Goal: Task Accomplishment & Management: Manage account settings

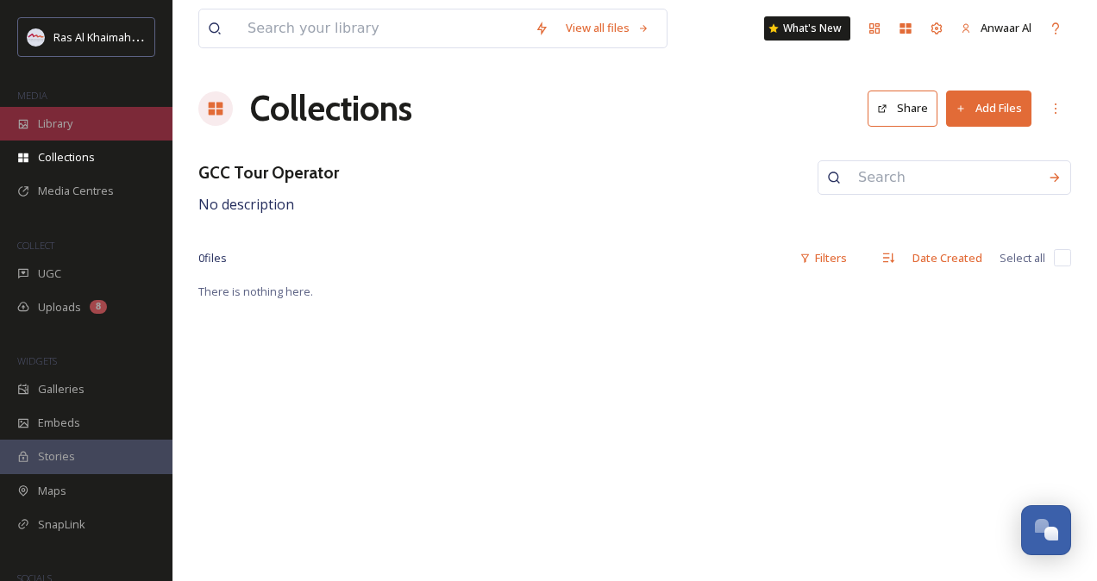
click at [60, 114] on div "Library" at bounding box center [86, 124] width 172 height 34
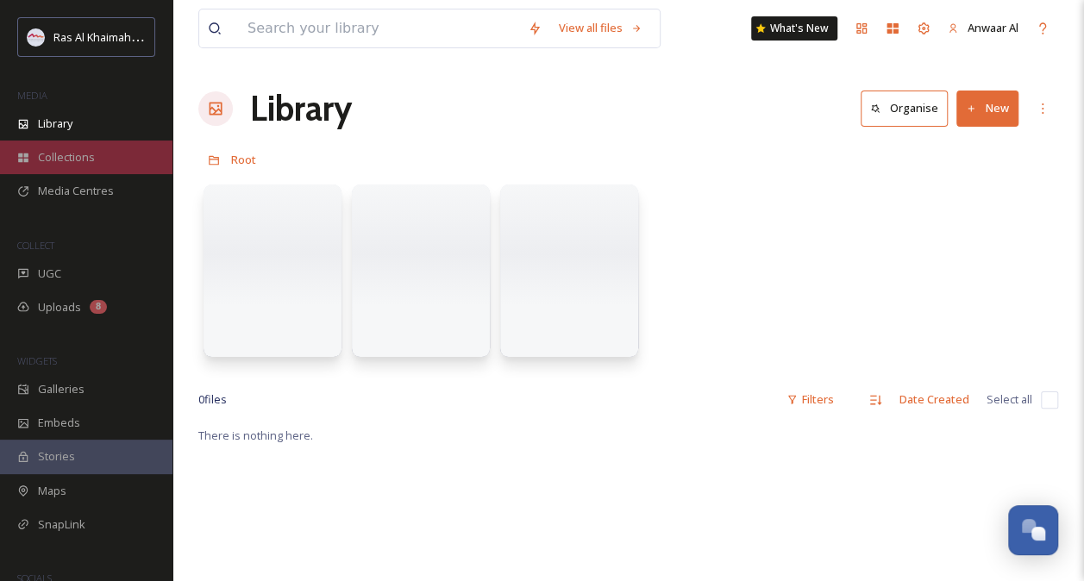
click at [79, 160] on span "Collections" at bounding box center [66, 157] width 57 height 16
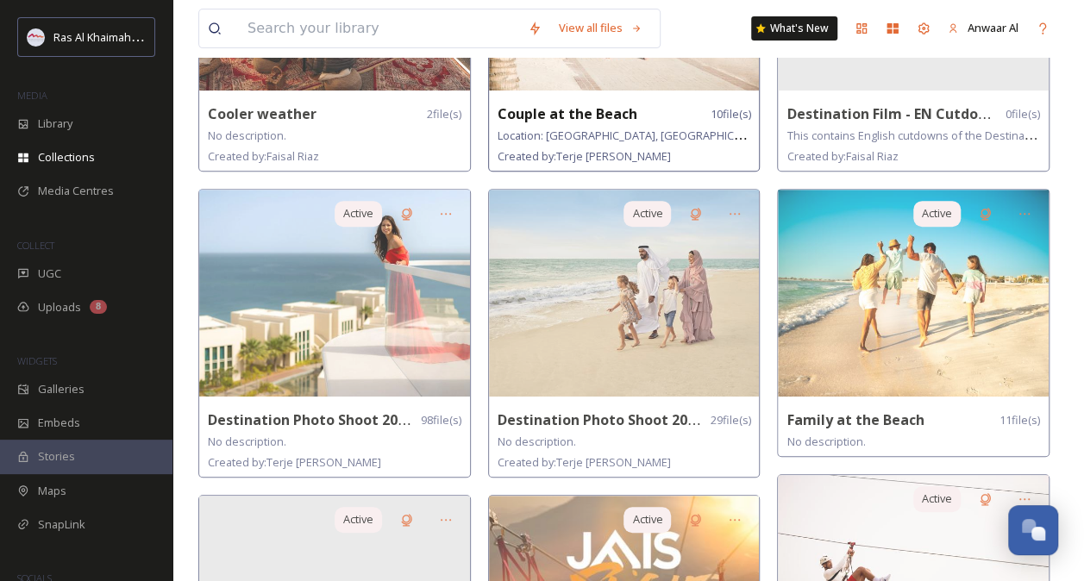
scroll to position [304, 0]
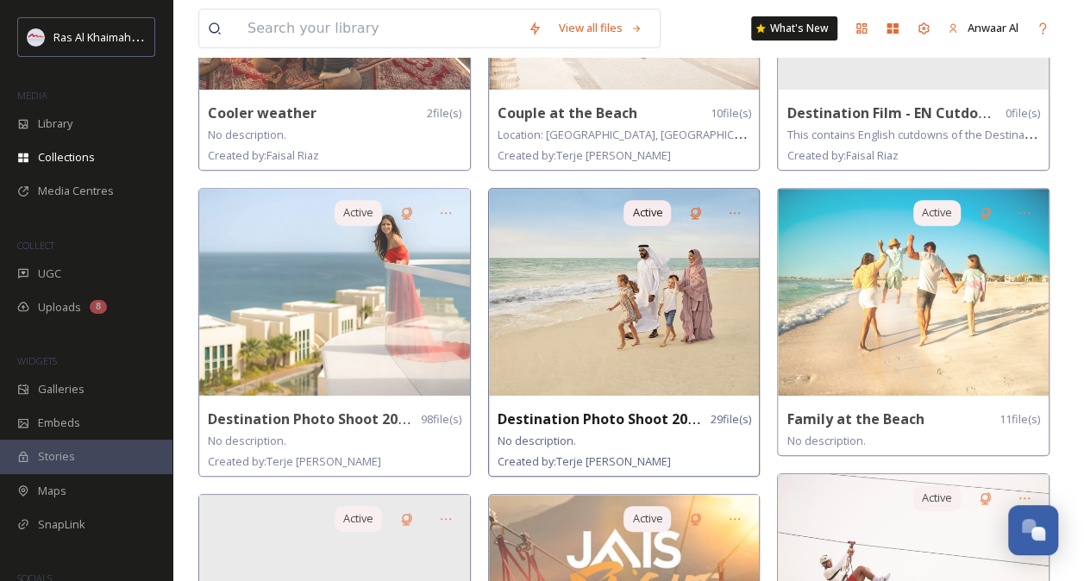
click at [635, 354] on img at bounding box center [624, 292] width 271 height 207
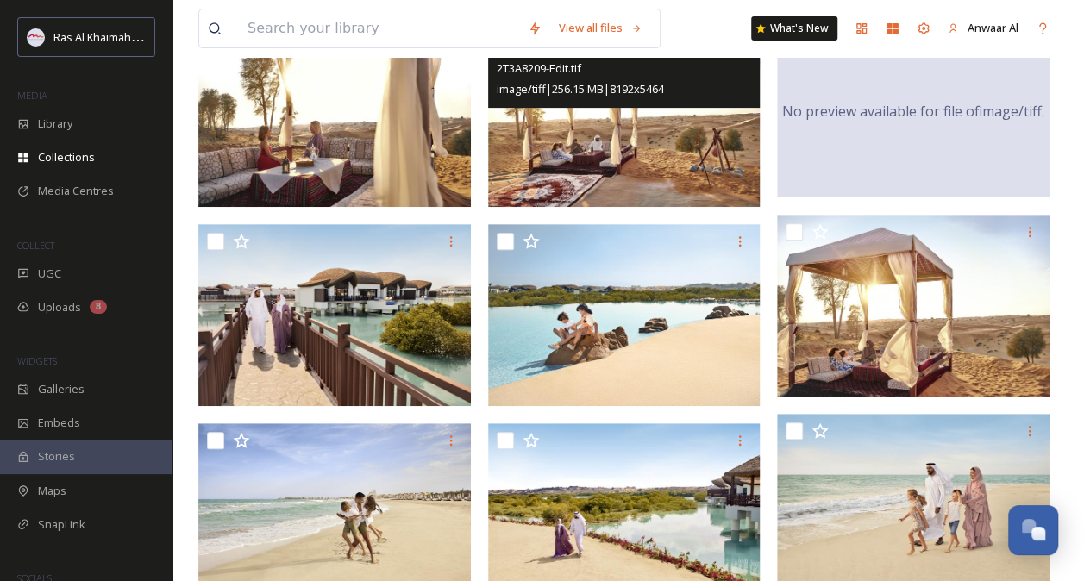
scroll to position [260, 0]
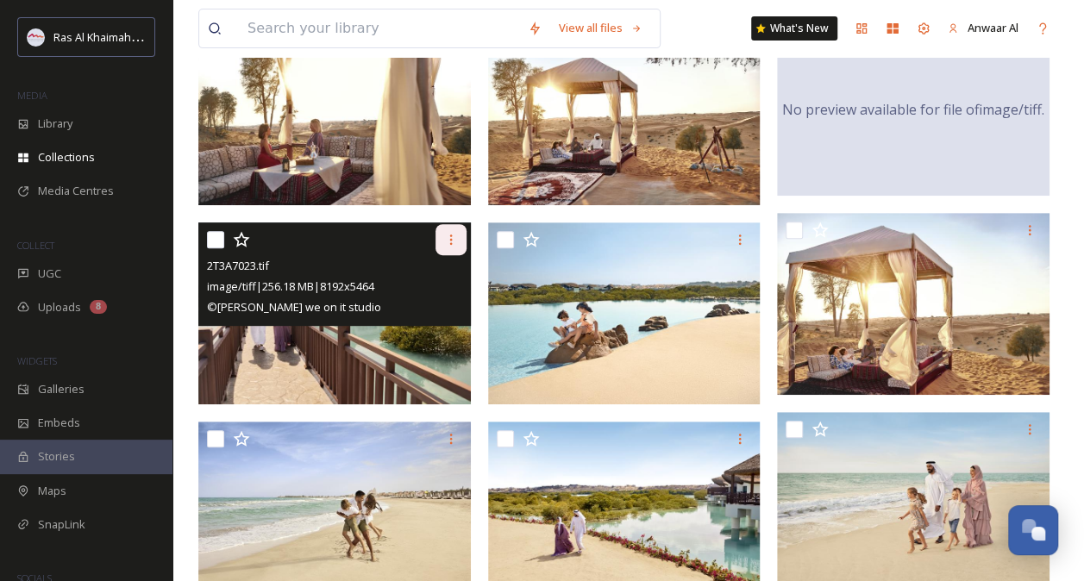
click at [448, 237] on icon at bounding box center [451, 240] width 14 height 14
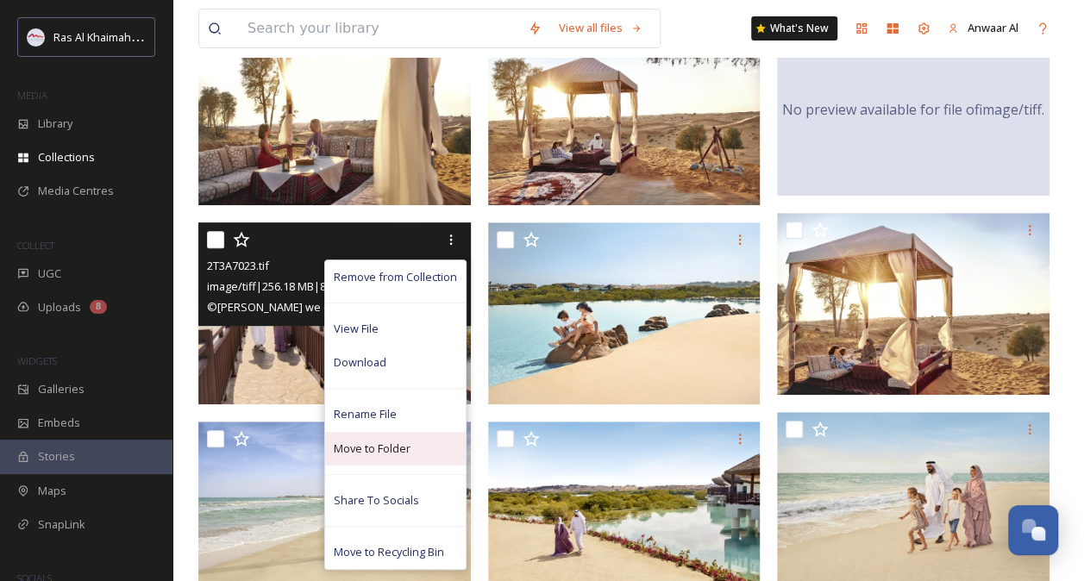
click at [362, 454] on span "Move to Folder" at bounding box center [372, 449] width 77 height 16
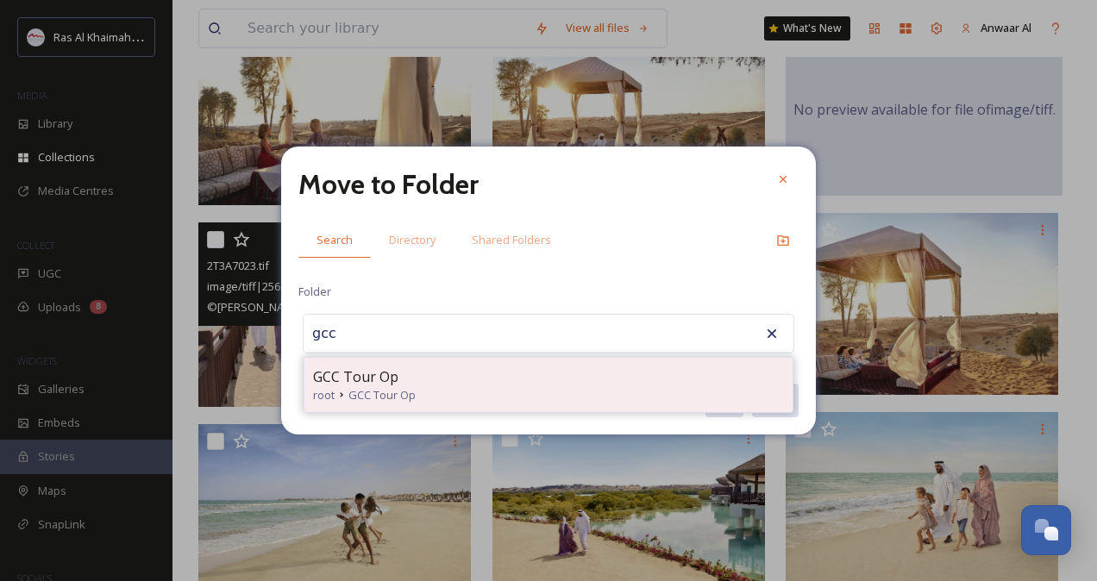
click at [389, 385] on span "GCC Tour Op" at bounding box center [355, 377] width 85 height 21
type input "GCC Tour Op"
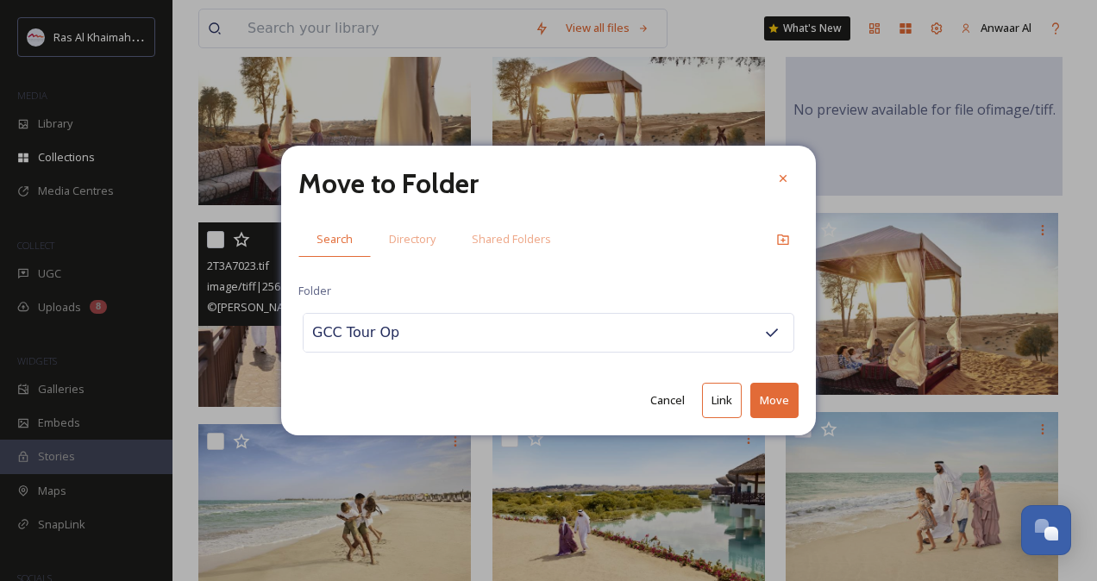
click at [779, 397] on button "Move" at bounding box center [774, 400] width 48 height 35
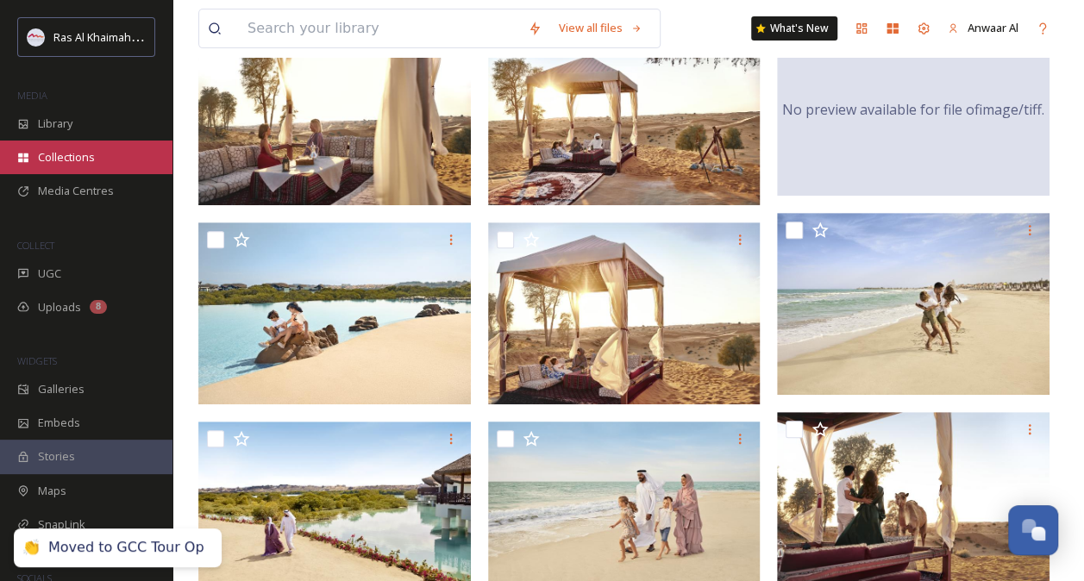
click at [90, 154] on span "Collections" at bounding box center [66, 157] width 57 height 16
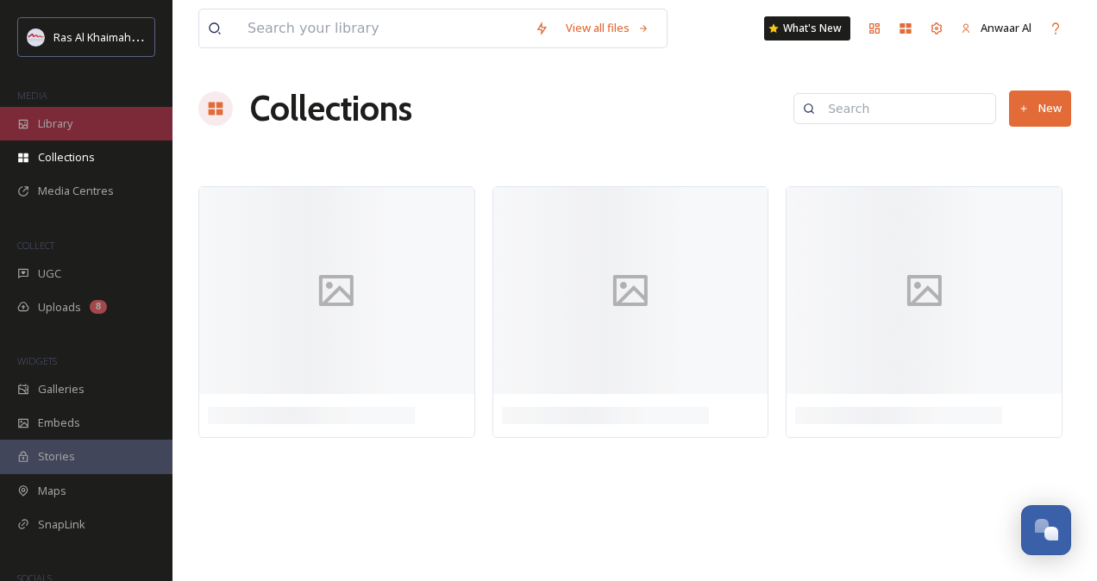
click at [57, 133] on div "Library" at bounding box center [86, 124] width 172 height 34
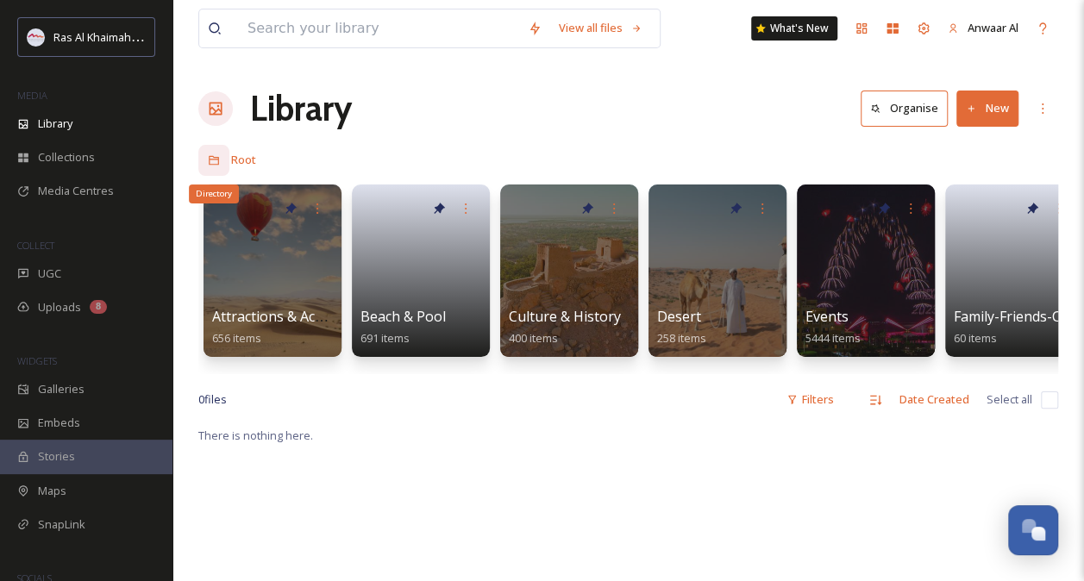
click at [214, 162] on icon at bounding box center [214, 160] width 12 height 12
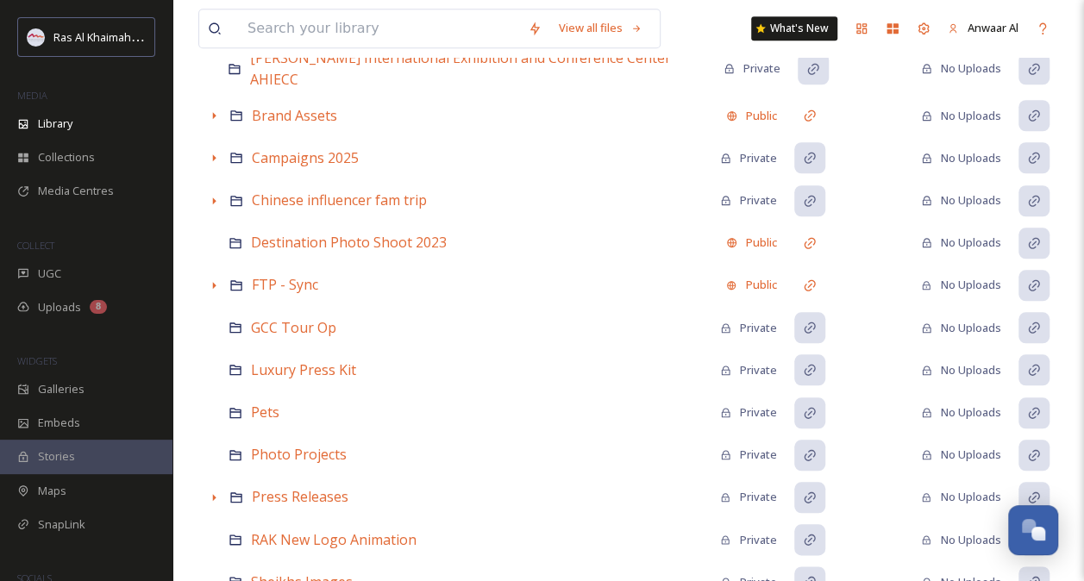
scroll to position [694, 0]
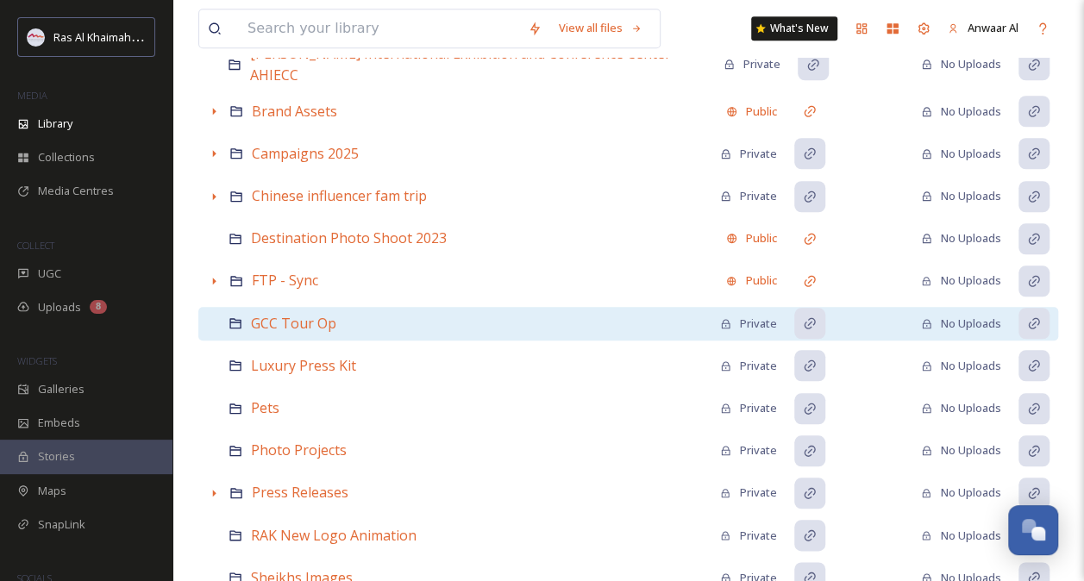
click at [338, 314] on div "GCC Tour Op Private No Uploads" at bounding box center [628, 324] width 860 height 34
click at [302, 314] on span "GCC Tour Op" at bounding box center [293, 323] width 85 height 19
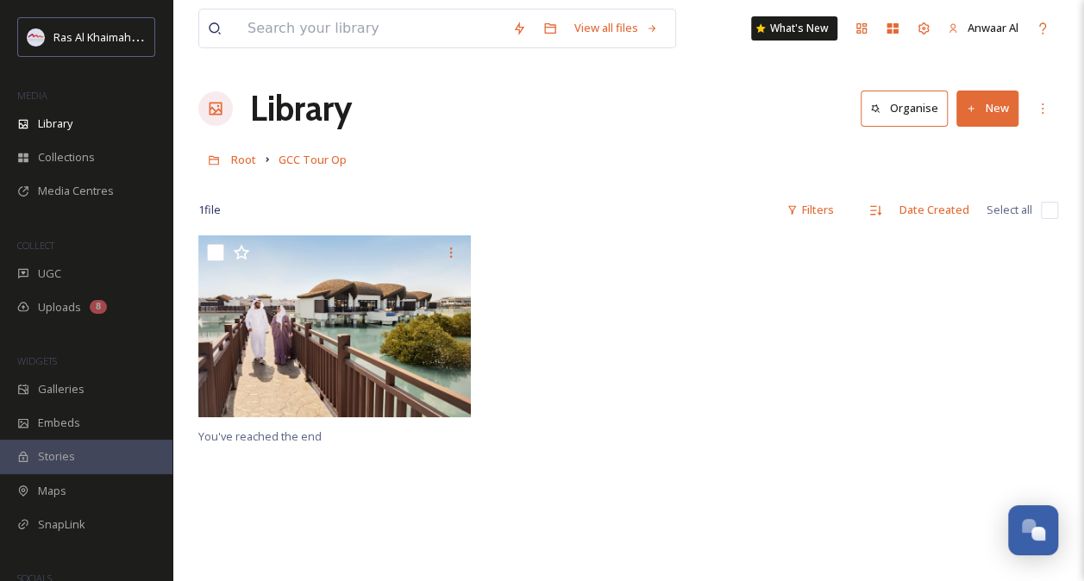
click at [526, 391] on div at bounding box center [628, 330] width 281 height 191
click at [1031, 109] on div "More Options" at bounding box center [1042, 108] width 31 height 31
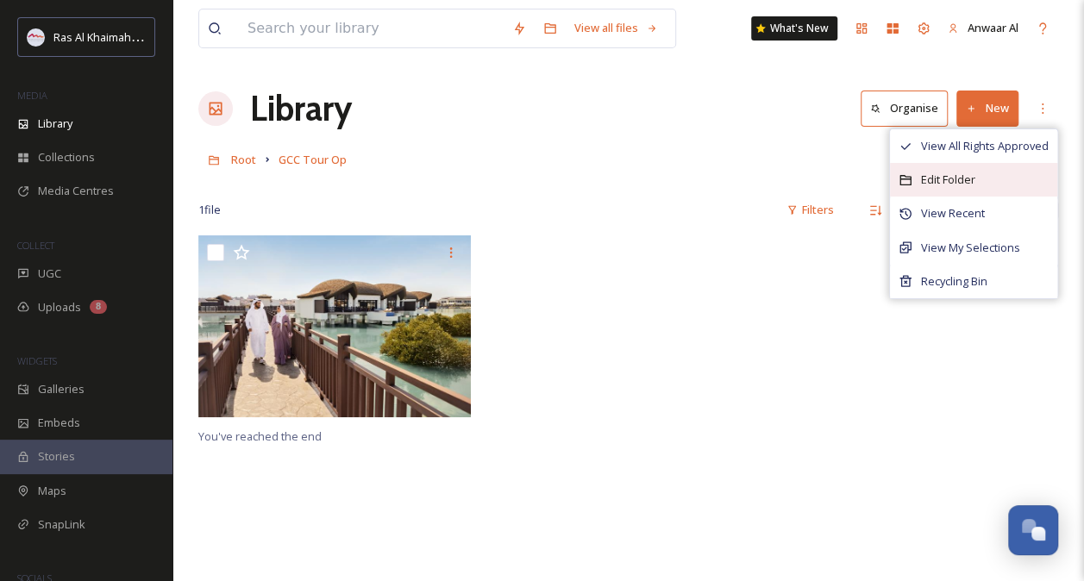
click at [949, 180] on span "Edit Folder" at bounding box center [948, 180] width 54 height 16
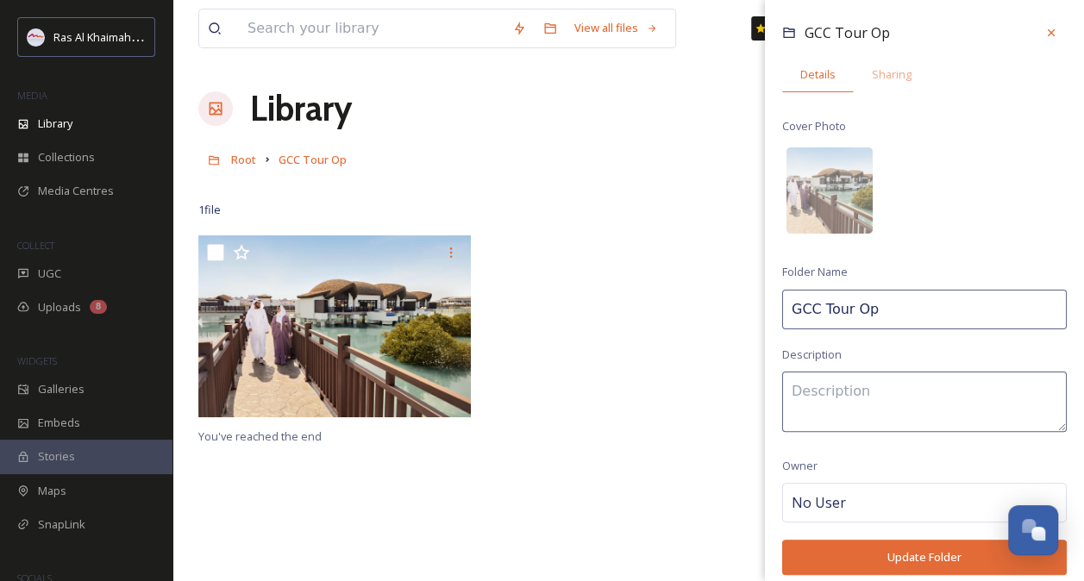
click at [1014, 195] on div "GCC Tour Op Details Sharing Cover Photo Folder Name GCC Tour Op Description Own…" at bounding box center [924, 337] width 319 height 674
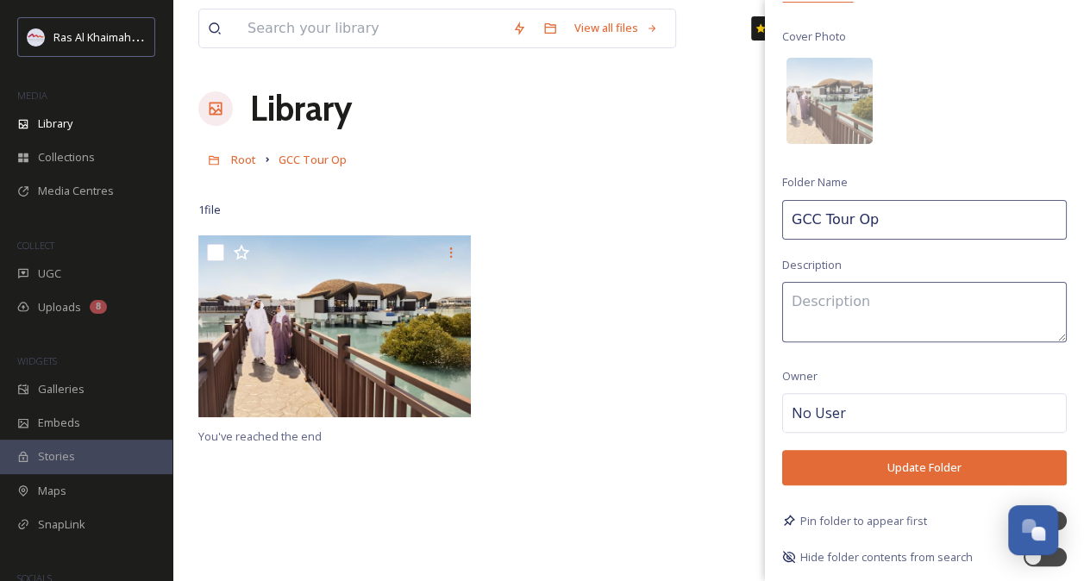
click at [837, 551] on span "Hide folder contents from search" at bounding box center [886, 557] width 172 height 16
click at [792, 556] on icon at bounding box center [789, 557] width 12 height 12
click at [1024, 558] on div at bounding box center [1032, 556] width 17 height 17
click at [1049, 559] on div at bounding box center [1057, 556] width 17 height 17
checkbox input "false"
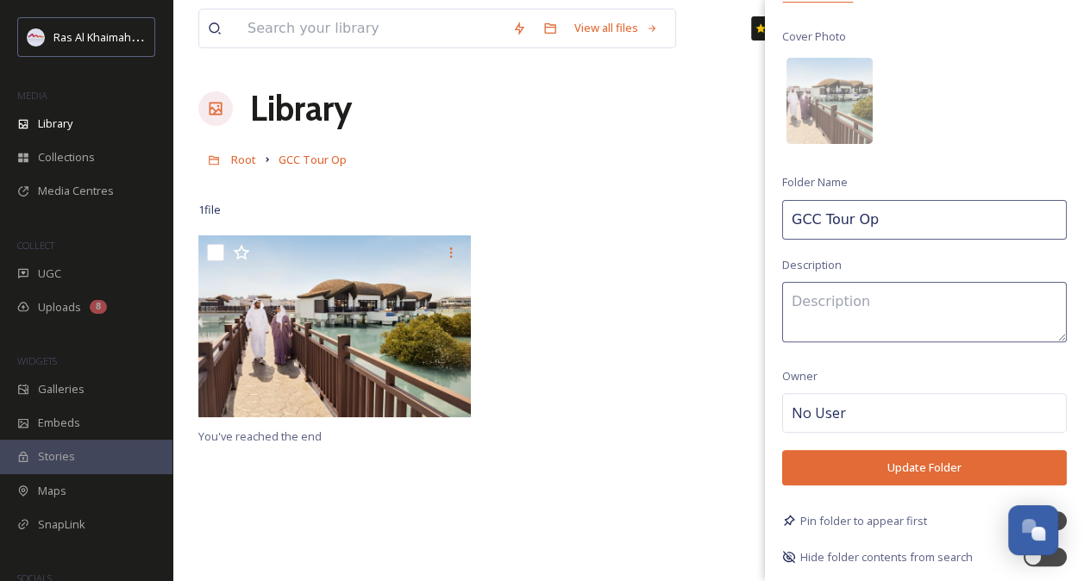
click at [865, 515] on span "Pin folder to appear first" at bounding box center [863, 521] width 127 height 16
click at [789, 516] on icon at bounding box center [789, 521] width 14 height 14
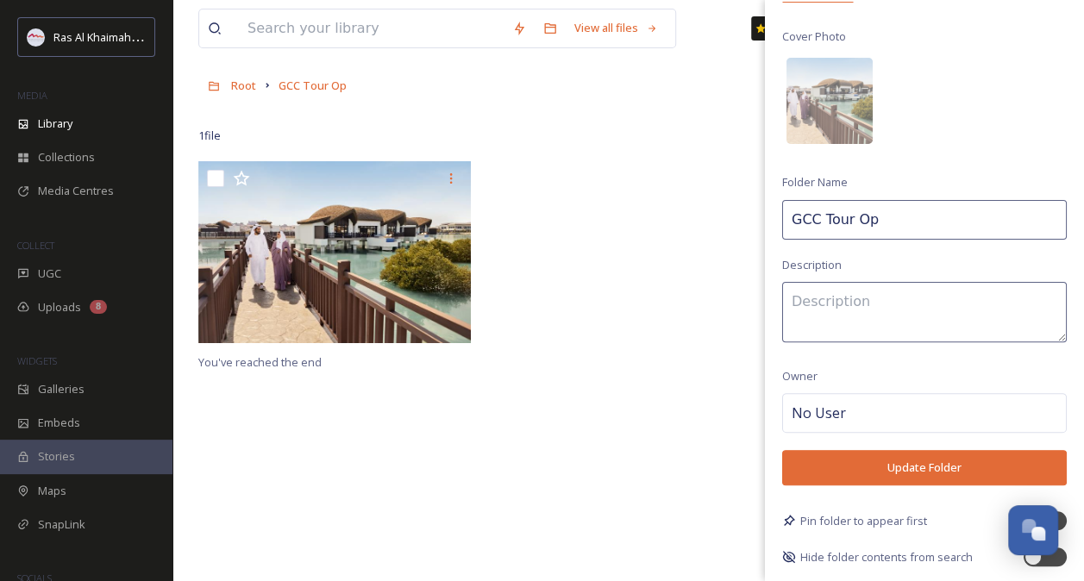
click at [869, 464] on button "Update Folder" at bounding box center [924, 467] width 285 height 35
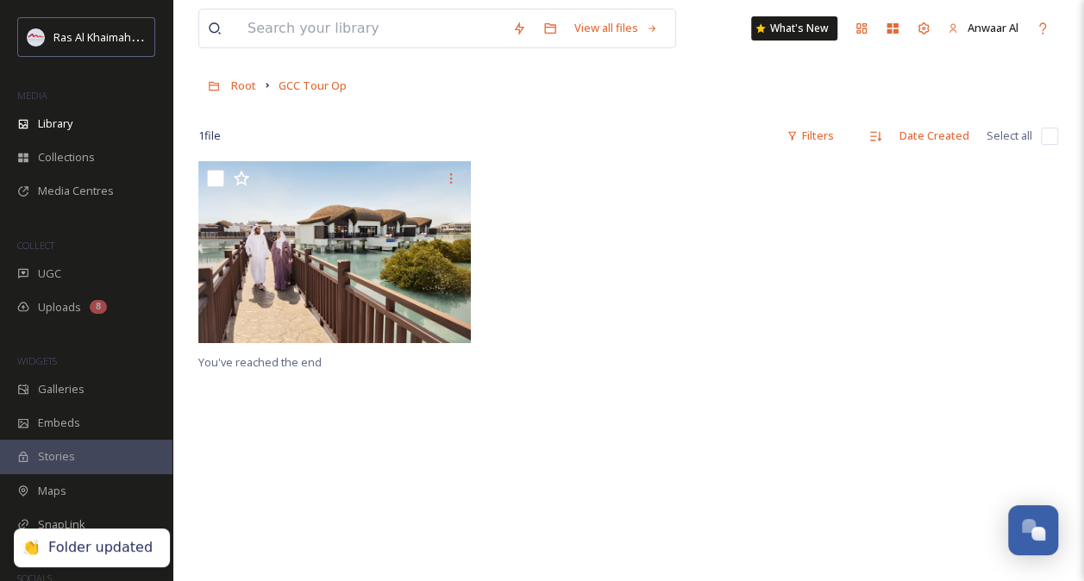
scroll to position [0, 0]
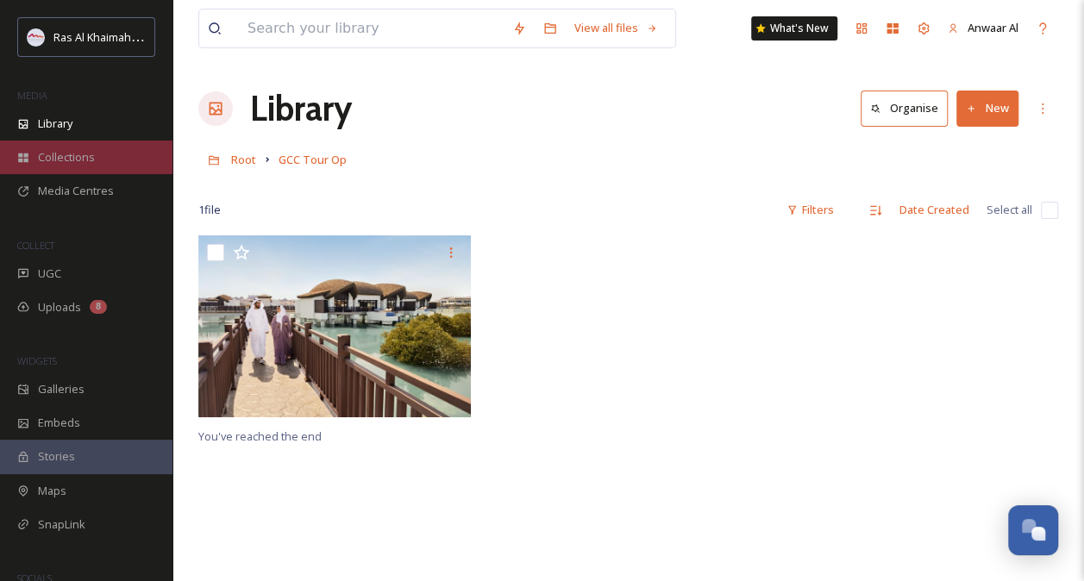
click at [72, 161] on span "Collections" at bounding box center [66, 157] width 57 height 16
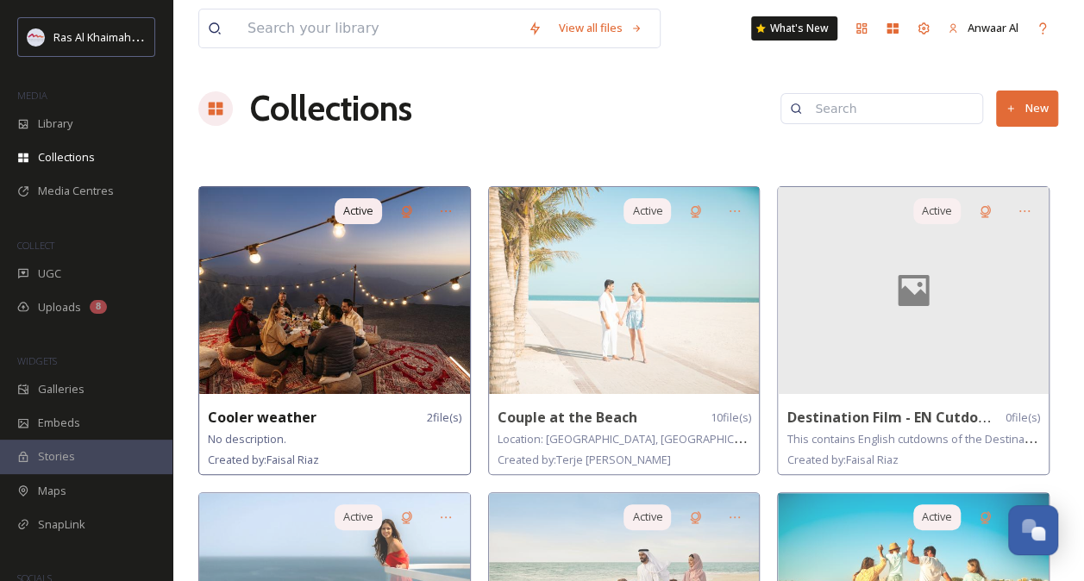
click at [386, 361] on img at bounding box center [334, 290] width 271 height 207
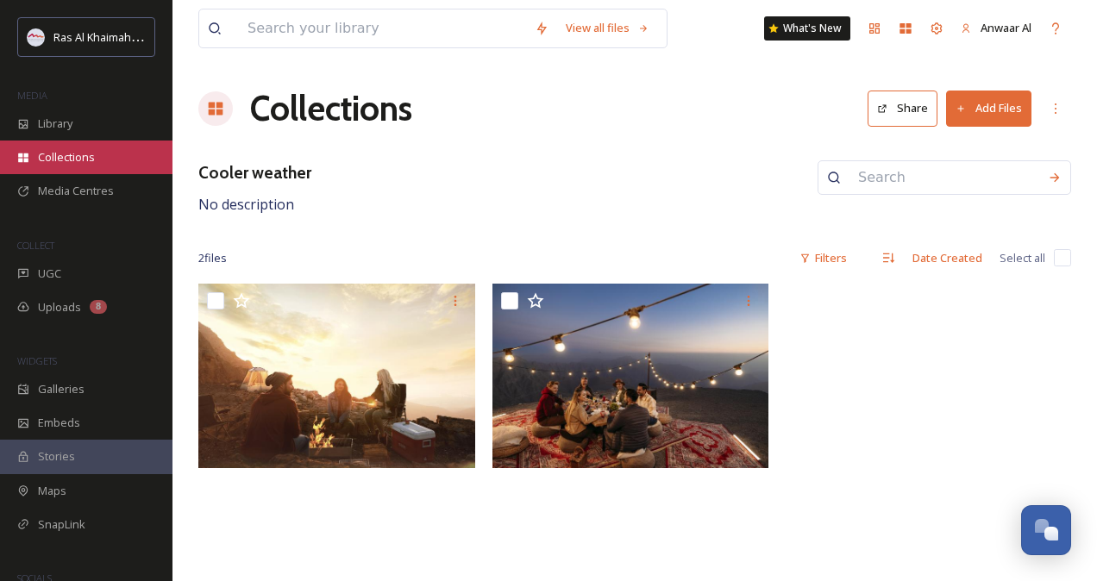
click at [74, 160] on span "Collections" at bounding box center [66, 157] width 57 height 16
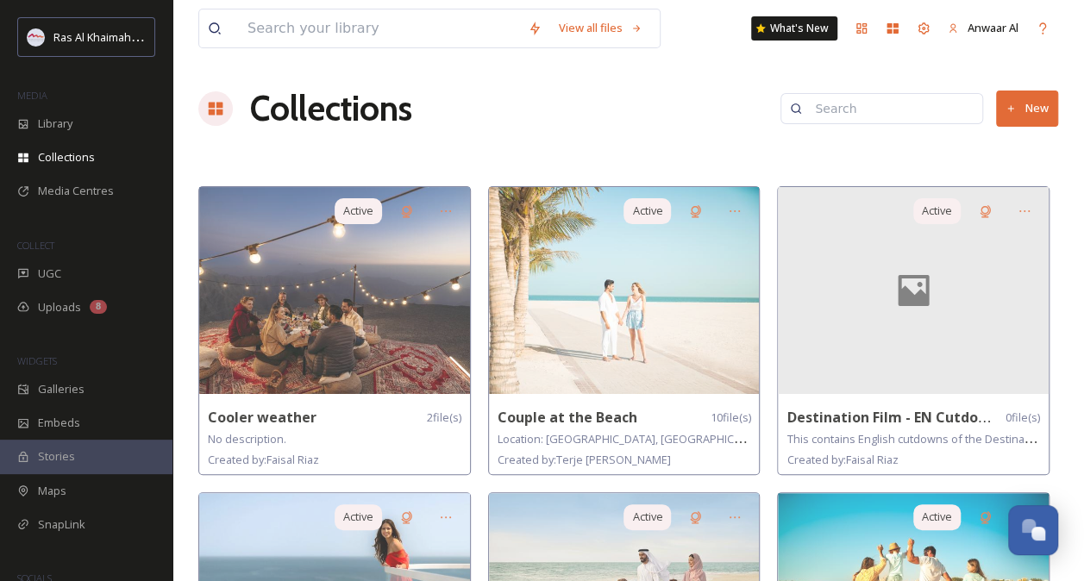
click at [667, 349] on img at bounding box center [624, 290] width 271 height 207
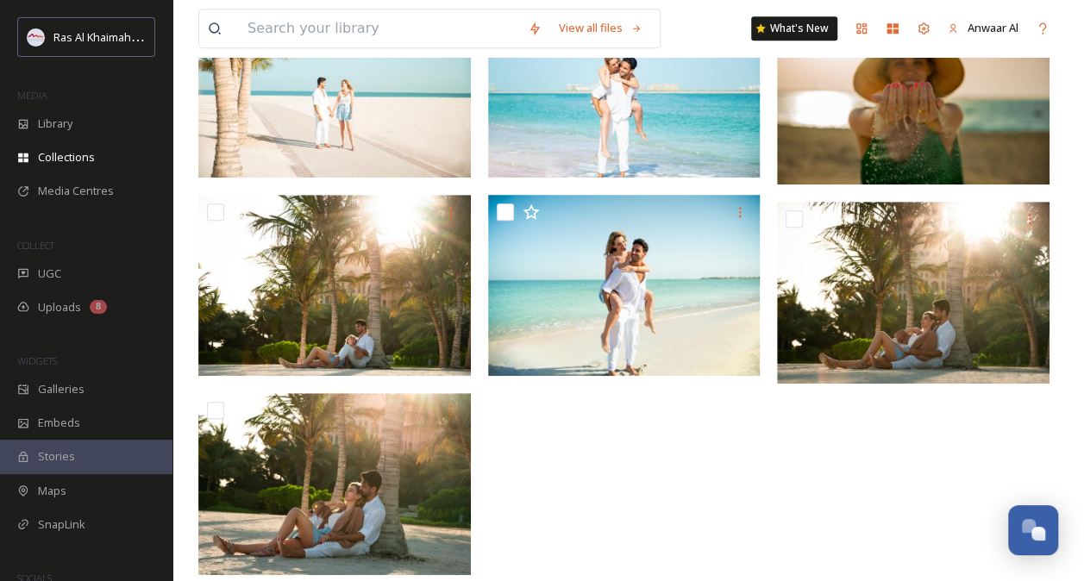
scroll to position [489, 0]
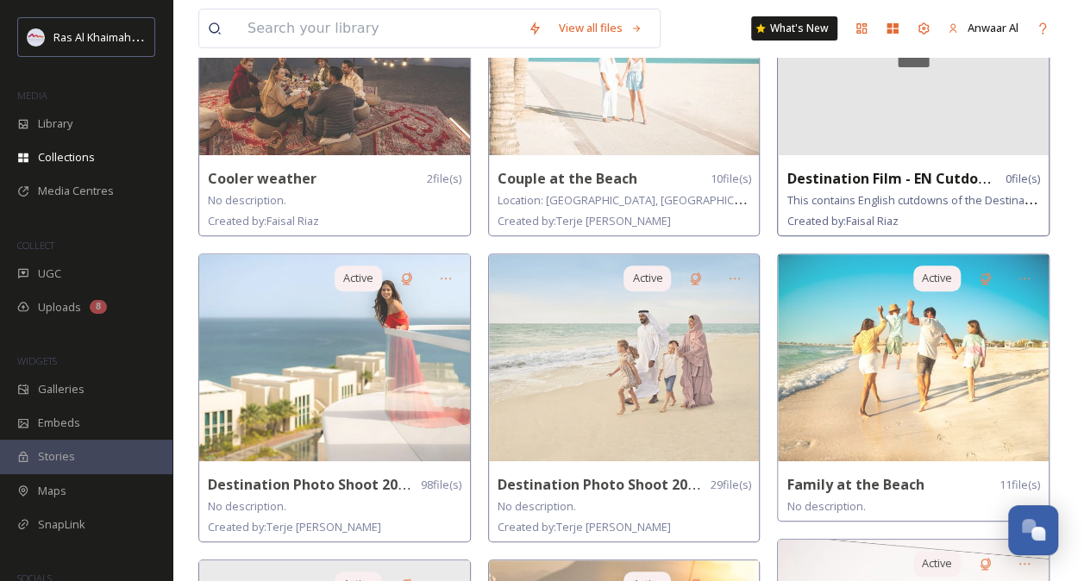
scroll to position [253, 0]
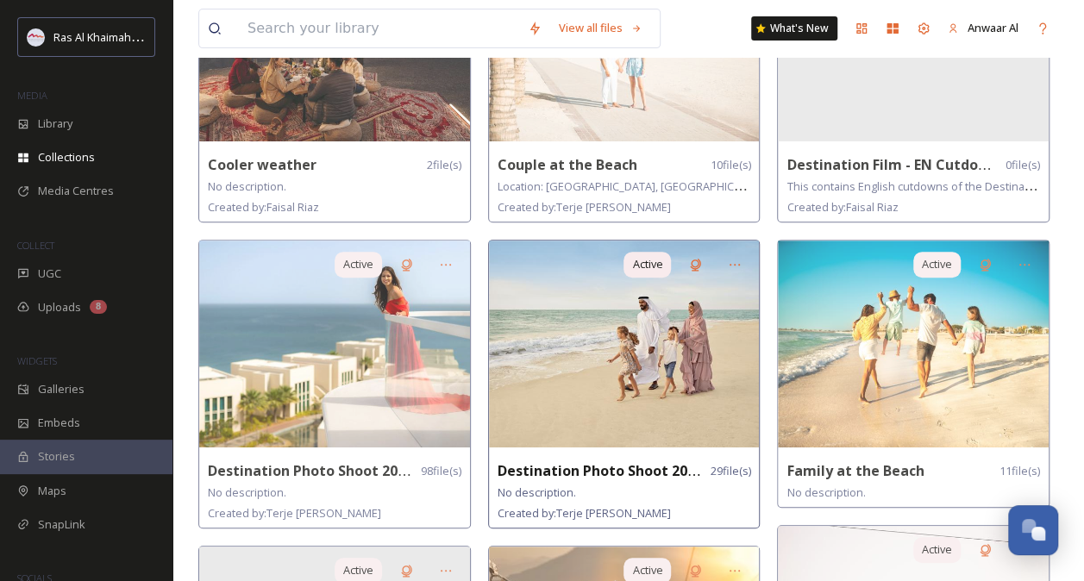
click at [573, 417] on img at bounding box center [624, 344] width 271 height 207
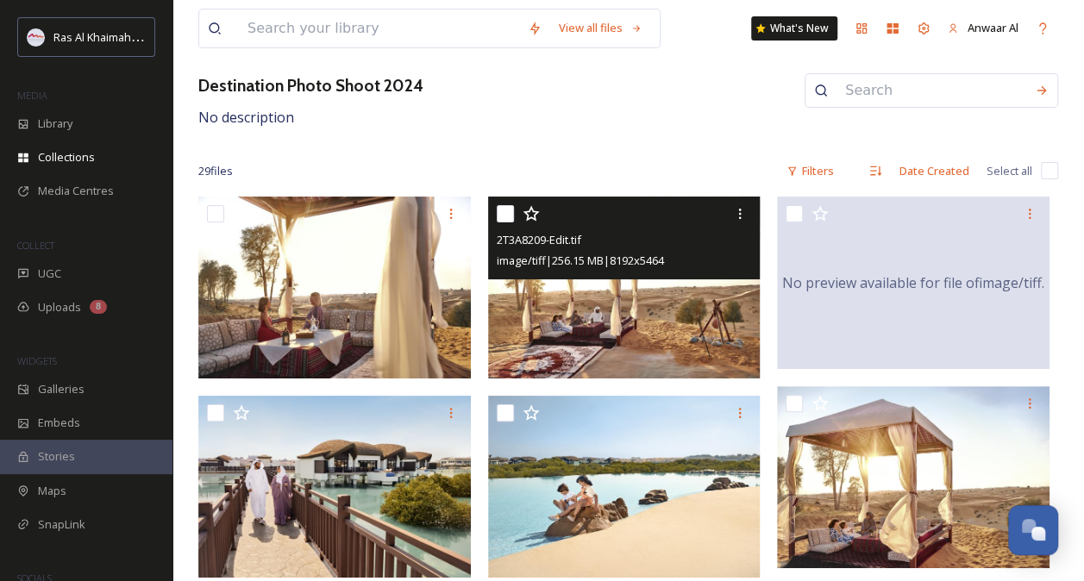
scroll to position [88, 0]
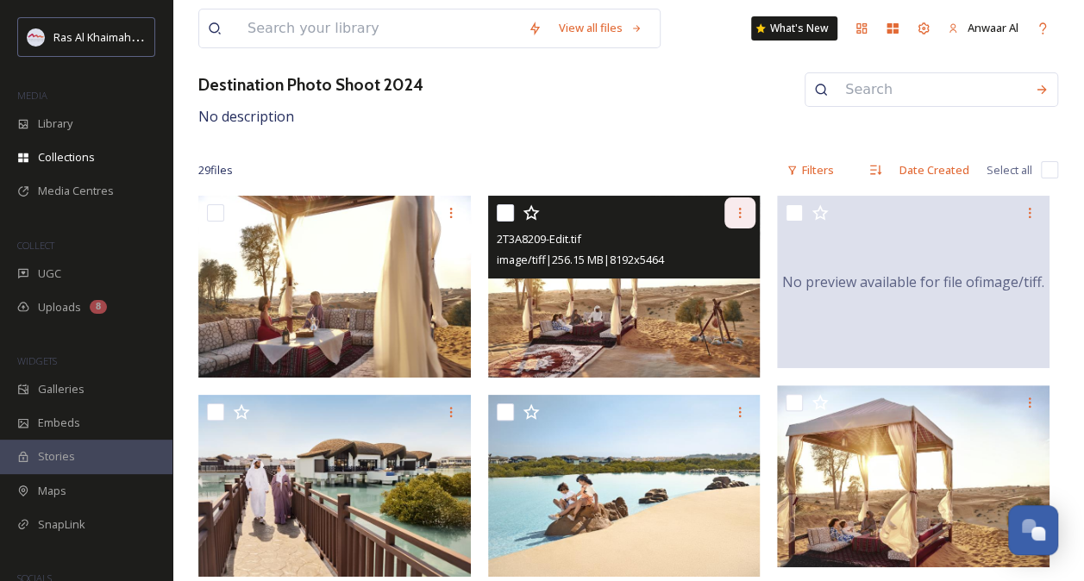
click at [743, 215] on icon at bounding box center [740, 213] width 14 height 14
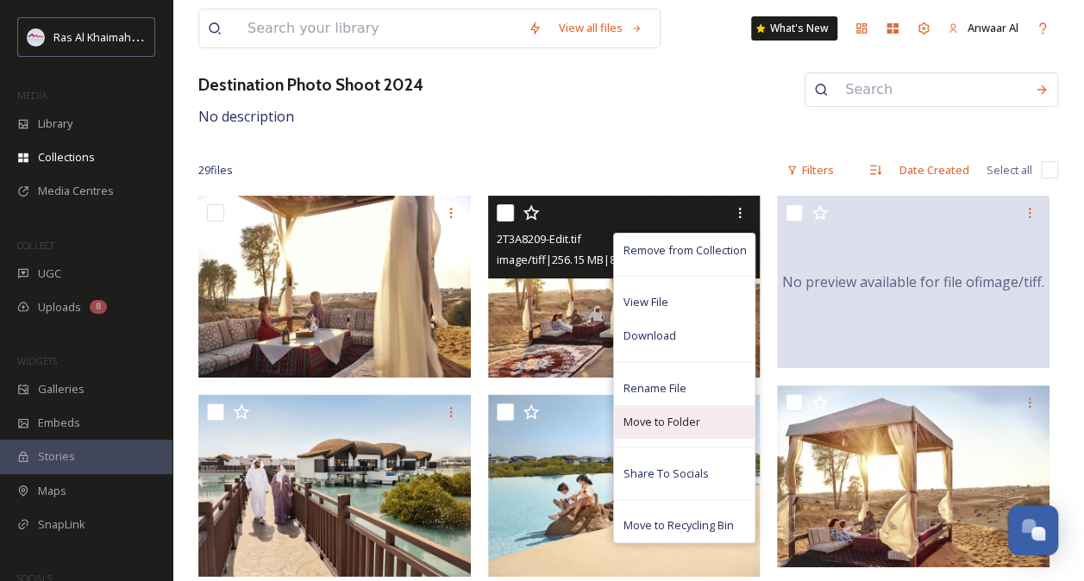
click at [695, 420] on span "Move to Folder" at bounding box center [661, 422] width 77 height 16
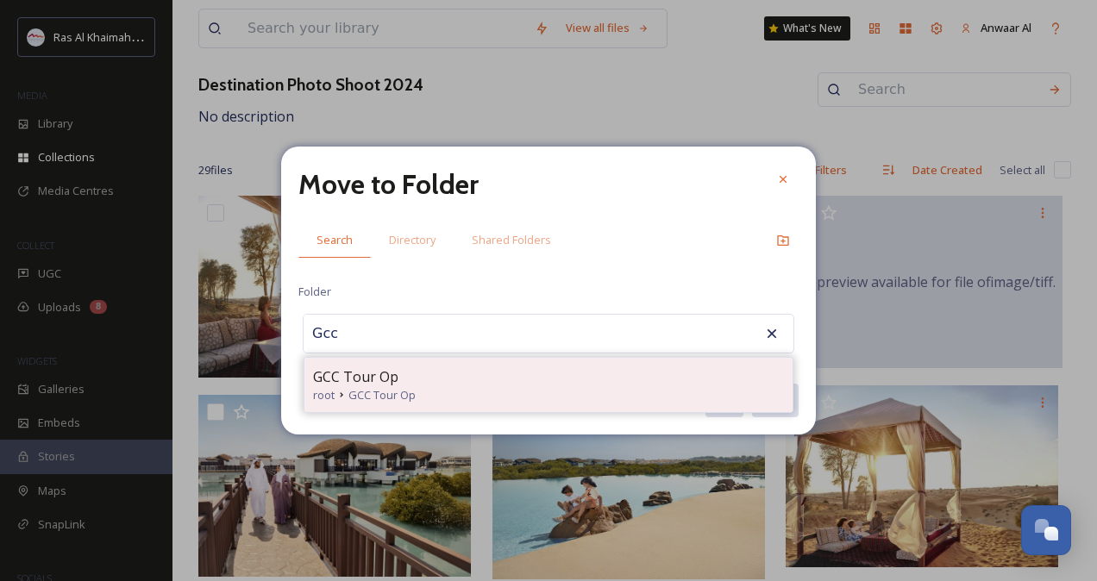
click at [429, 379] on div "GCC Tour Op" at bounding box center [548, 377] width 471 height 21
type input "GCC Tour Op"
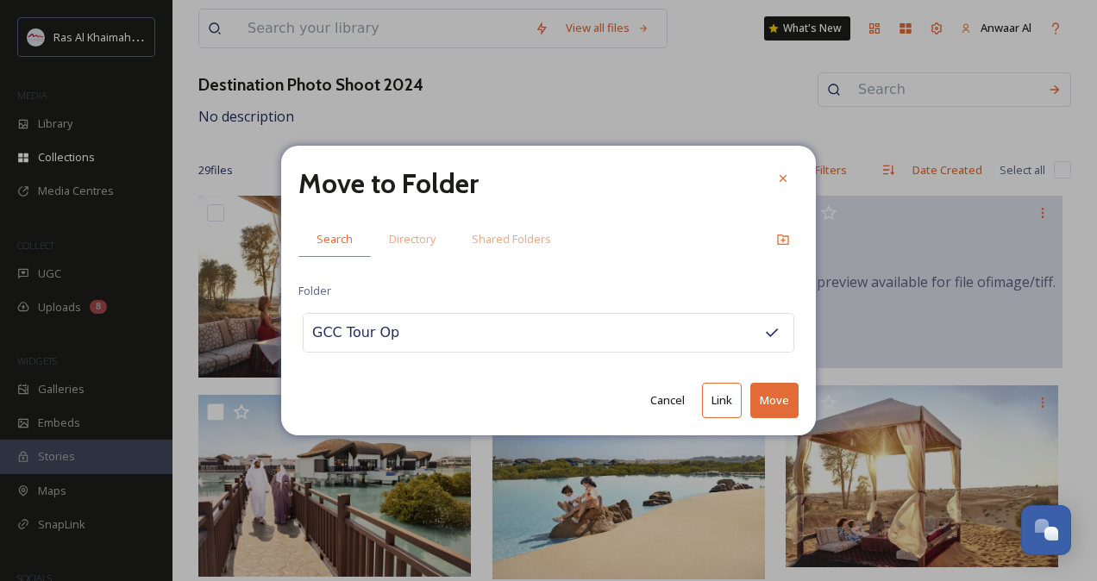
click at [778, 401] on button "Move" at bounding box center [774, 400] width 48 height 35
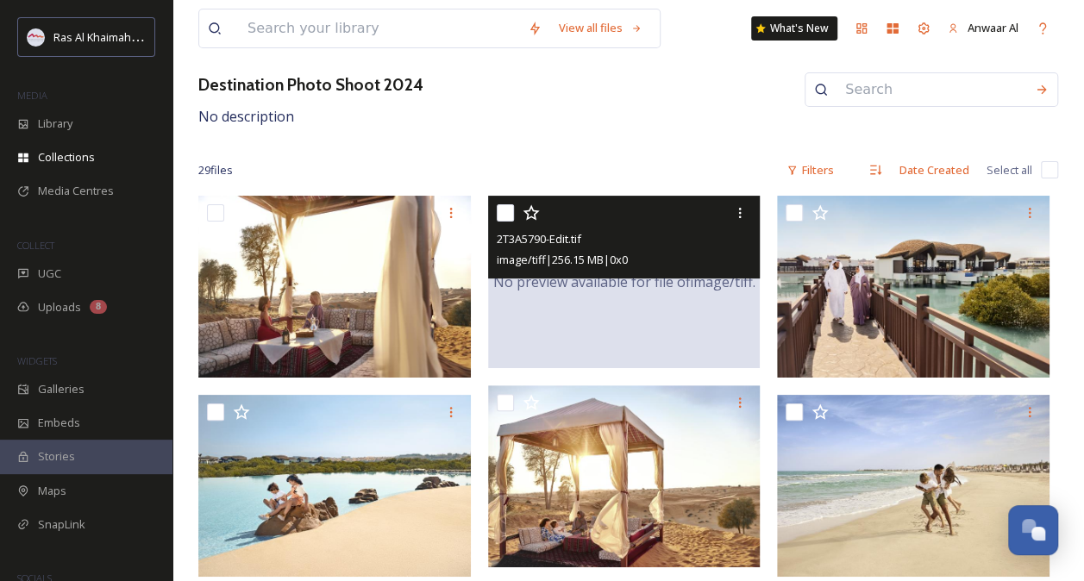
click at [611, 317] on div "No preview available for file of image/tiff ." at bounding box center [624, 282] width 273 height 172
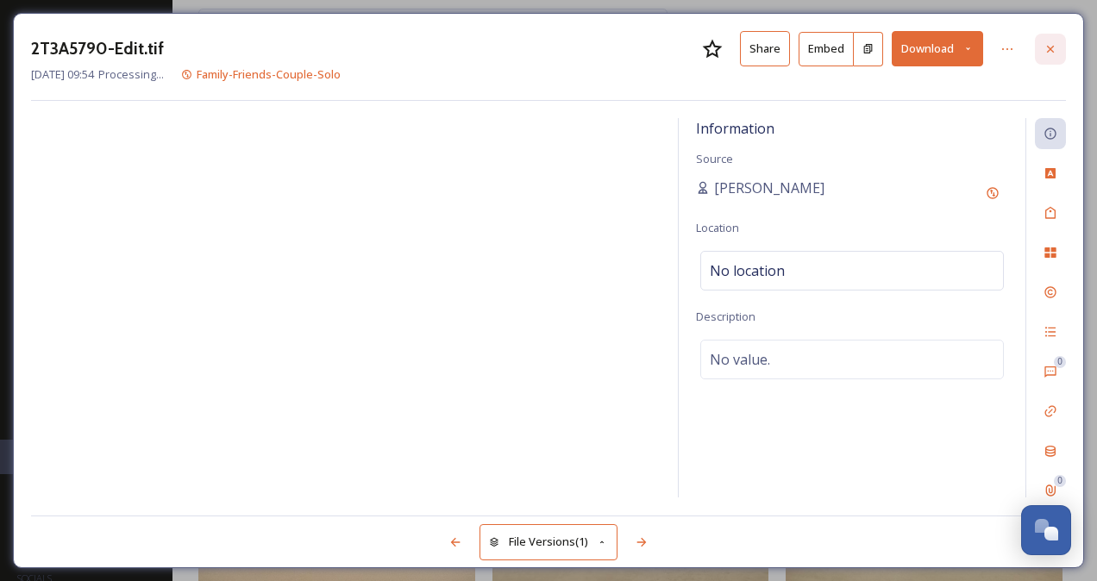
click at [1048, 54] on icon at bounding box center [1050, 49] width 14 height 14
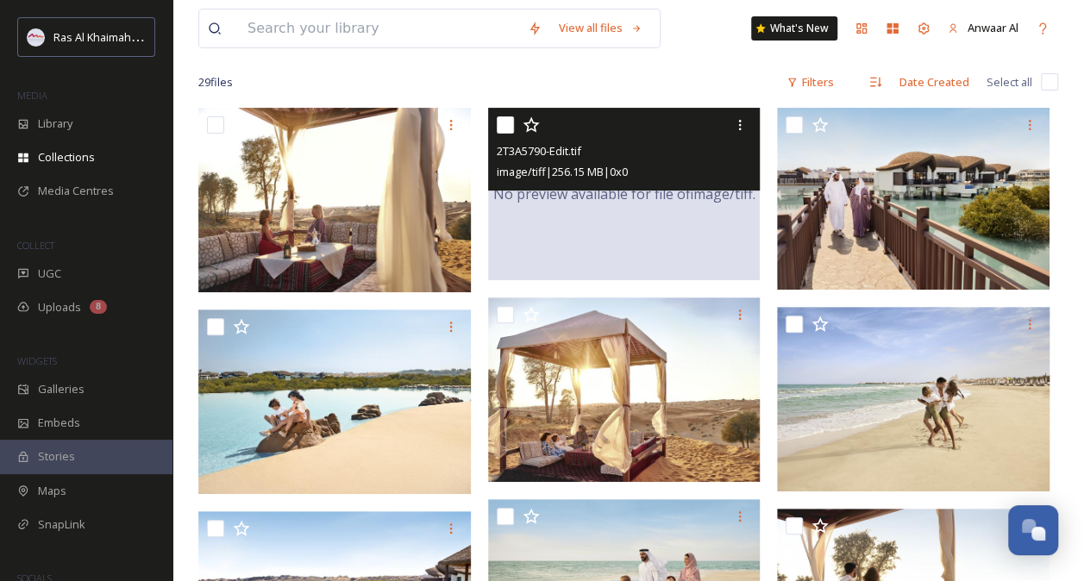
scroll to position [173, 0]
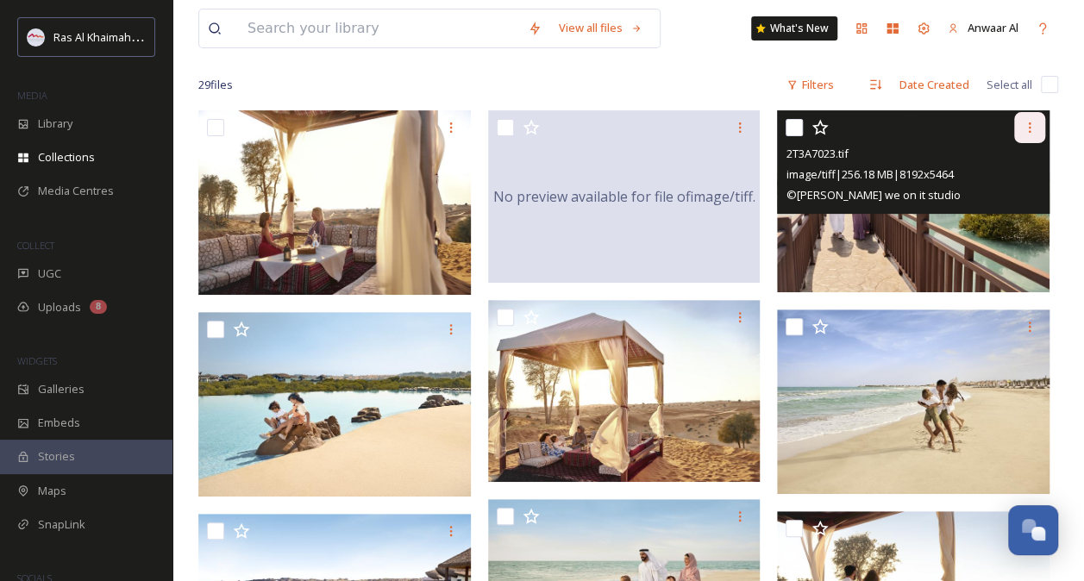
click at [1021, 134] on div at bounding box center [1029, 127] width 31 height 31
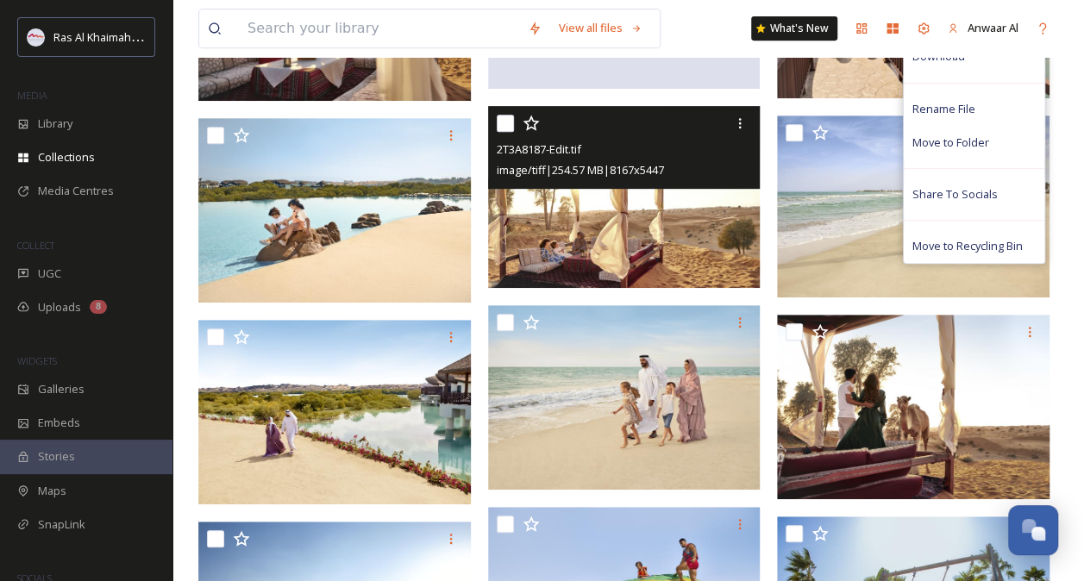
scroll to position [389, 0]
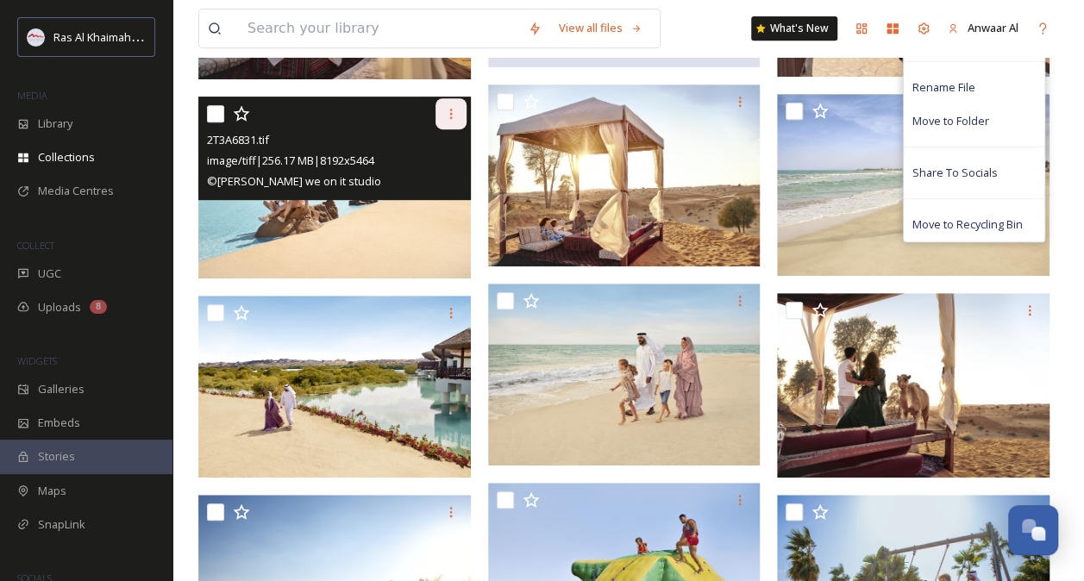
click at [437, 103] on div at bounding box center [450, 113] width 31 height 31
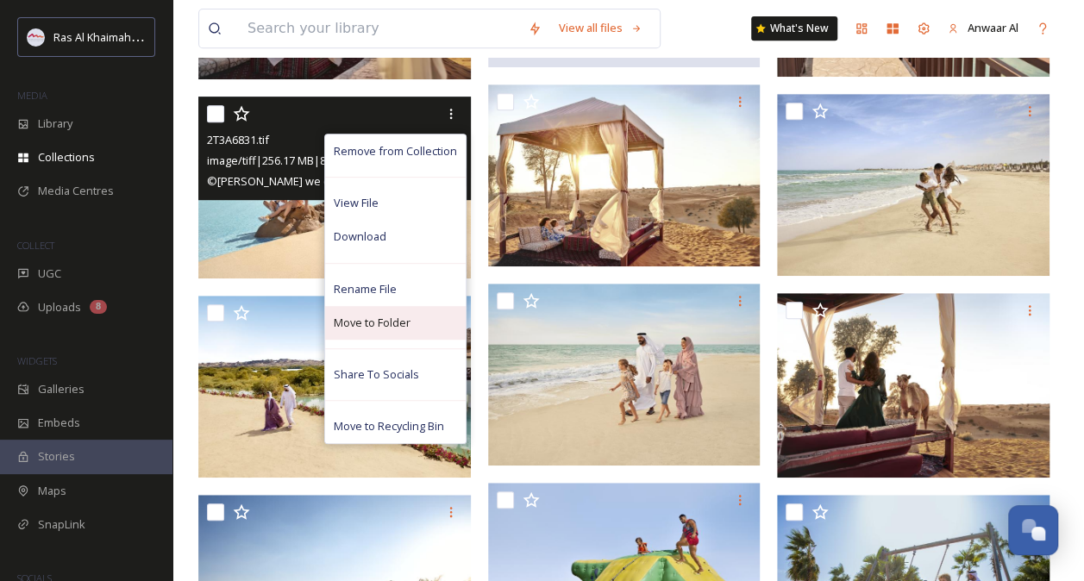
click at [405, 322] on span "Move to Folder" at bounding box center [372, 323] width 77 height 16
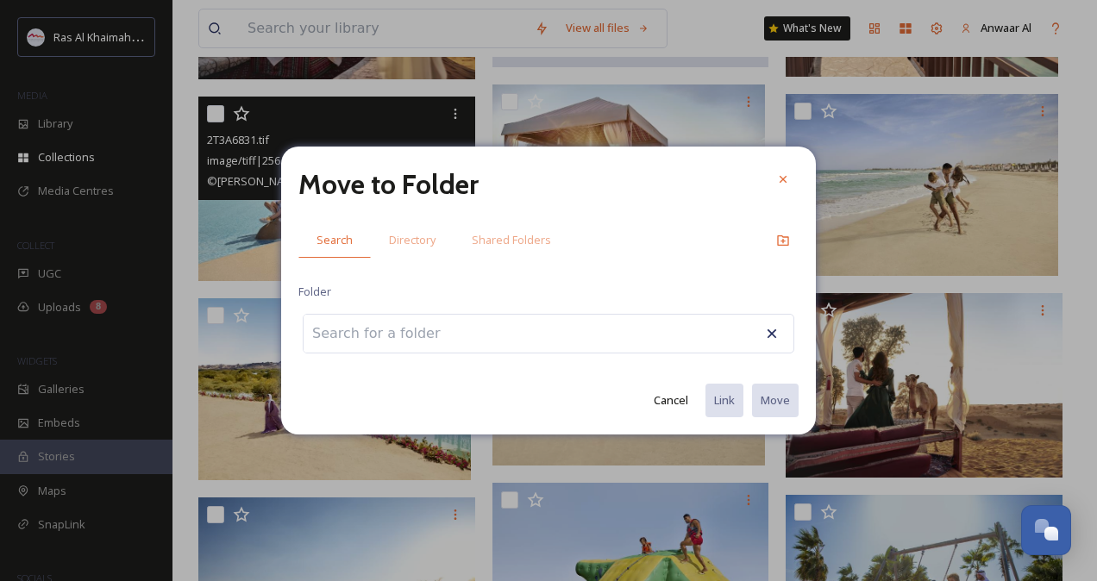
click at [401, 333] on input at bounding box center [399, 334] width 190 height 38
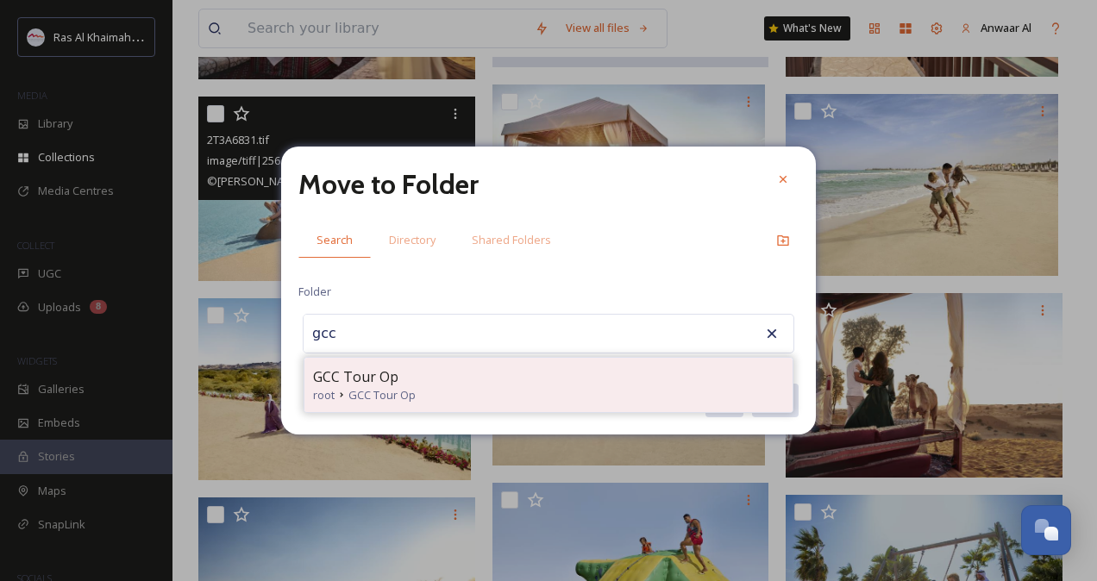
click at [414, 376] on div "GCC Tour Op" at bounding box center [548, 377] width 471 height 21
type input "GCC Tour Op"
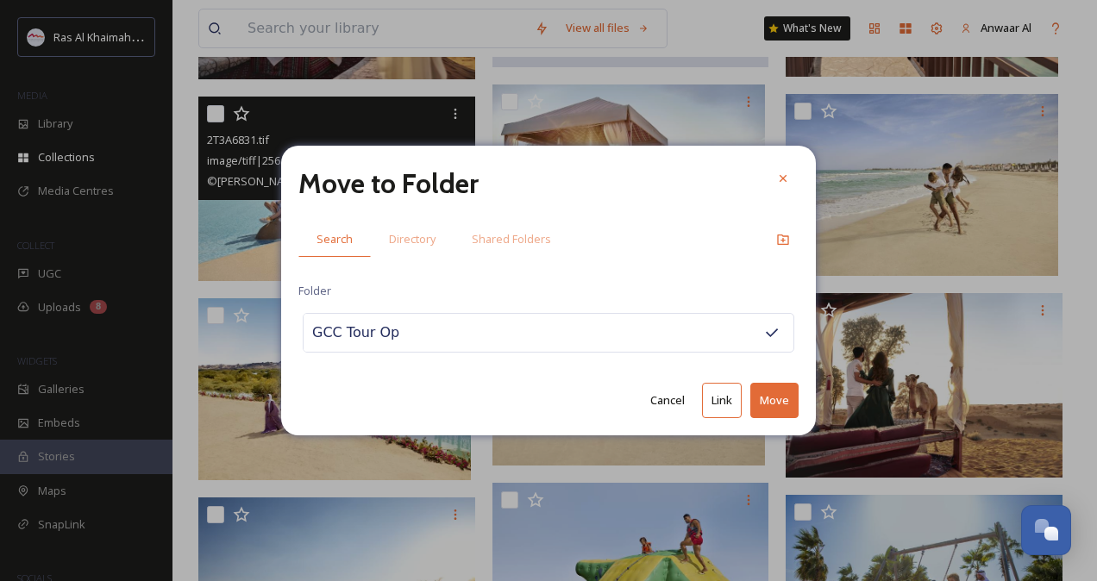
click at [768, 397] on button "Move" at bounding box center [774, 400] width 48 height 35
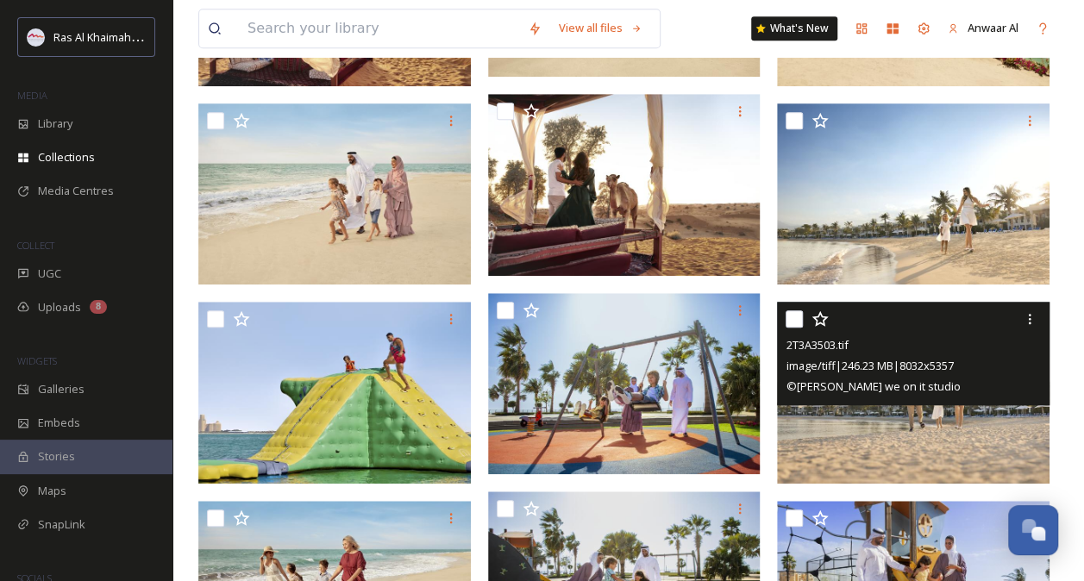
scroll to position [580, 0]
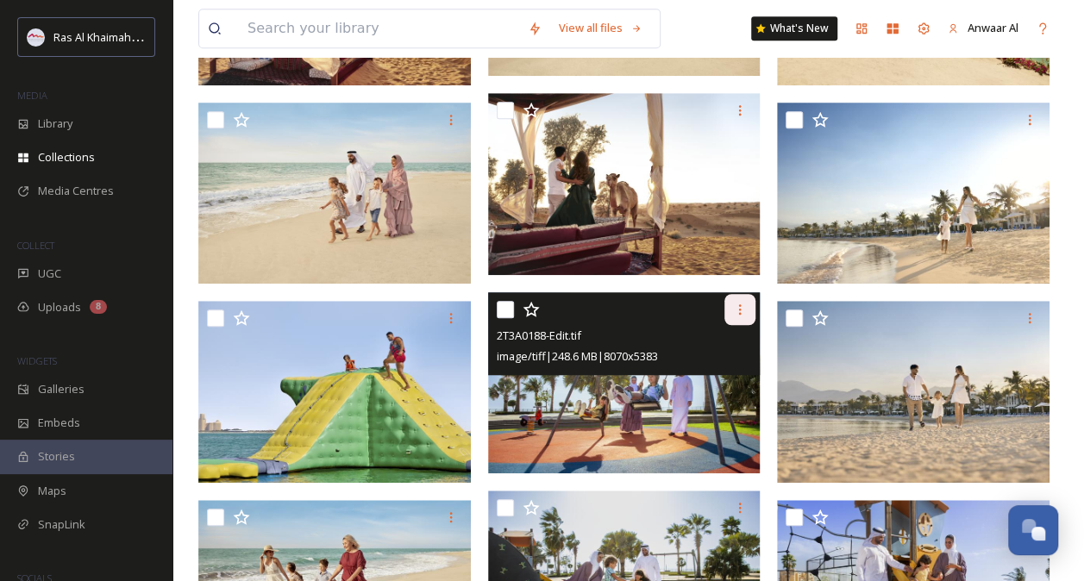
click at [743, 309] on icon at bounding box center [740, 310] width 14 height 14
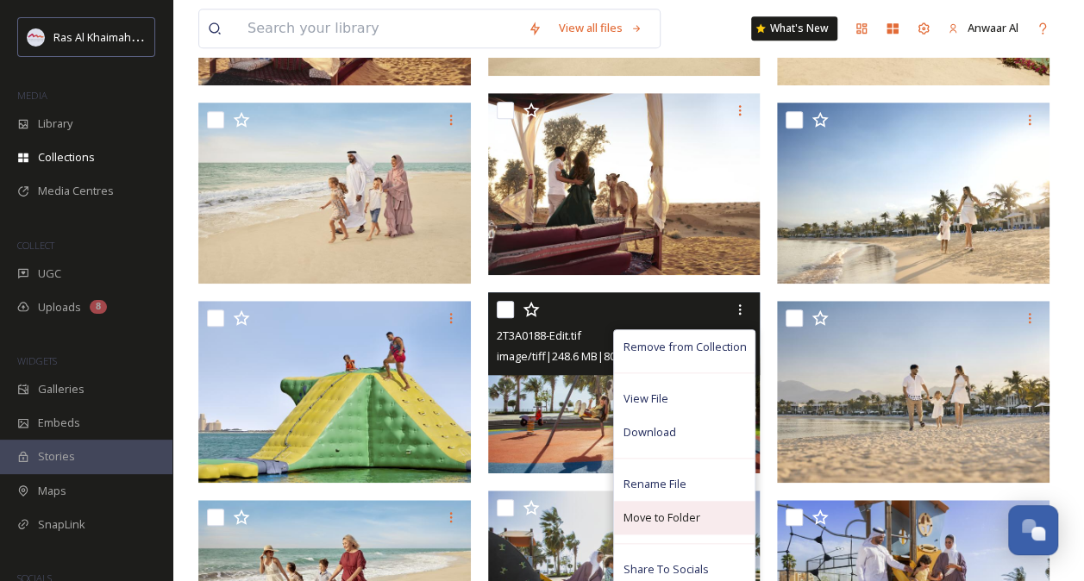
click at [681, 516] on span "Move to Folder" at bounding box center [661, 518] width 77 height 16
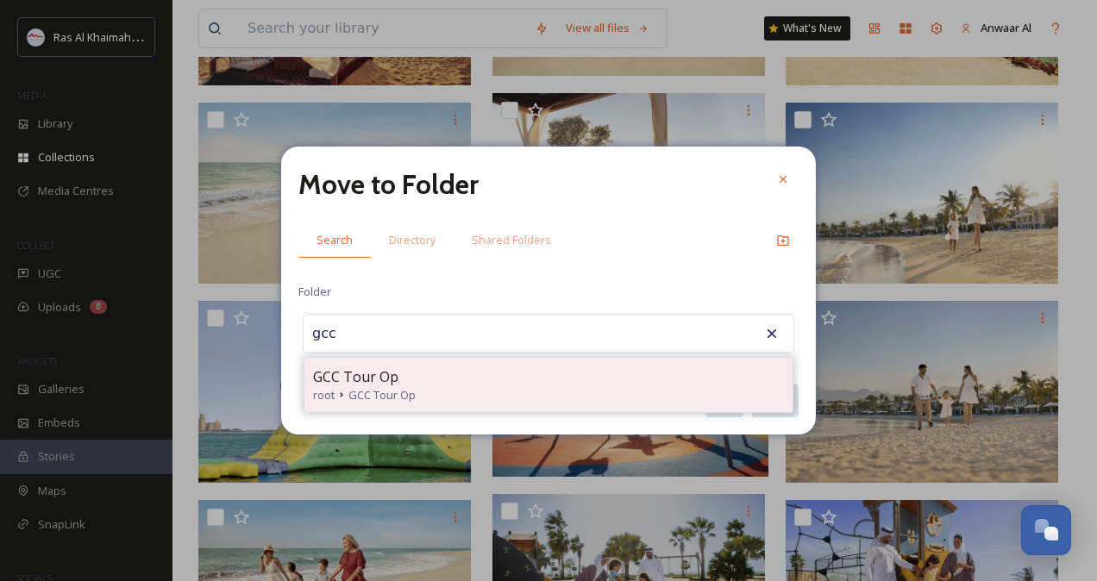
click at [398, 367] on div "GCC Tour Op" at bounding box center [548, 377] width 471 height 21
type input "GCC Tour Op"
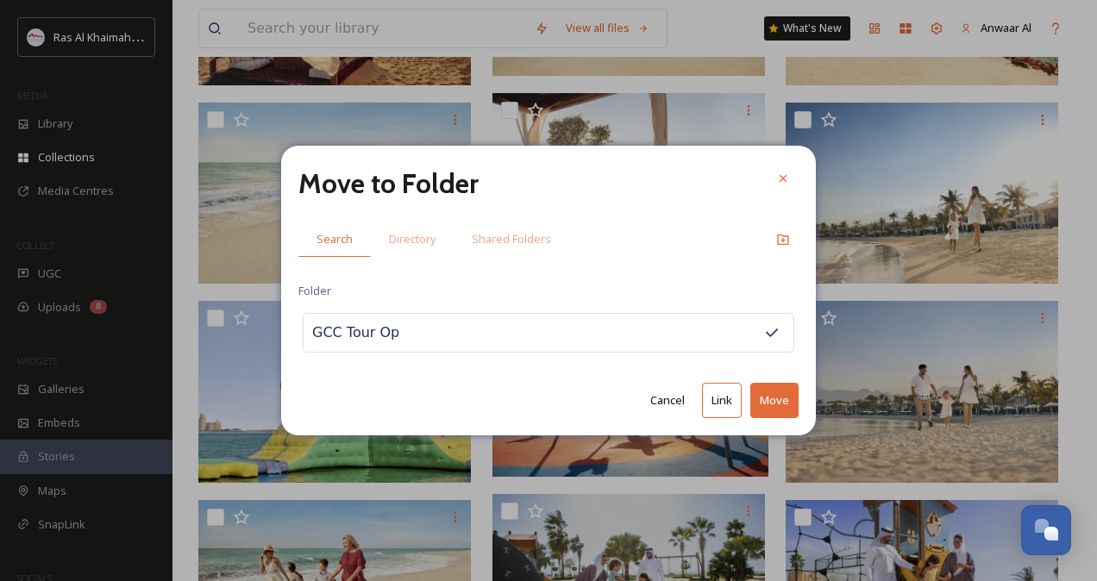
click at [787, 393] on button "Move" at bounding box center [774, 400] width 48 height 35
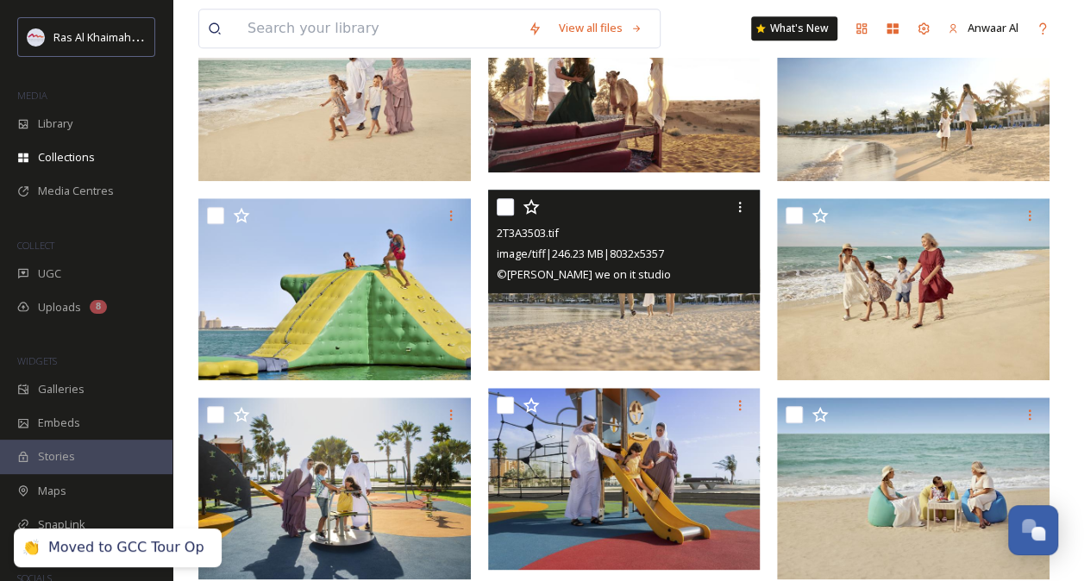
scroll to position [699, 0]
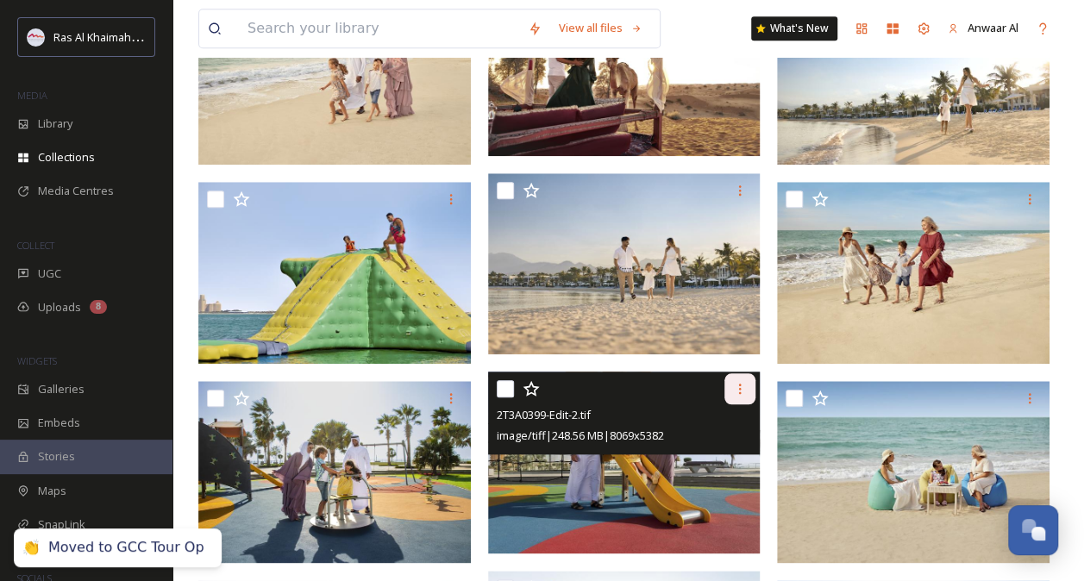
click at [736, 382] on icon at bounding box center [740, 389] width 14 height 14
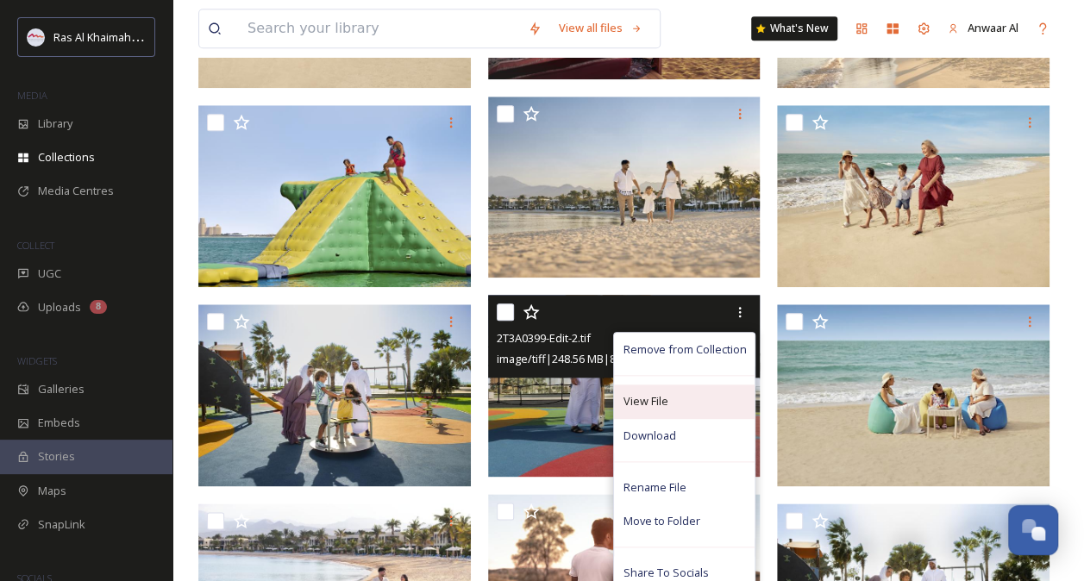
scroll to position [780, 0]
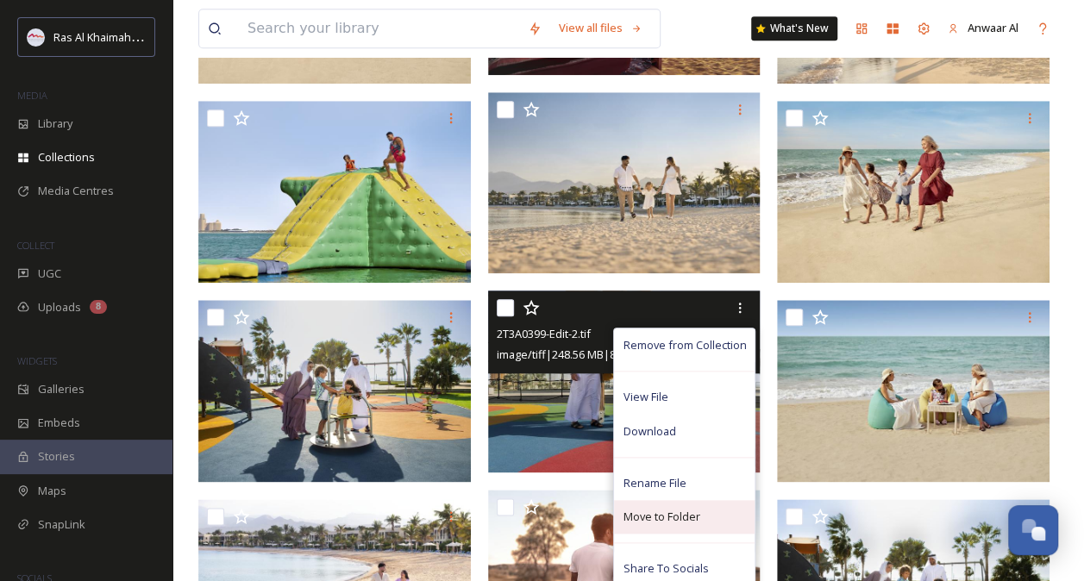
click at [676, 511] on span "Move to Folder" at bounding box center [661, 517] width 77 height 16
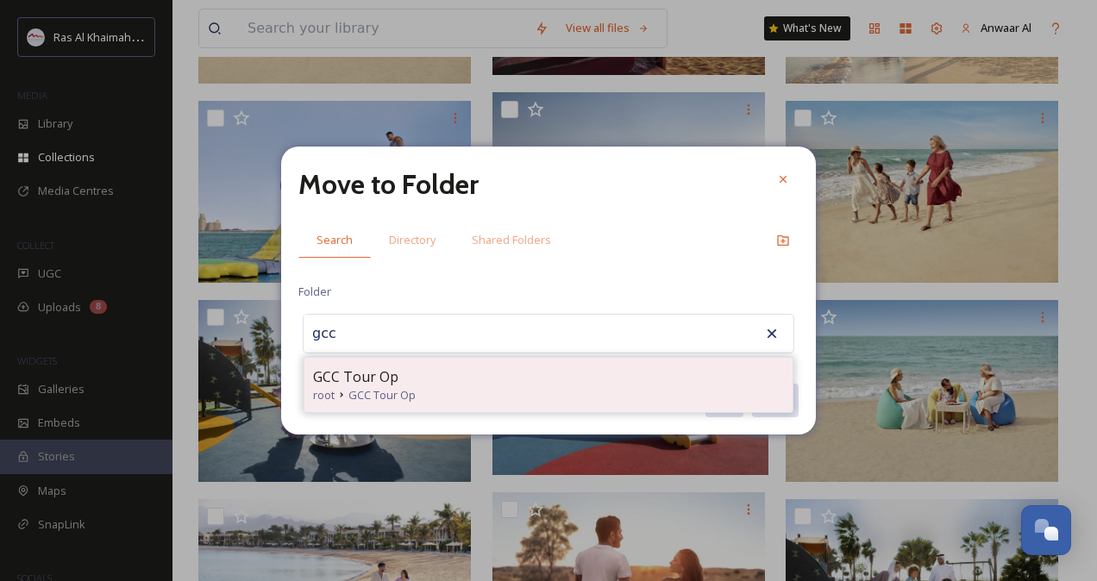
click at [605, 381] on div "GCC Tour Op" at bounding box center [548, 377] width 471 height 21
type input "GCC Tour Op"
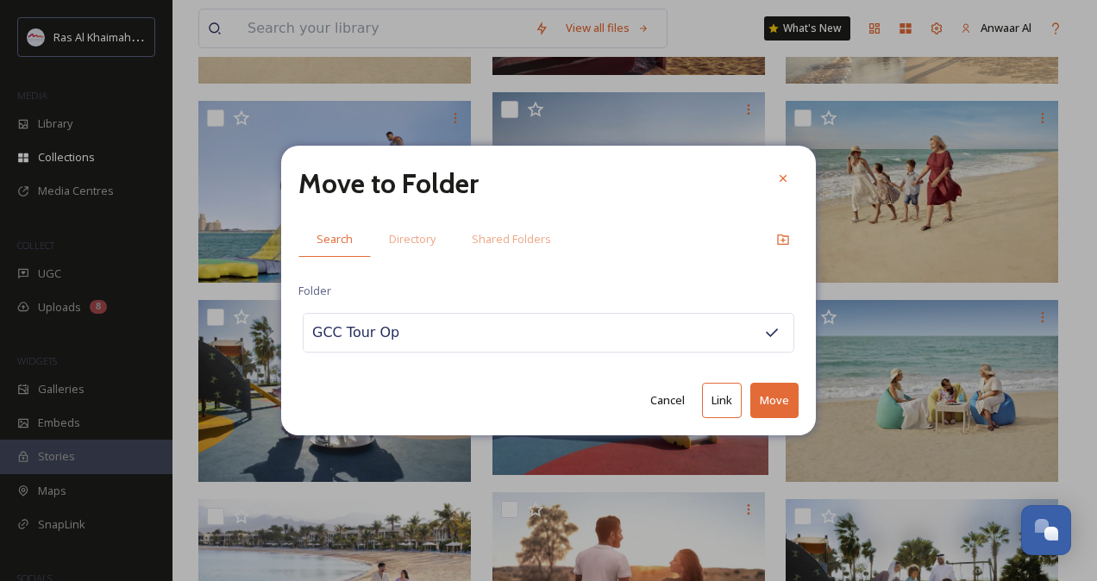
click at [769, 402] on button "Move" at bounding box center [774, 400] width 48 height 35
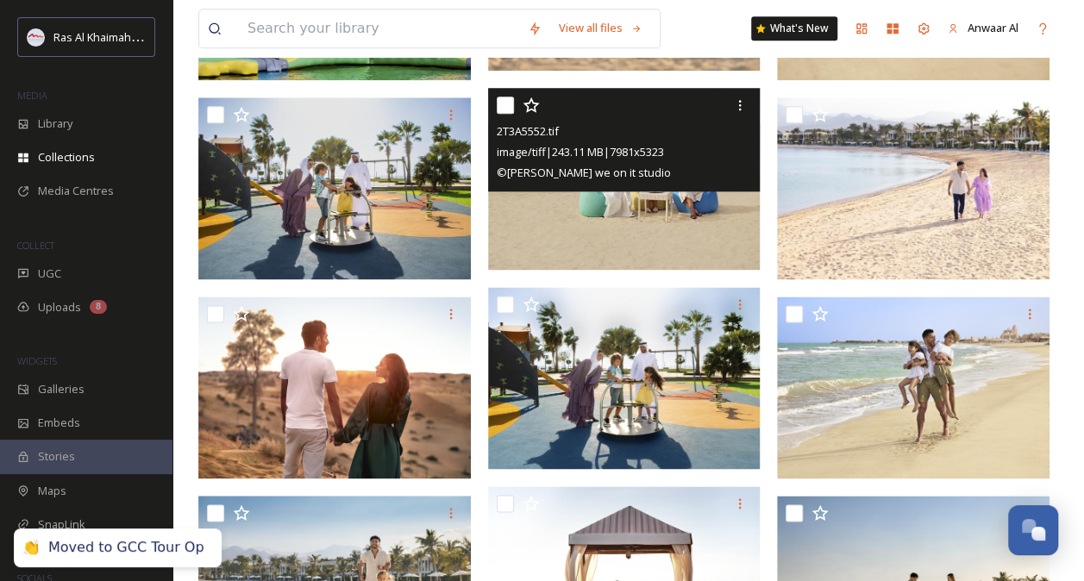
scroll to position [984, 0]
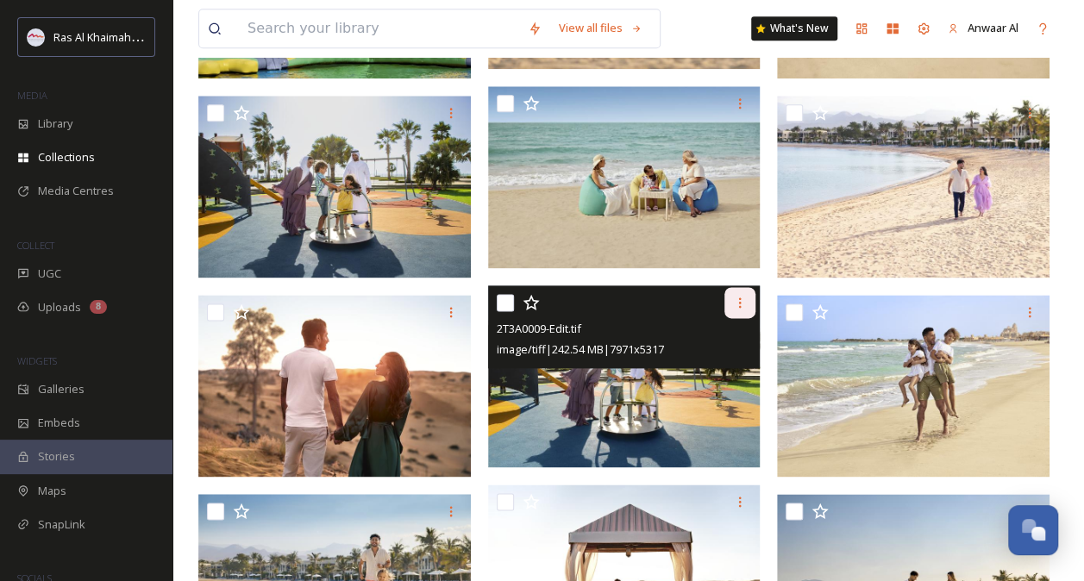
click at [736, 296] on icon at bounding box center [740, 303] width 14 height 14
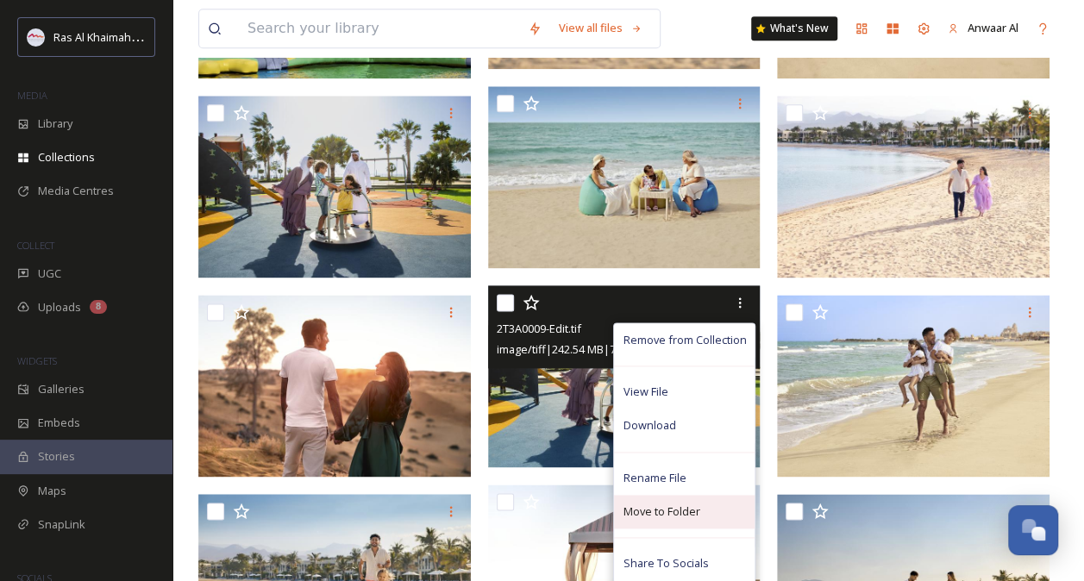
click at [674, 509] on span "Move to Folder" at bounding box center [661, 512] width 77 height 16
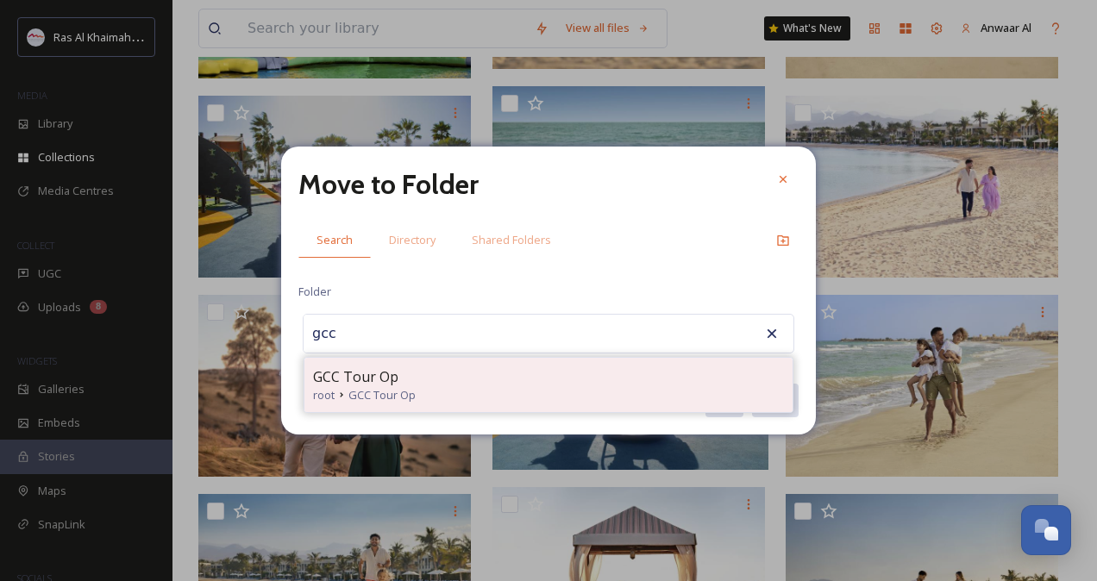
click at [701, 360] on div "GCC Tour Op root GCC Tour Op" at bounding box center [548, 385] width 488 height 54
type input "GCC Tour Op"
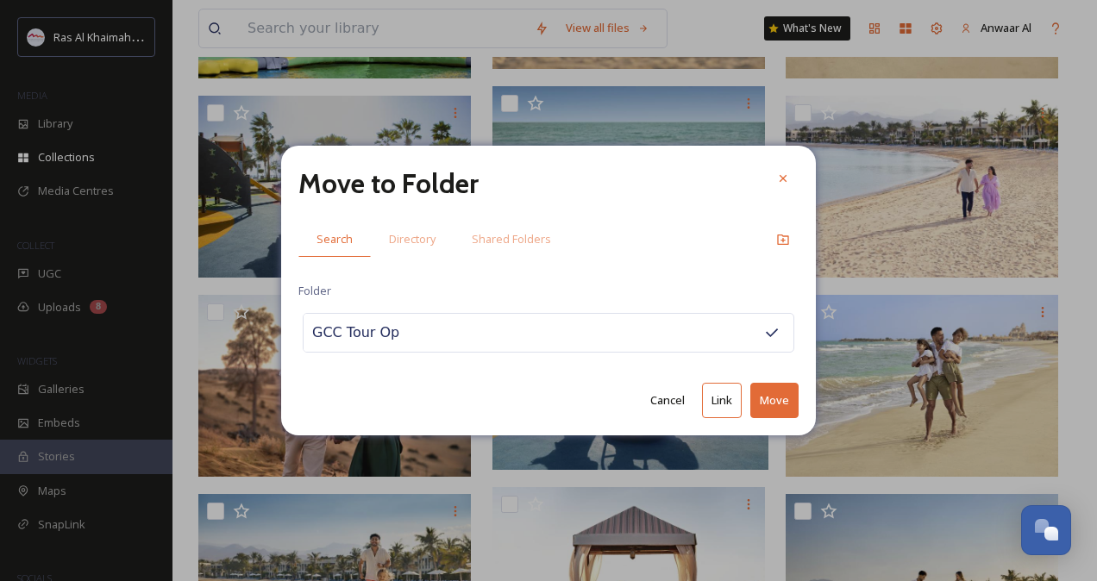
click at [783, 402] on button "Move" at bounding box center [774, 400] width 48 height 35
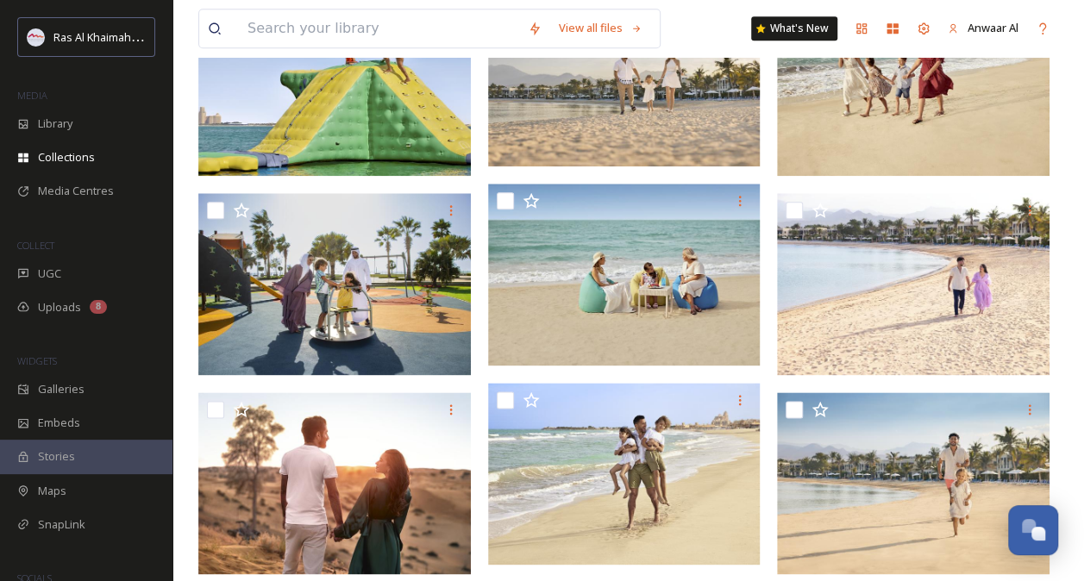
scroll to position [888, 0]
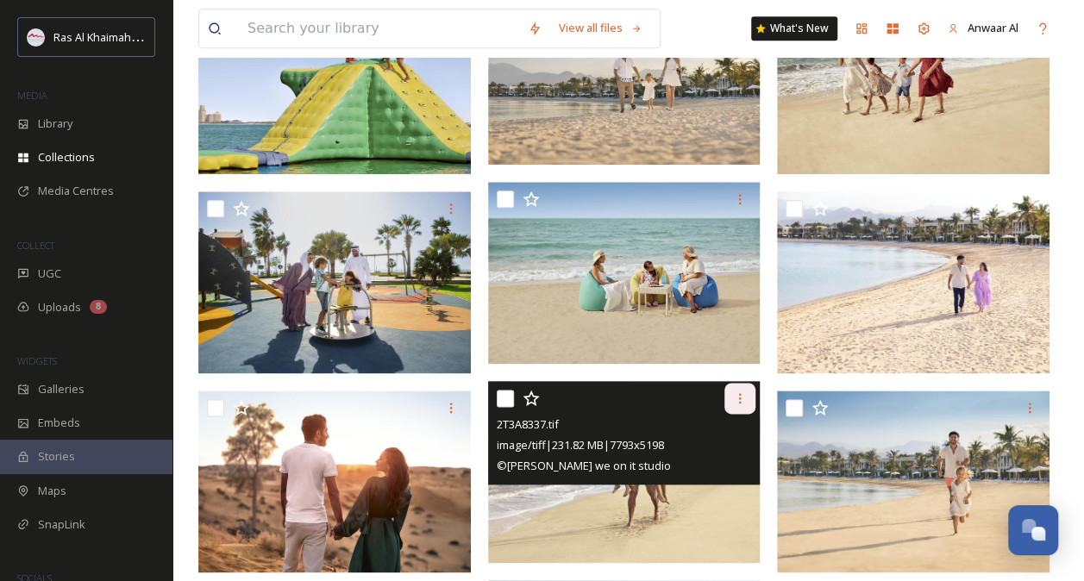
click at [741, 398] on icon at bounding box center [740, 398] width 3 height 10
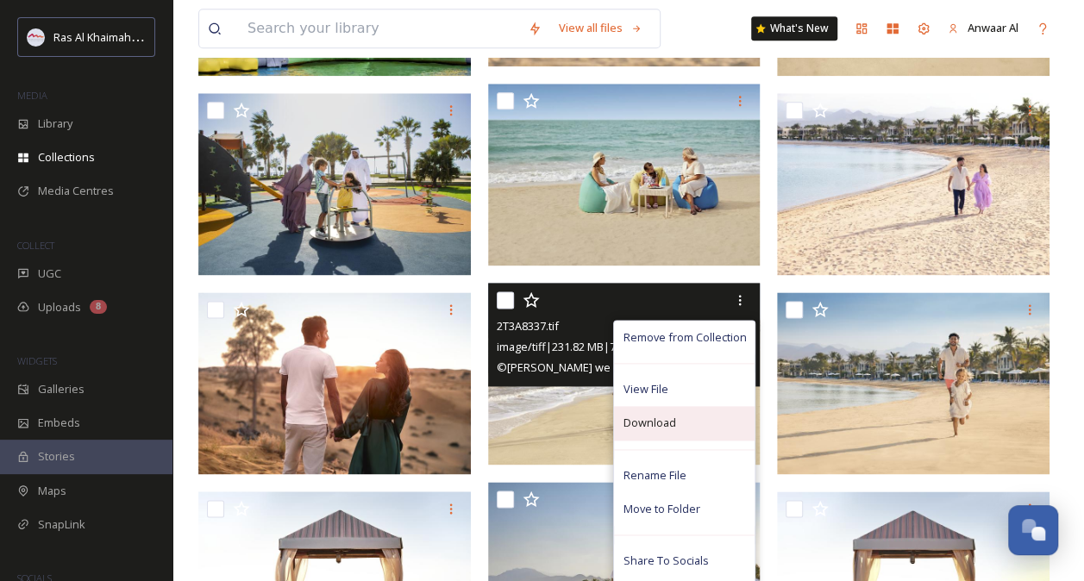
scroll to position [994, 0]
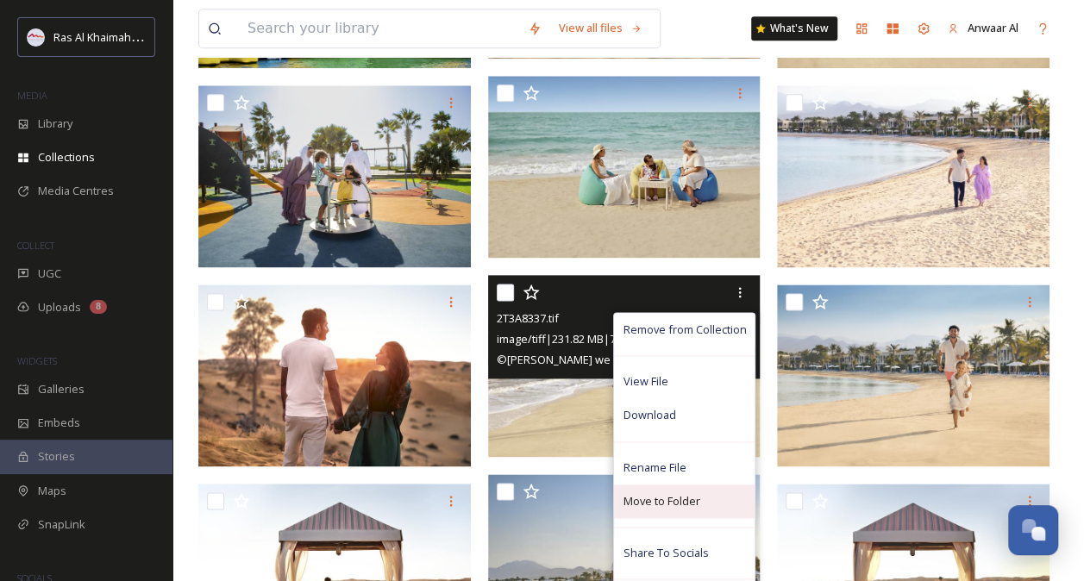
click at [688, 501] on span "Move to Folder" at bounding box center [661, 501] width 77 height 16
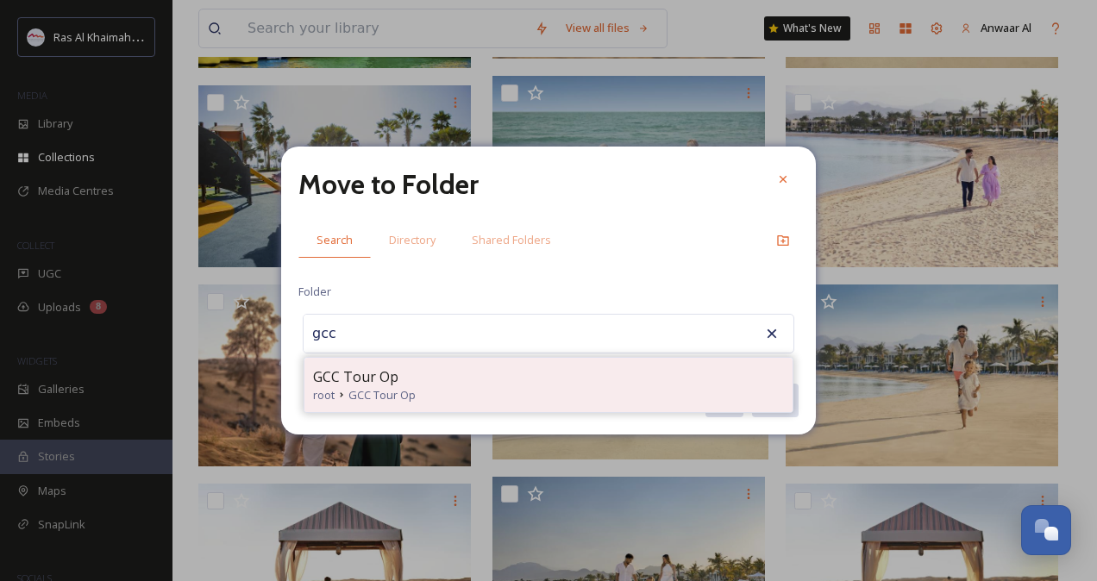
click at [398, 371] on div "GCC Tour Op" at bounding box center [548, 377] width 471 height 21
type input "GCC Tour Op"
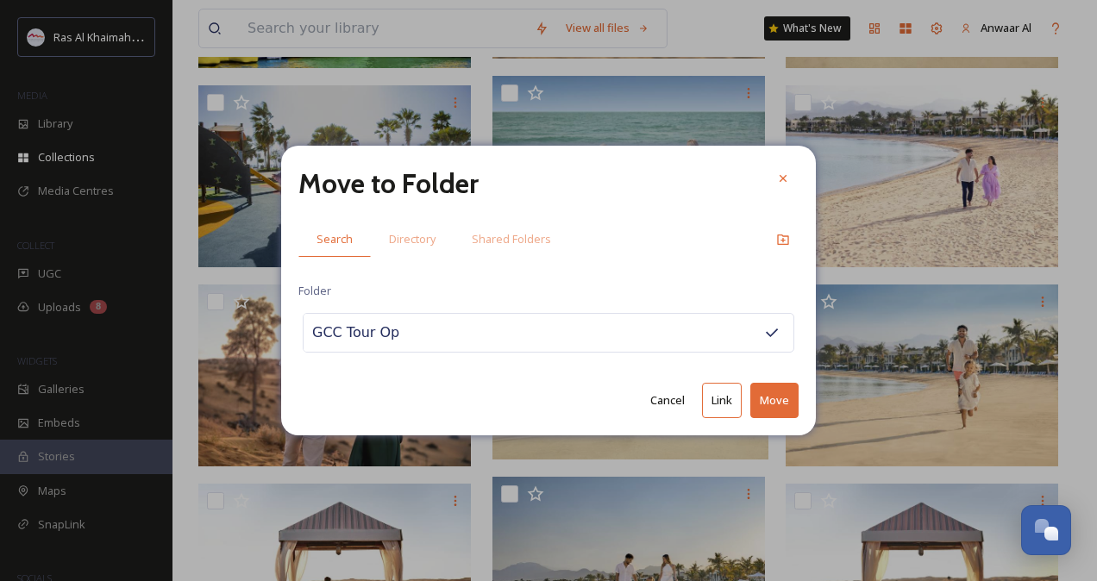
click at [780, 400] on button "Move" at bounding box center [774, 400] width 48 height 35
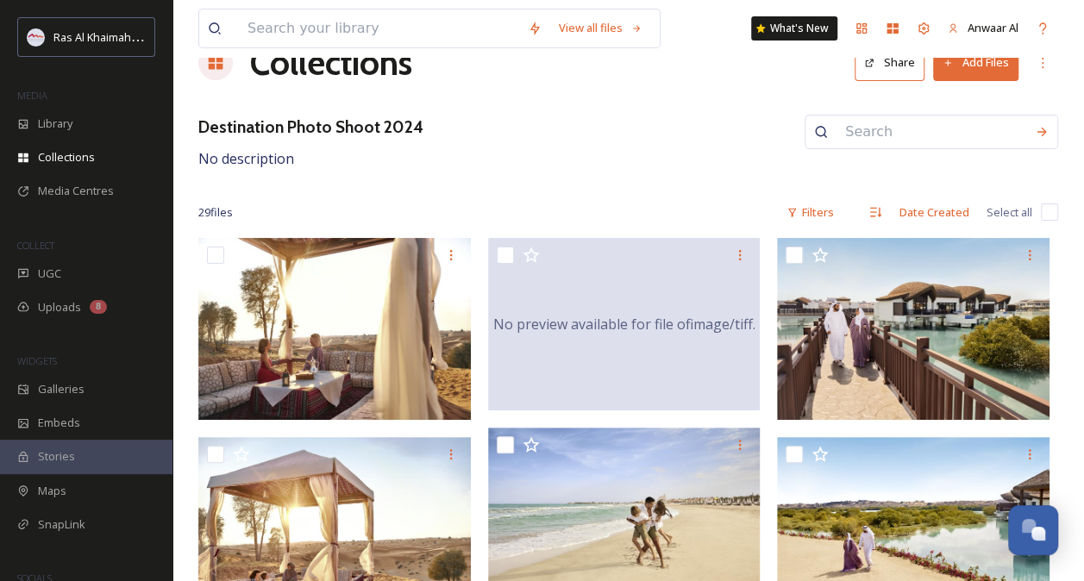
scroll to position [0, 0]
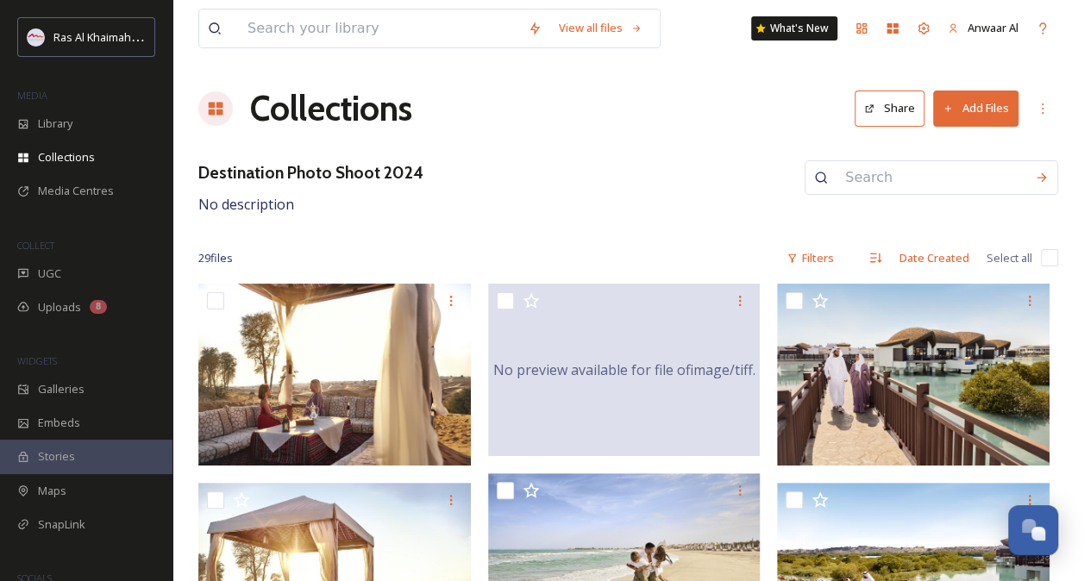
click at [46, 458] on span "Stories" at bounding box center [56, 456] width 37 height 16
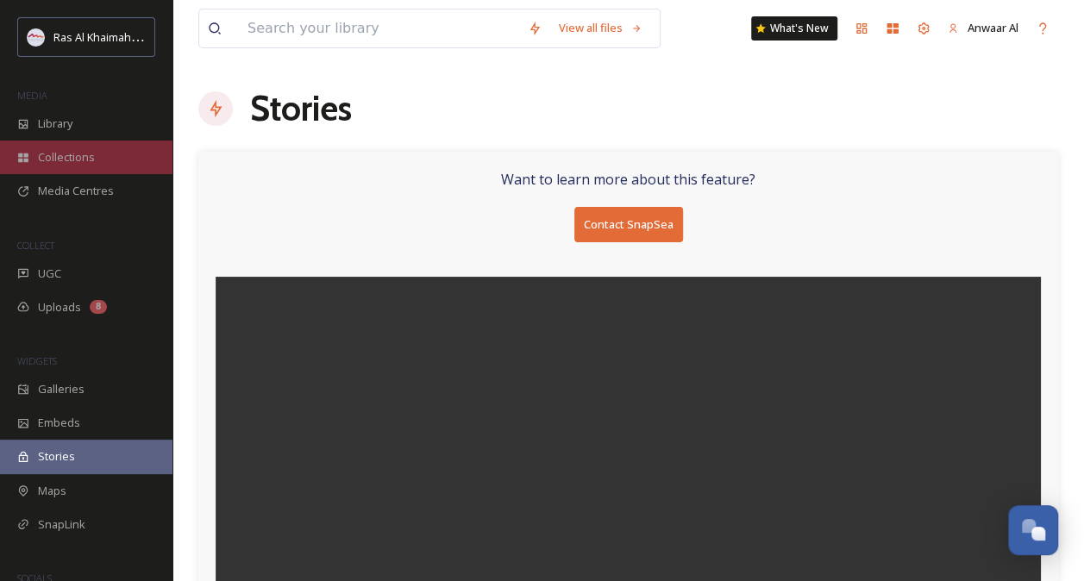
click at [57, 157] on span "Collections" at bounding box center [66, 157] width 57 height 16
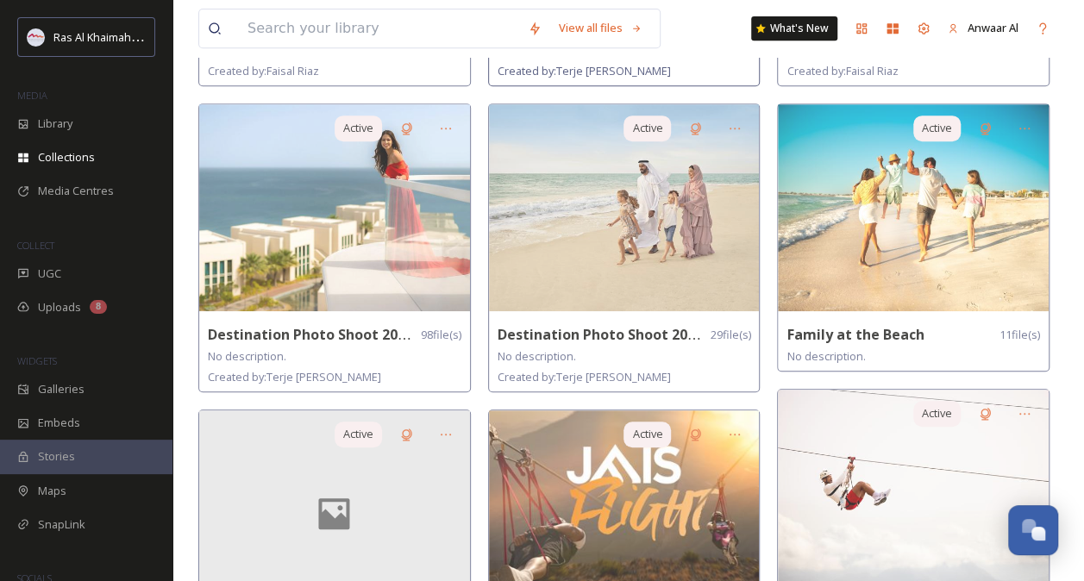
scroll to position [425, 0]
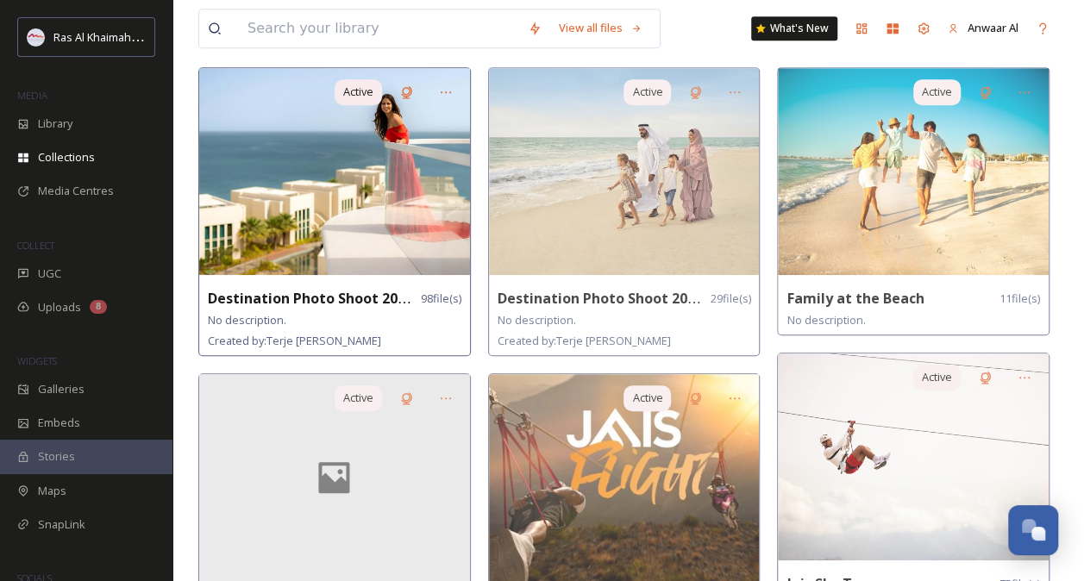
click at [332, 273] on div "Active Destination Photo Shoot 2023 98 file(s) No description. Created by: [PER…" at bounding box center [334, 211] width 273 height 289
click at [336, 295] on strong "Destination Photo Shoot 2023" at bounding box center [310, 298] width 205 height 19
click at [364, 218] on img at bounding box center [334, 171] width 271 height 207
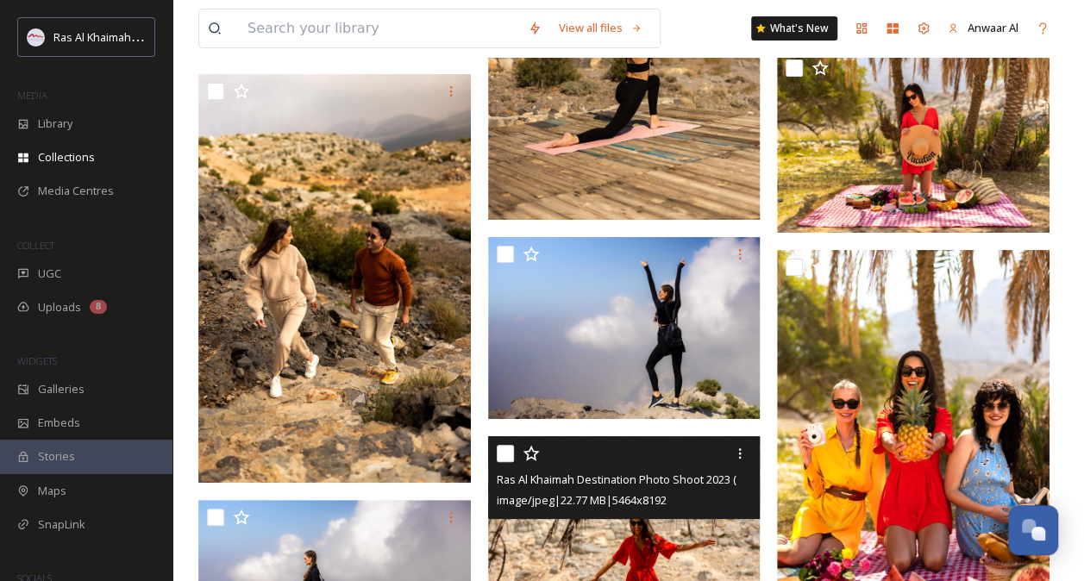
scroll to position [6118, 0]
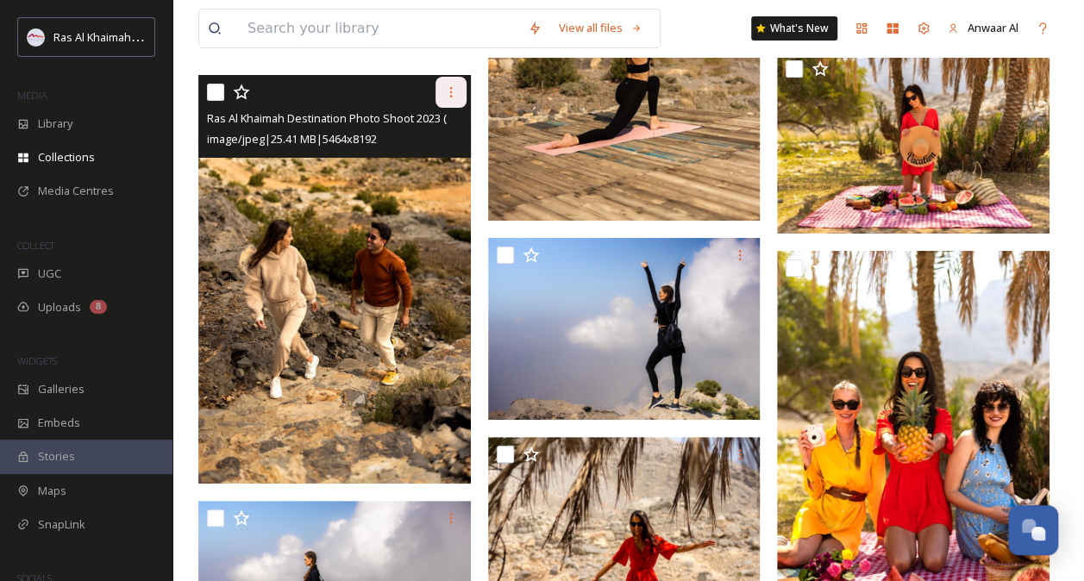
click at [453, 85] on icon at bounding box center [451, 92] width 14 height 14
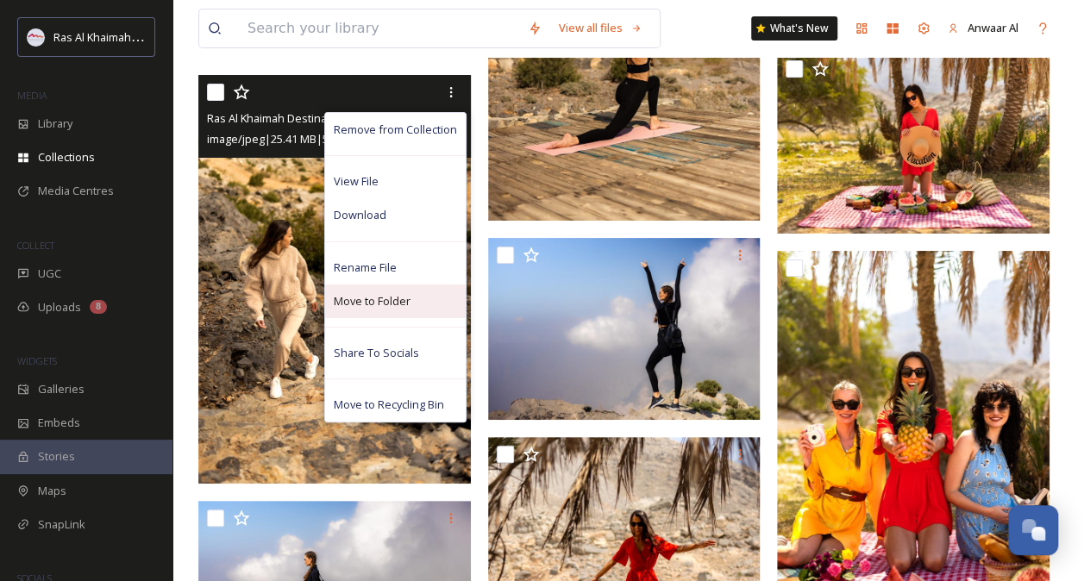
click at [392, 301] on span "Move to Folder" at bounding box center [372, 301] width 77 height 16
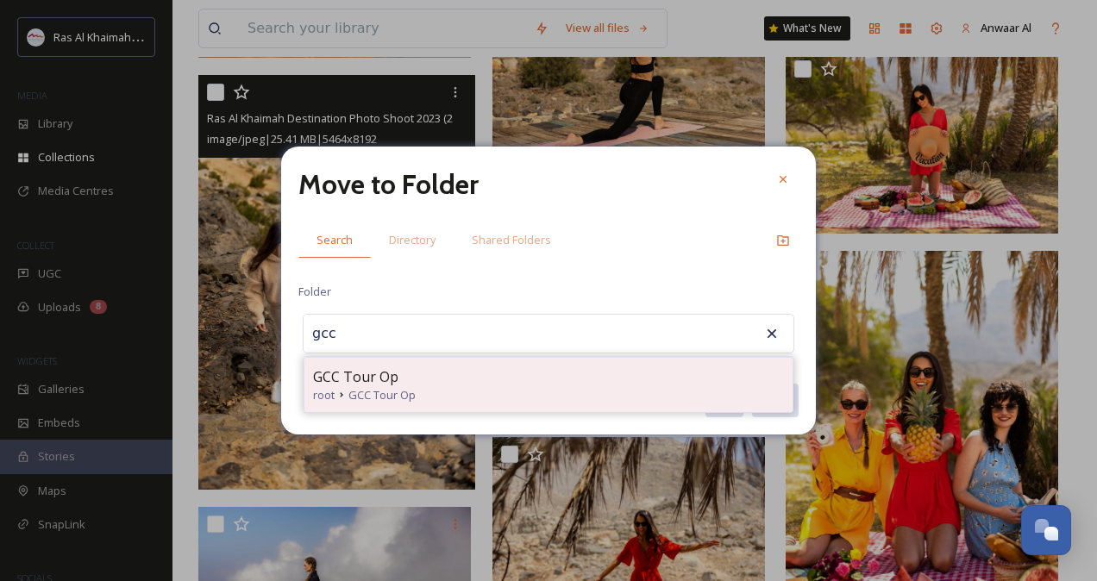
click at [490, 364] on div "GCC Tour Op root GCC Tour Op" at bounding box center [548, 385] width 488 height 54
type input "GCC Tour Op"
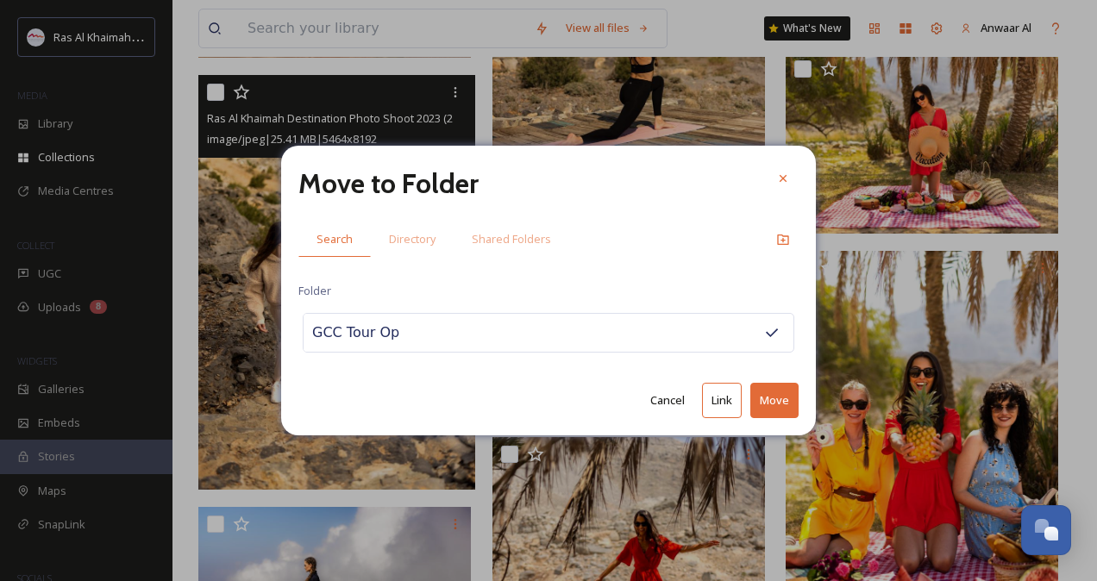
click at [775, 402] on button "Move" at bounding box center [774, 400] width 48 height 35
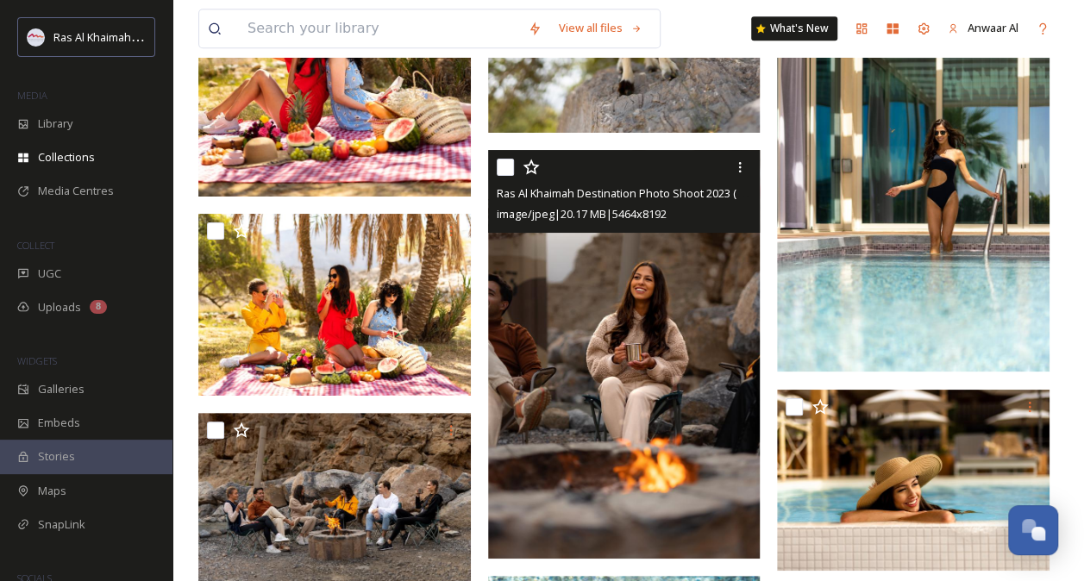
scroll to position [7458, 0]
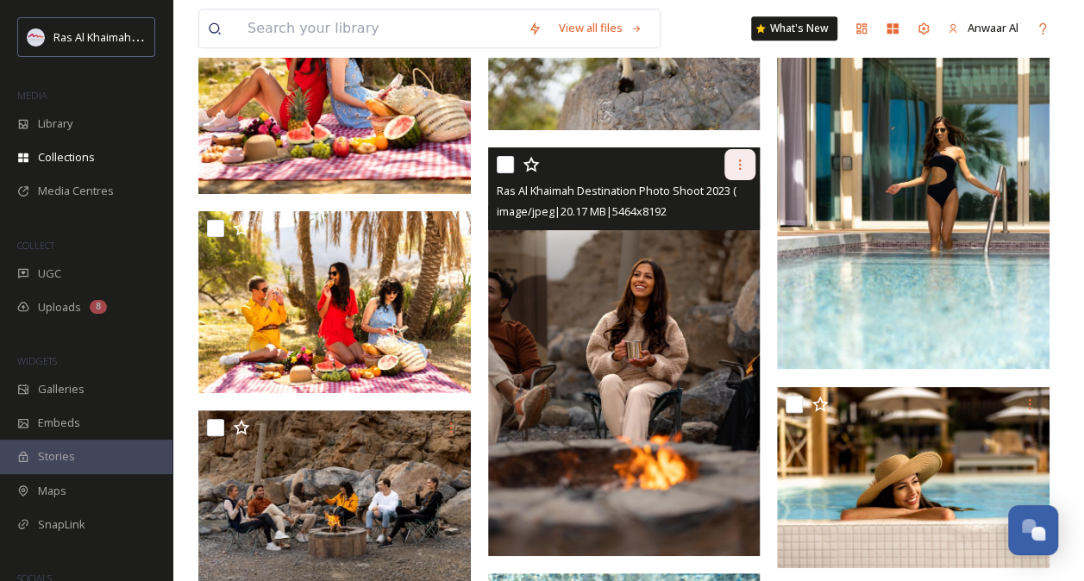
click at [742, 158] on icon at bounding box center [740, 165] width 14 height 14
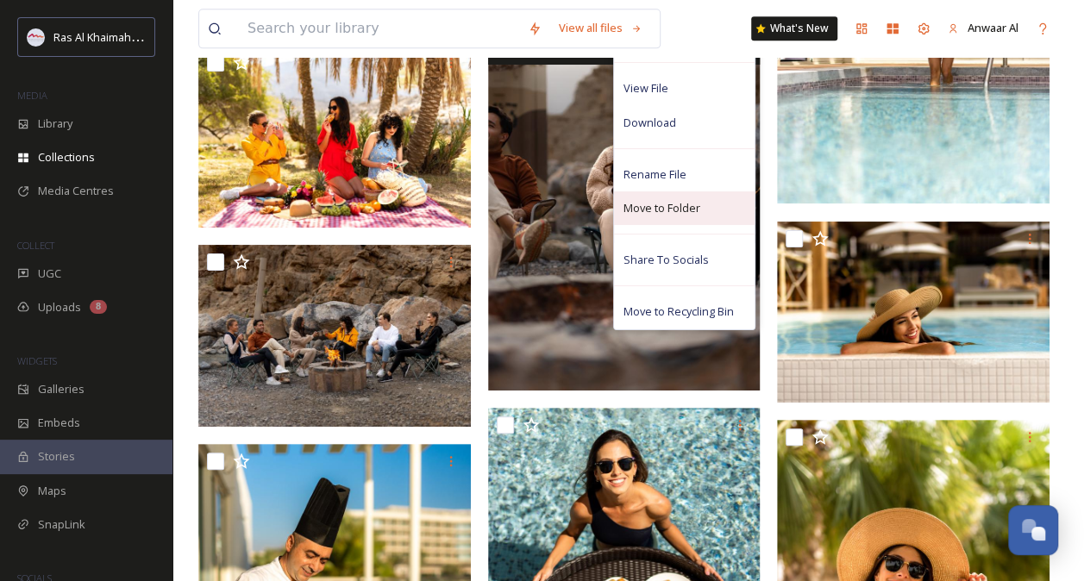
scroll to position [7583, 0]
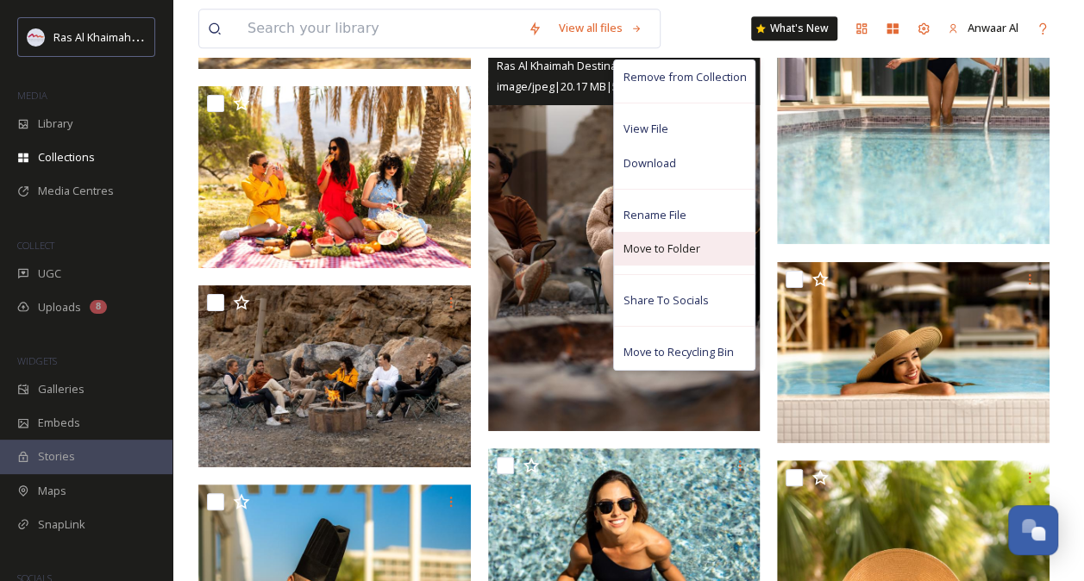
click at [676, 257] on div "Move to Folder" at bounding box center [684, 249] width 141 height 34
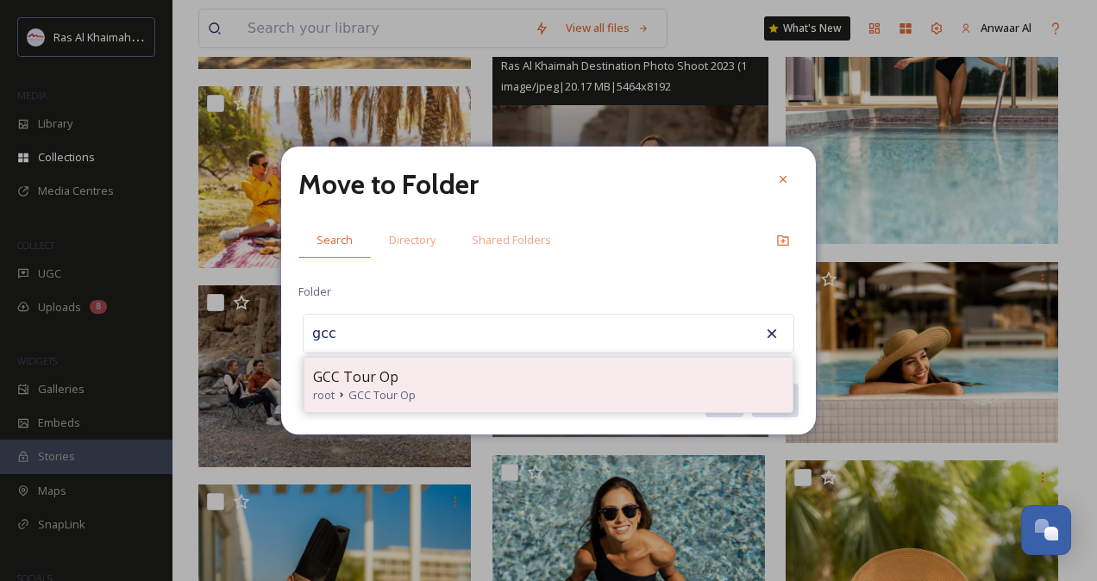
click at [452, 369] on div "GCC Tour Op" at bounding box center [548, 377] width 471 height 21
type input "GCC Tour Op"
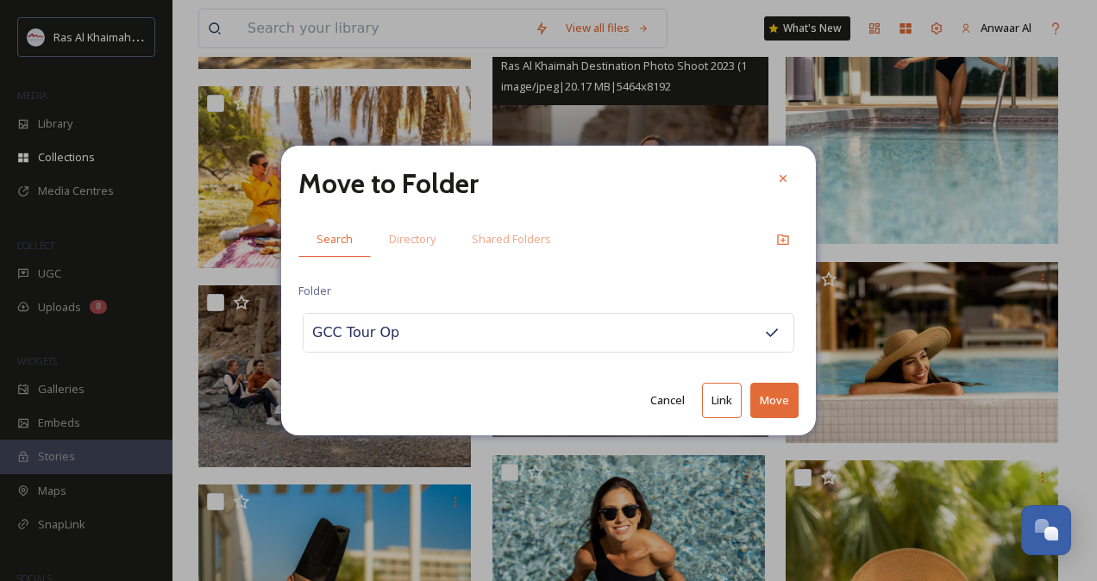
click at [780, 387] on button "Move" at bounding box center [774, 400] width 48 height 35
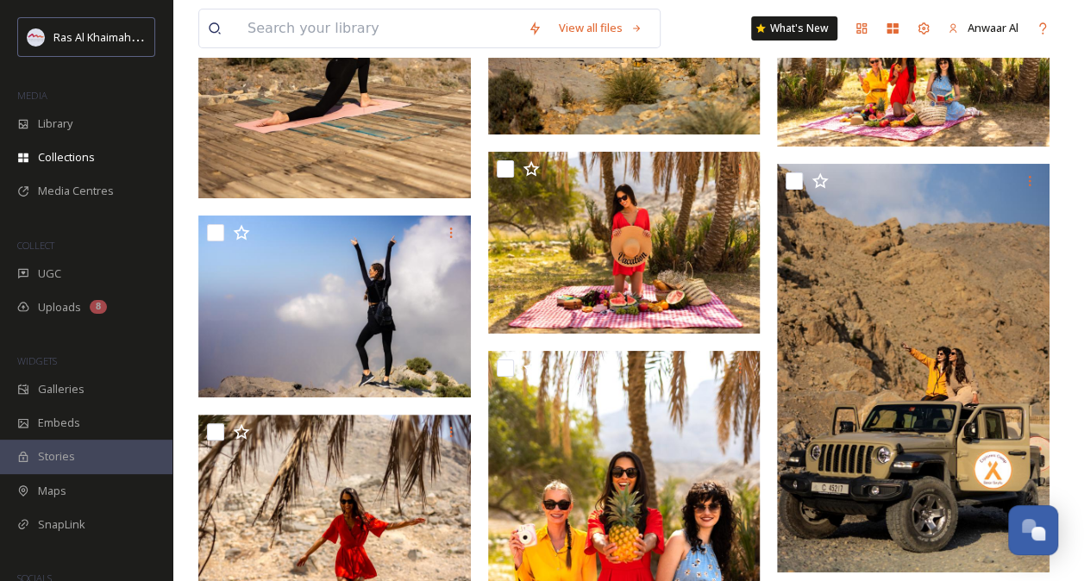
scroll to position [6365, 0]
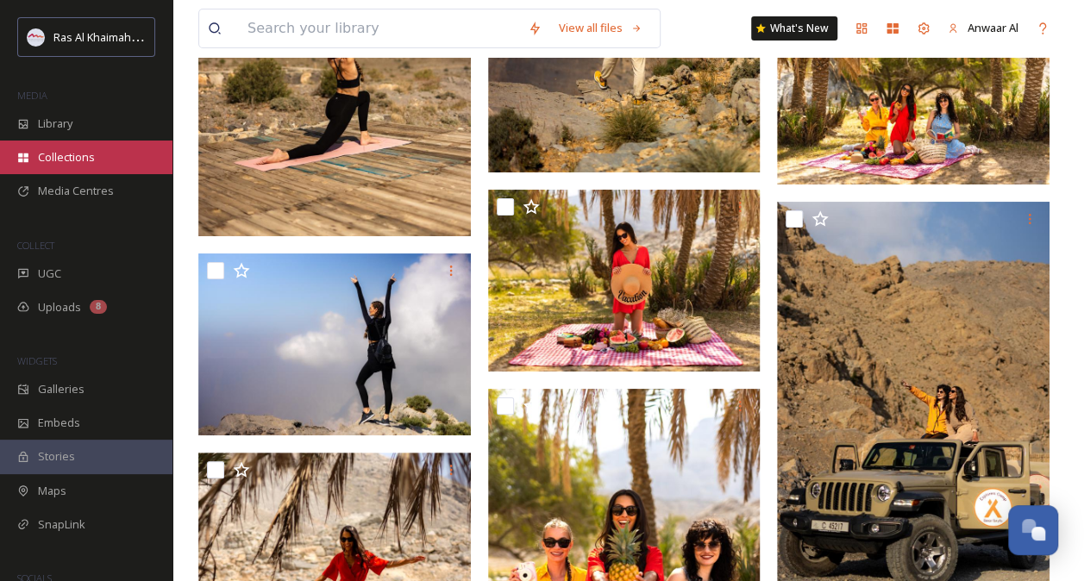
click at [59, 154] on span "Collections" at bounding box center [66, 157] width 57 height 16
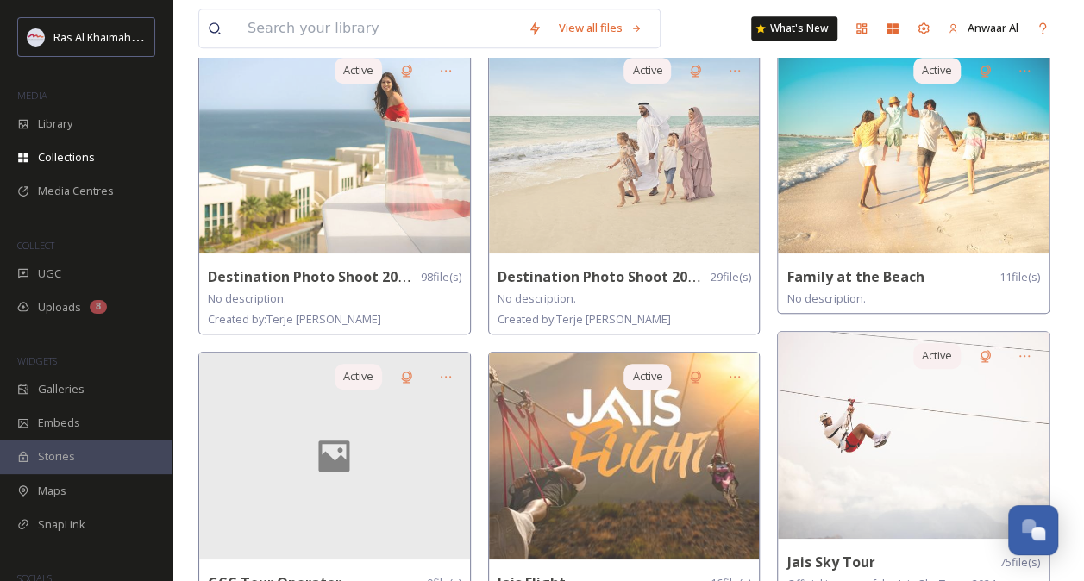
scroll to position [448, 0]
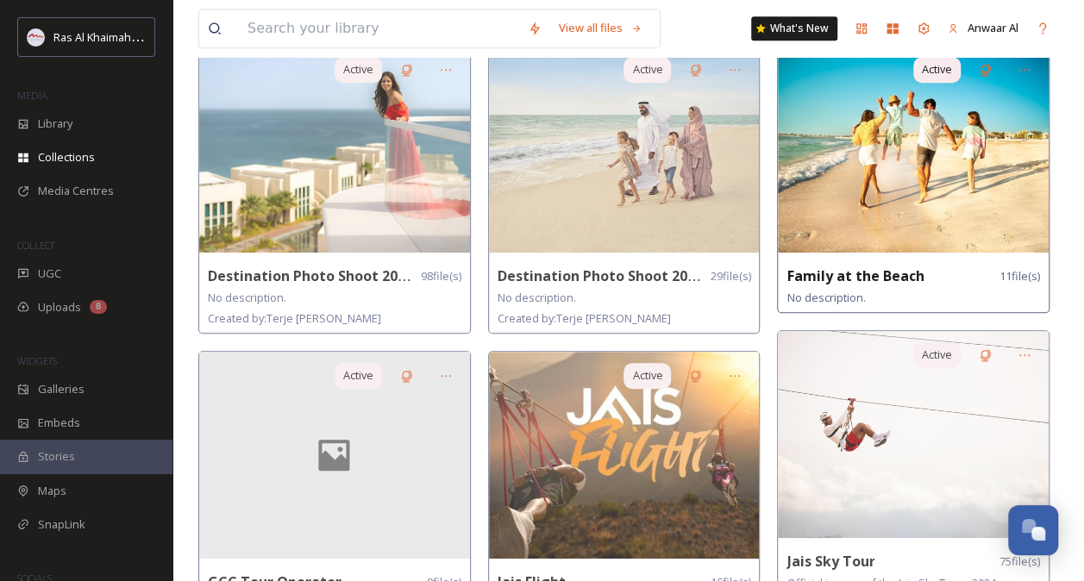
click at [826, 207] on img at bounding box center [913, 149] width 271 height 207
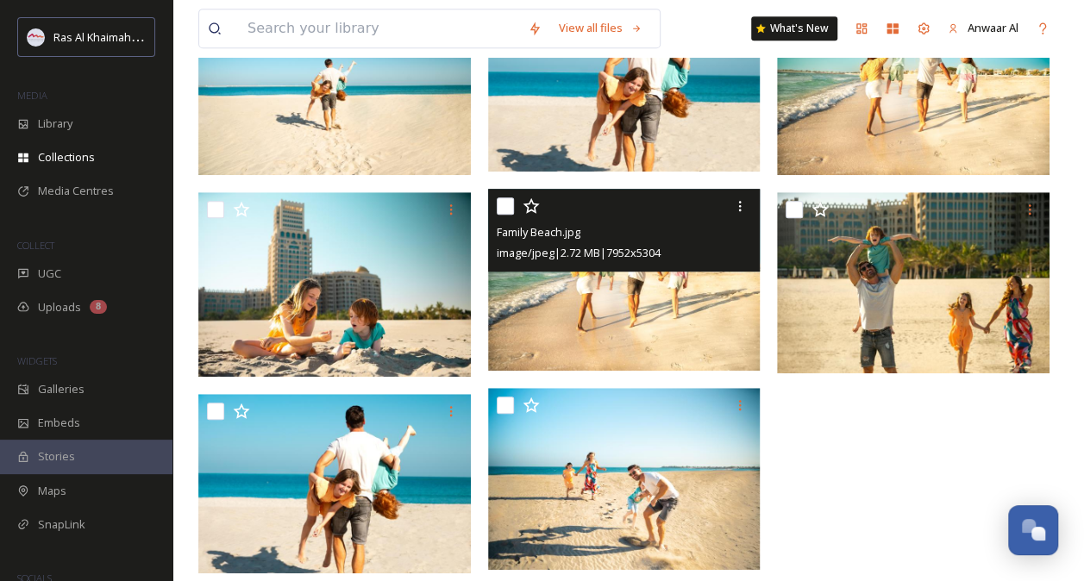
scroll to position [486, 0]
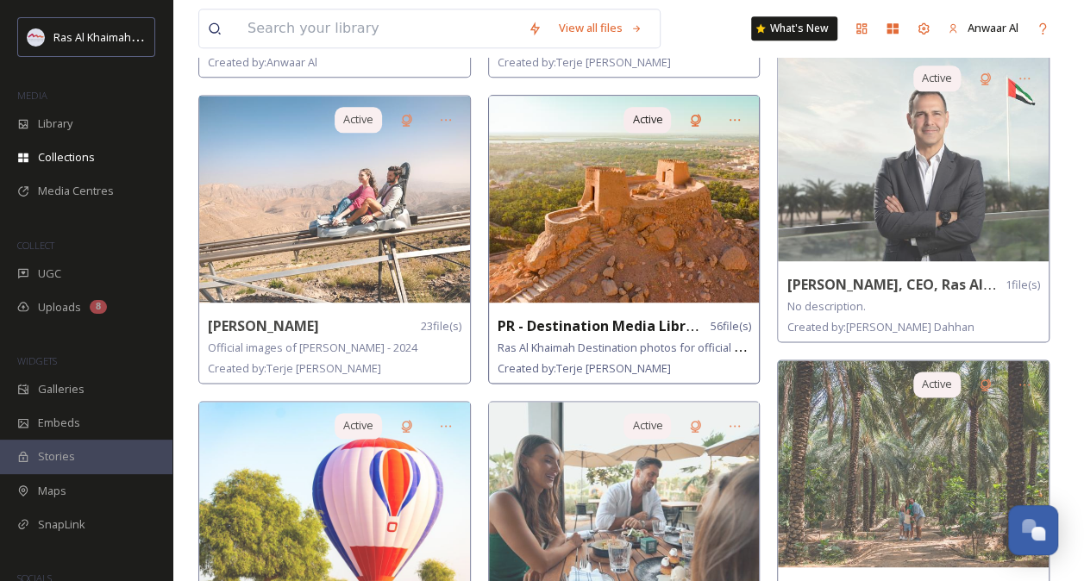
scroll to position [1009, 0]
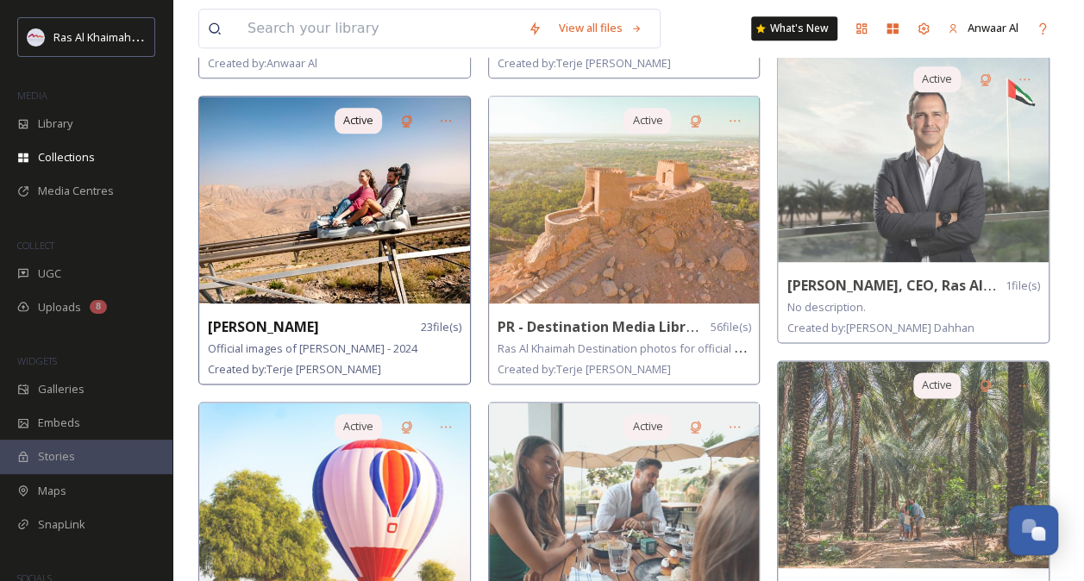
click at [398, 254] on img at bounding box center [334, 200] width 271 height 207
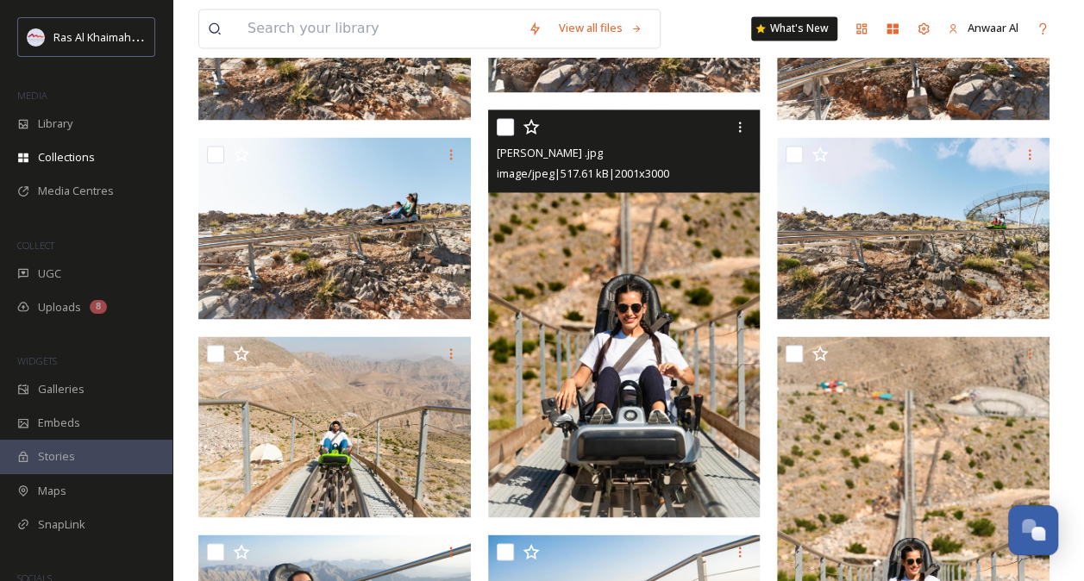
scroll to position [1539, 0]
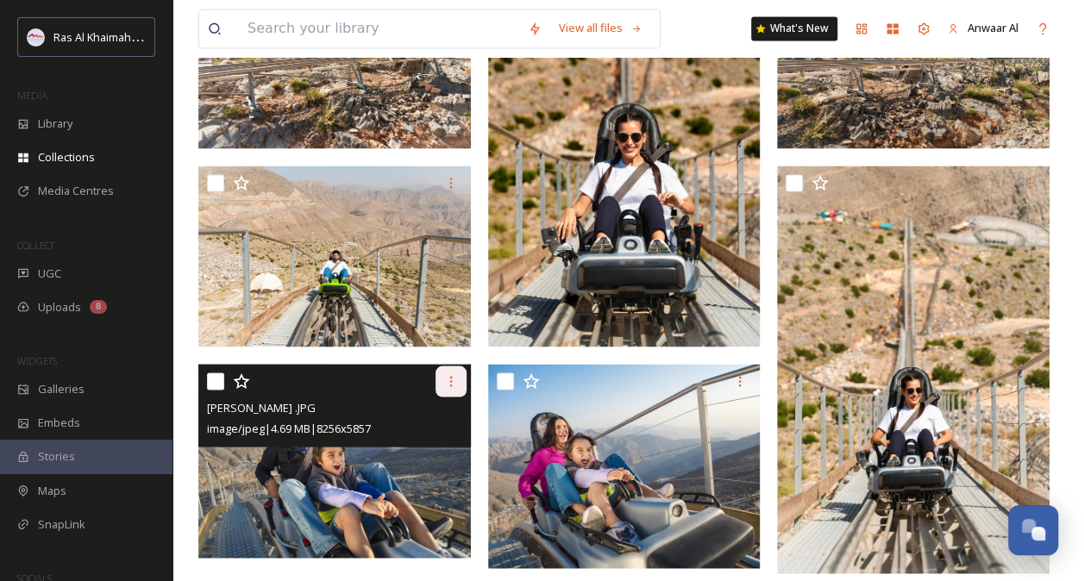
click at [447, 385] on icon at bounding box center [451, 381] width 14 height 14
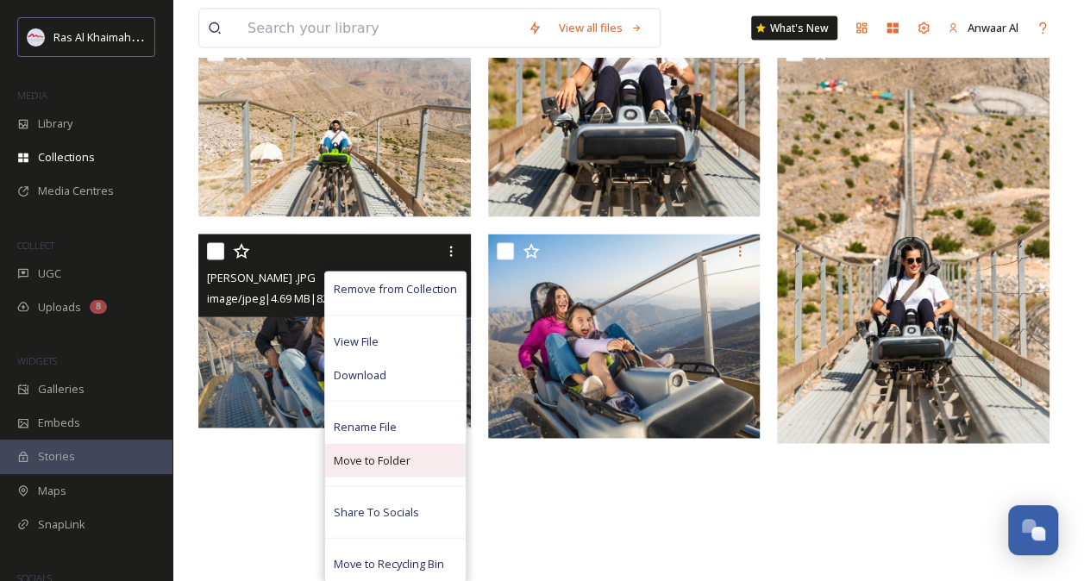
click at [392, 453] on span "Move to Folder" at bounding box center [372, 461] width 77 height 16
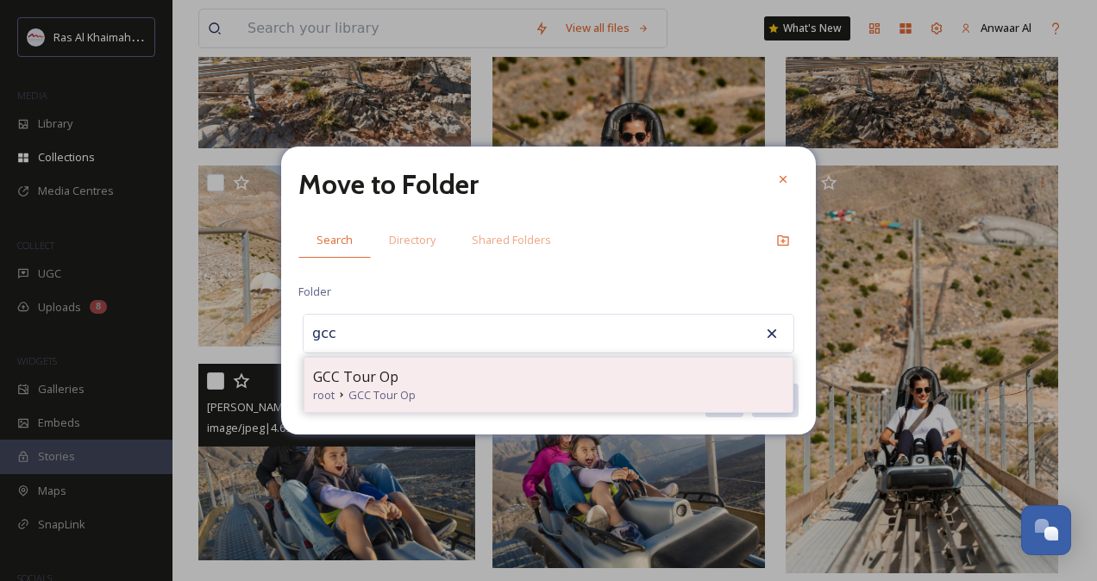
click at [564, 376] on div "GCC Tour Op" at bounding box center [548, 377] width 471 height 21
type input "GCC Tour Op"
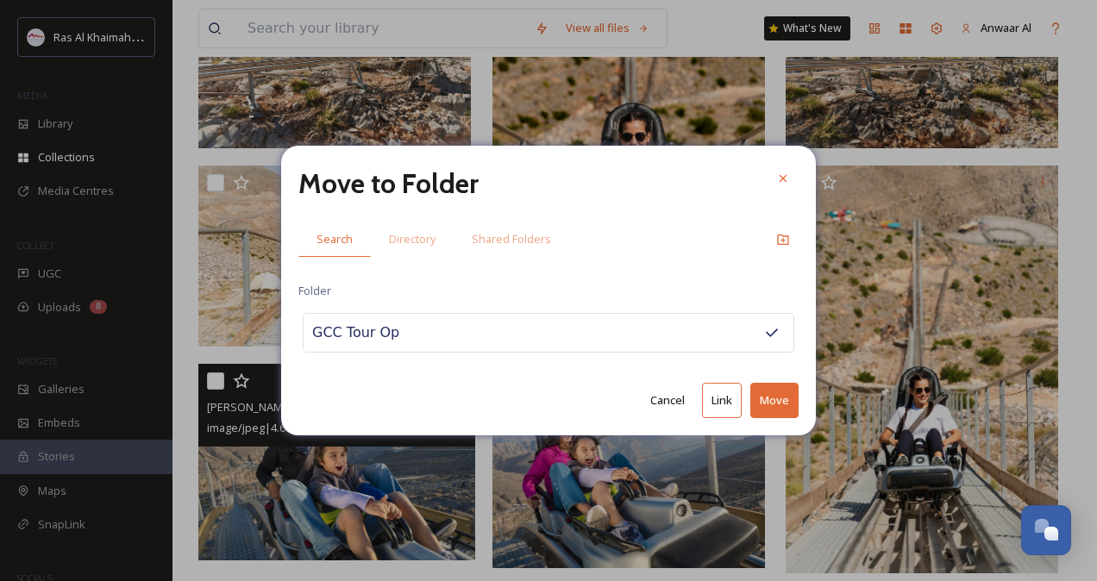
click at [786, 397] on button "Move" at bounding box center [774, 400] width 48 height 35
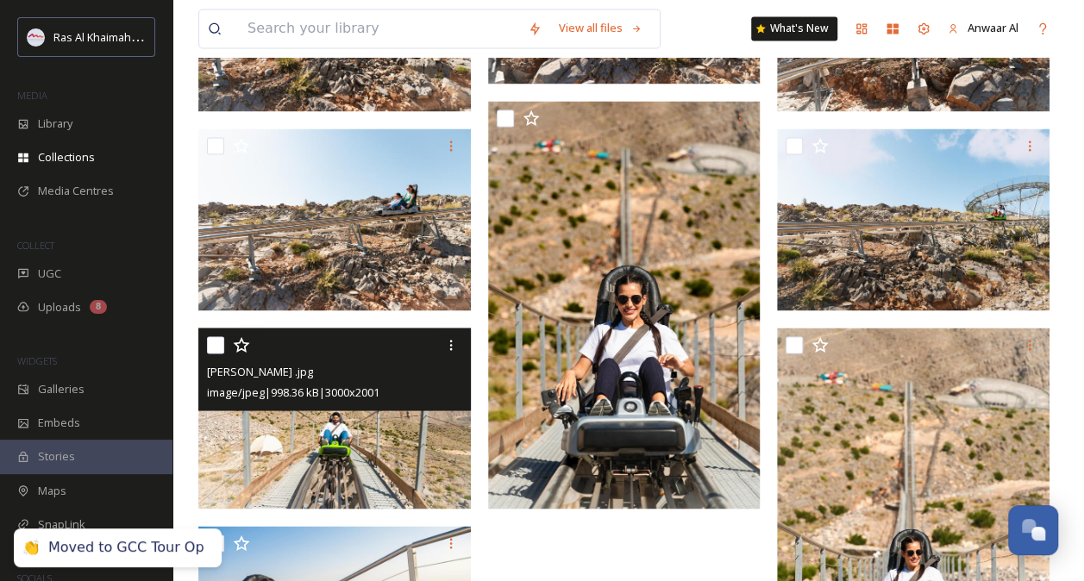
scroll to position [1369, 0]
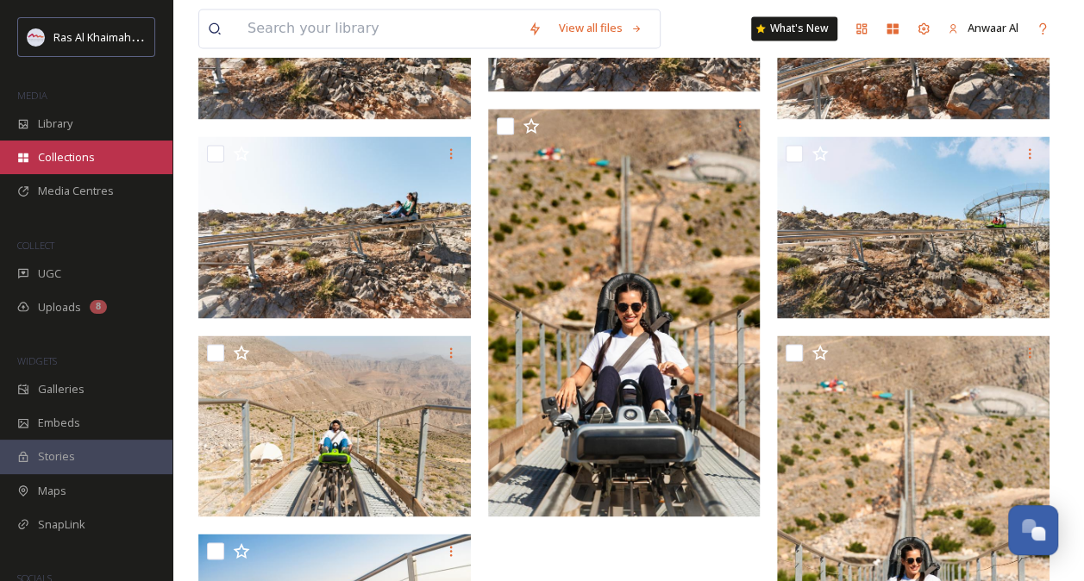
click at [92, 156] on span "Collections" at bounding box center [66, 157] width 57 height 16
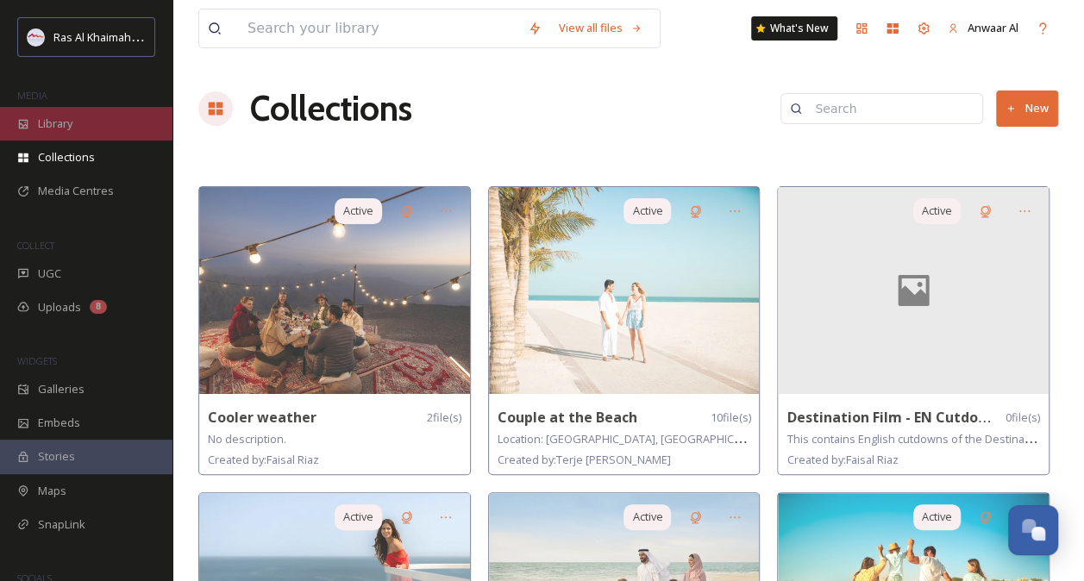
click at [71, 129] on span "Library" at bounding box center [55, 124] width 34 height 16
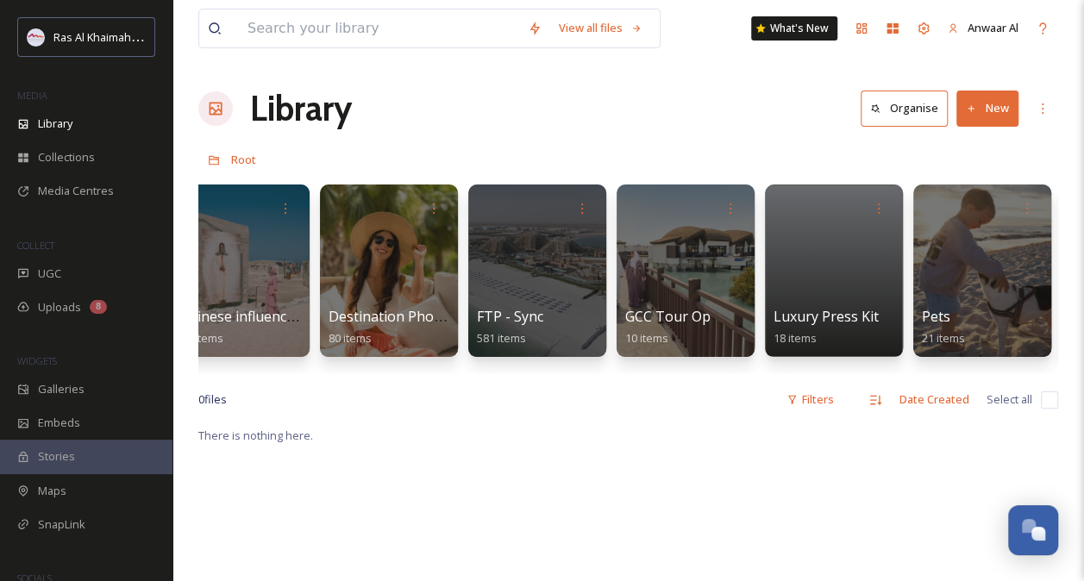
scroll to position [0, 2560]
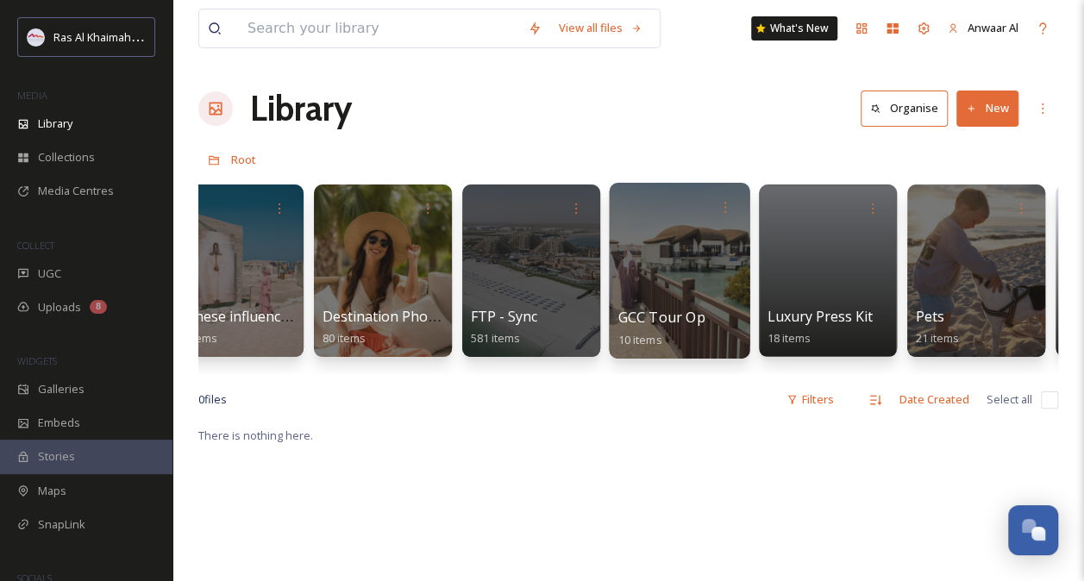
click at [686, 277] on div at bounding box center [679, 271] width 141 height 176
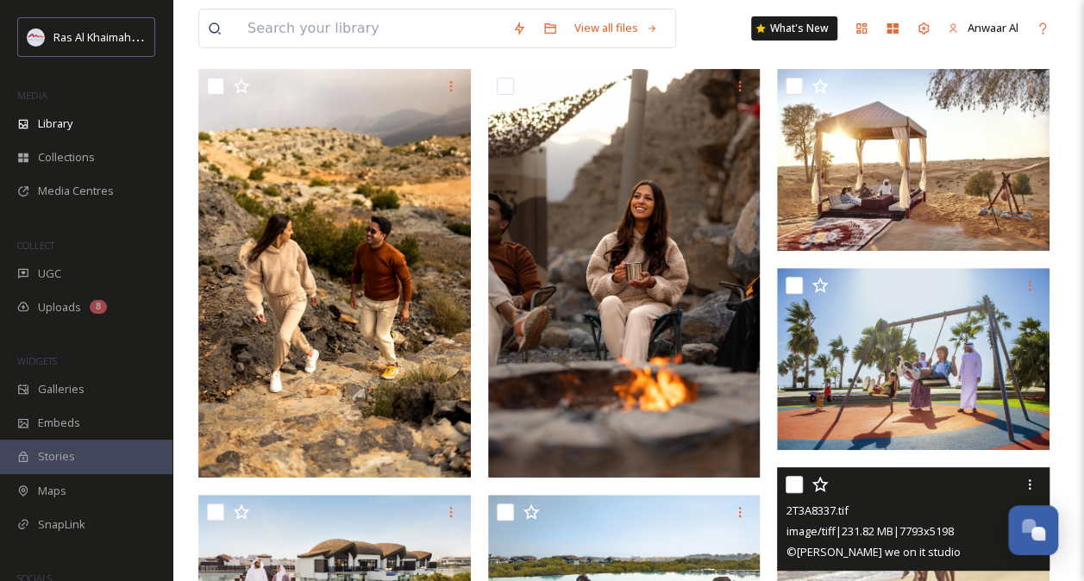
scroll to position [166, 0]
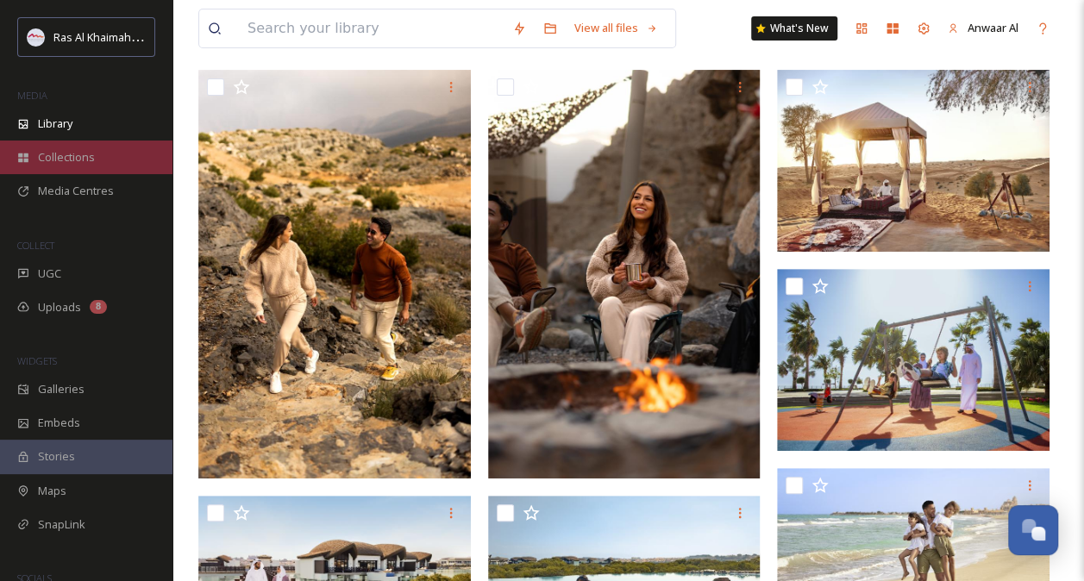
click at [63, 158] on span "Collections" at bounding box center [66, 157] width 57 height 16
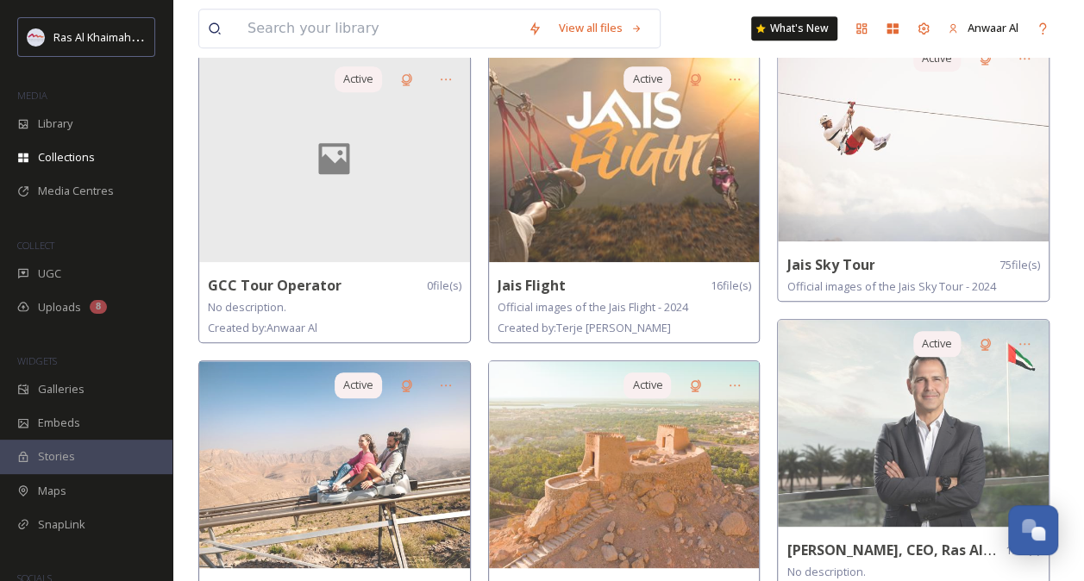
scroll to position [632, 0]
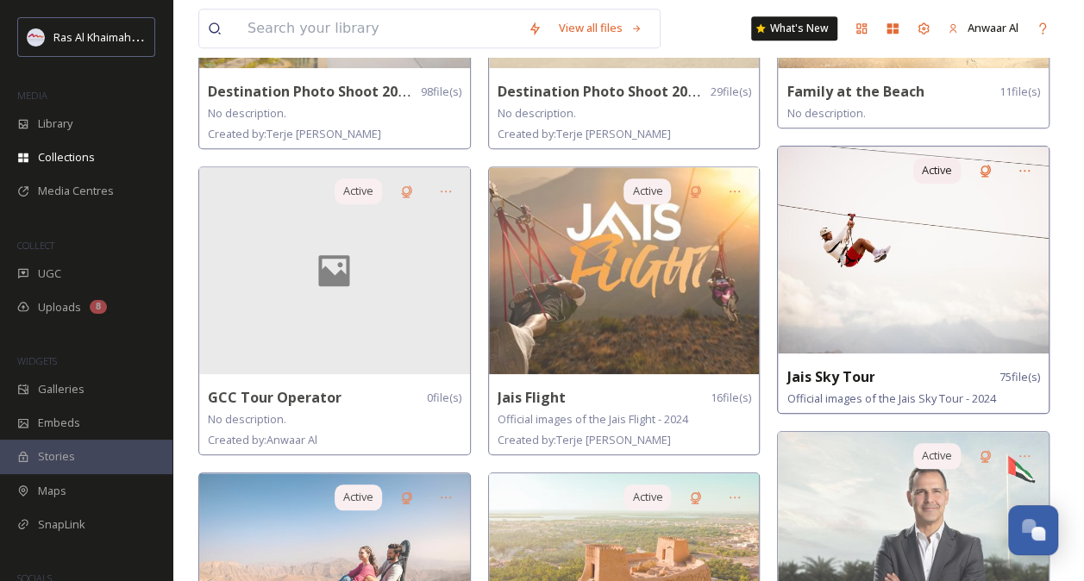
click at [908, 254] on img at bounding box center [913, 250] width 271 height 207
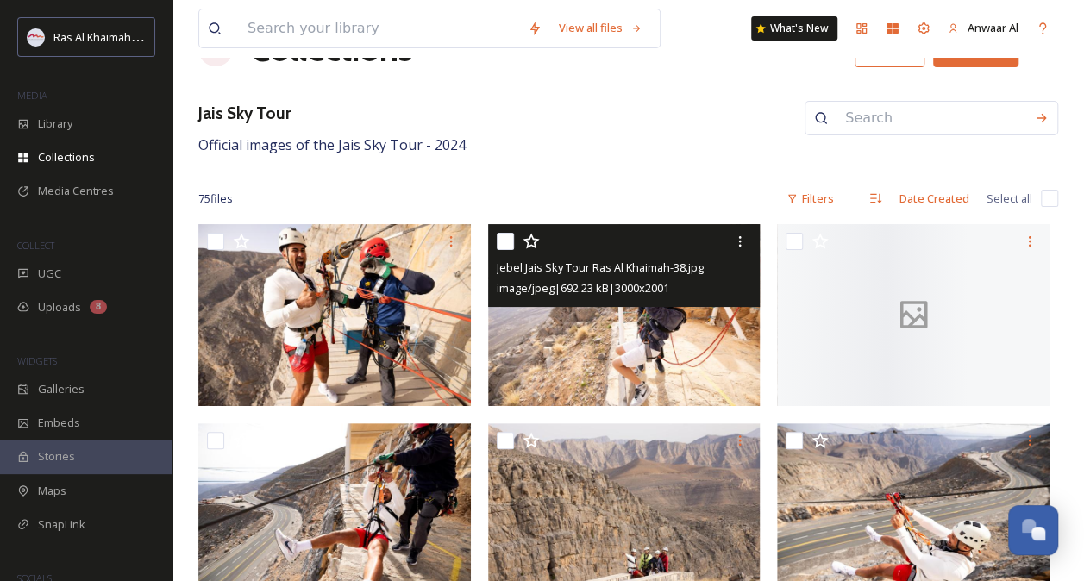
scroll to position [83, 0]
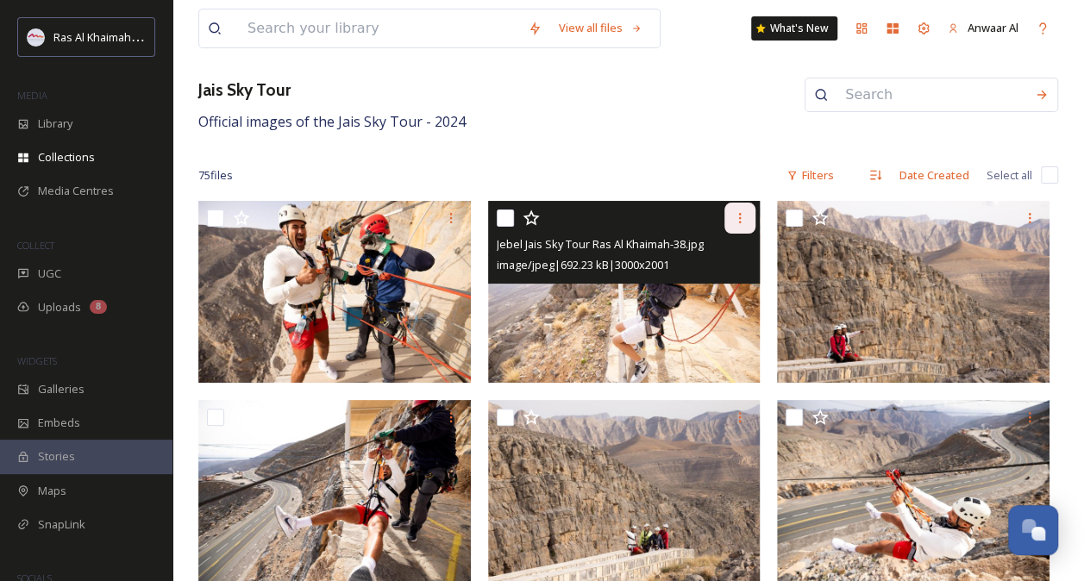
click at [740, 222] on icon at bounding box center [740, 218] width 14 height 14
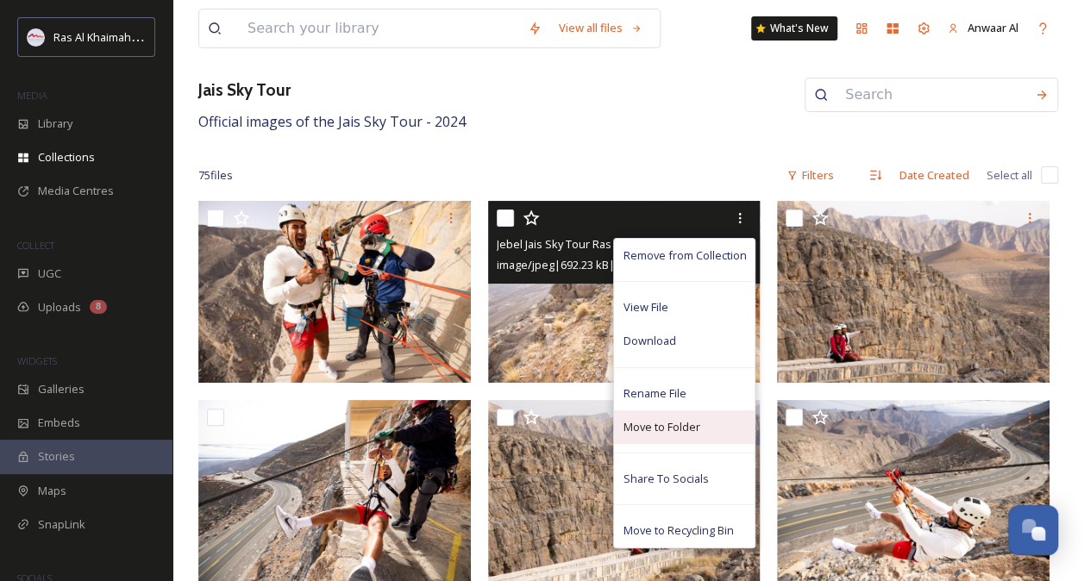
click at [699, 424] on span "Move to Folder" at bounding box center [661, 427] width 77 height 16
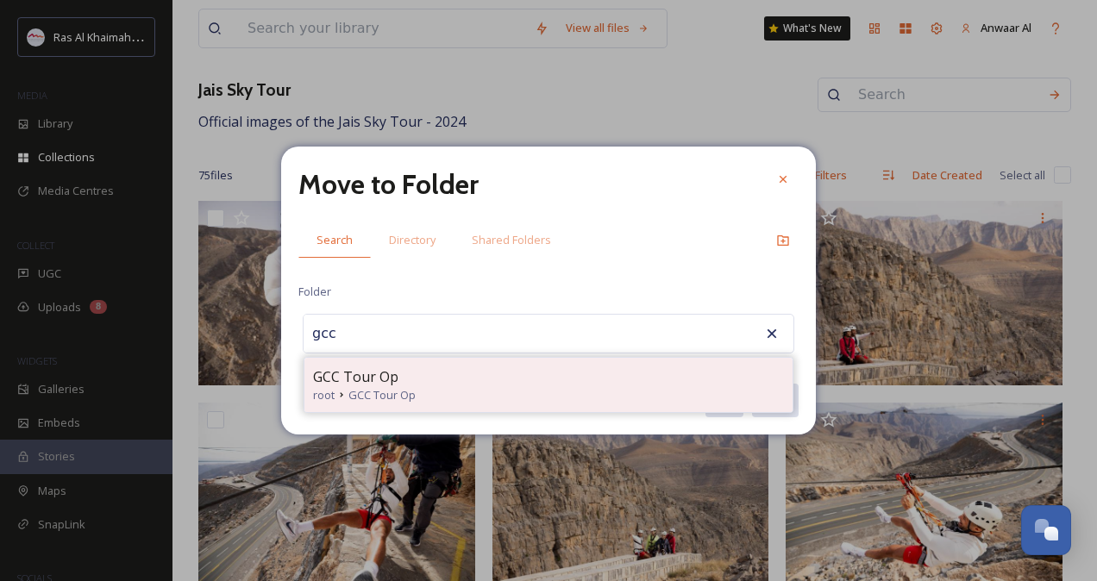
click at [409, 385] on div "GCC Tour Op" at bounding box center [548, 377] width 471 height 21
type input "GCC Tour Op"
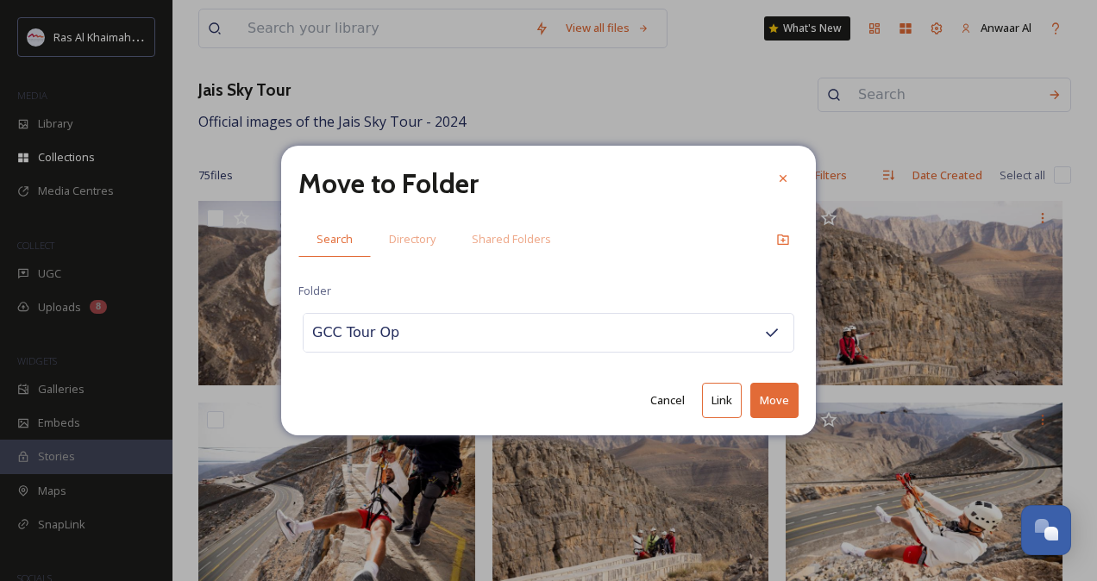
click at [764, 398] on button "Move" at bounding box center [774, 400] width 48 height 35
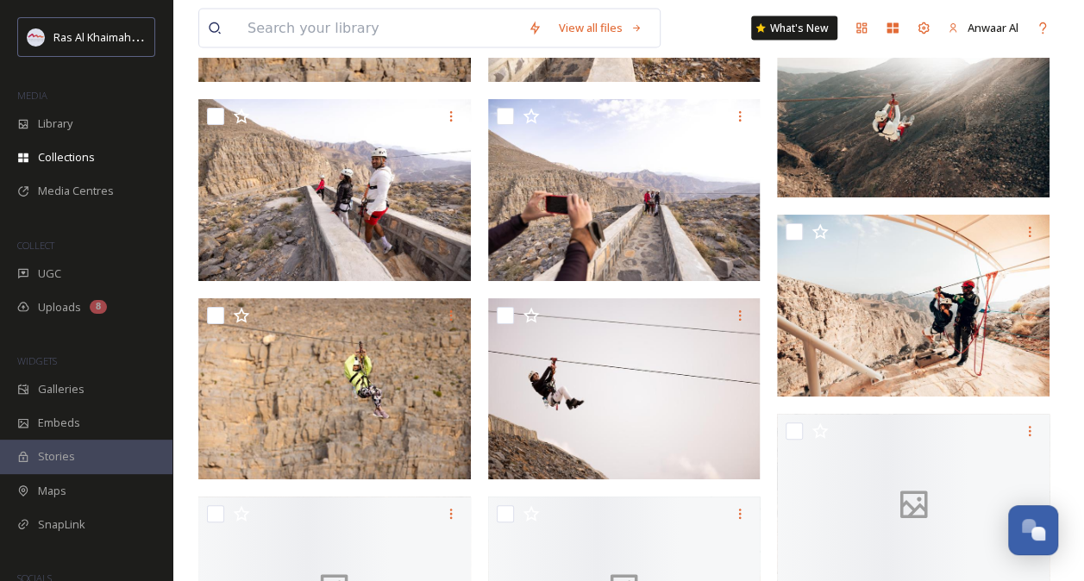
scroll to position [4929, 0]
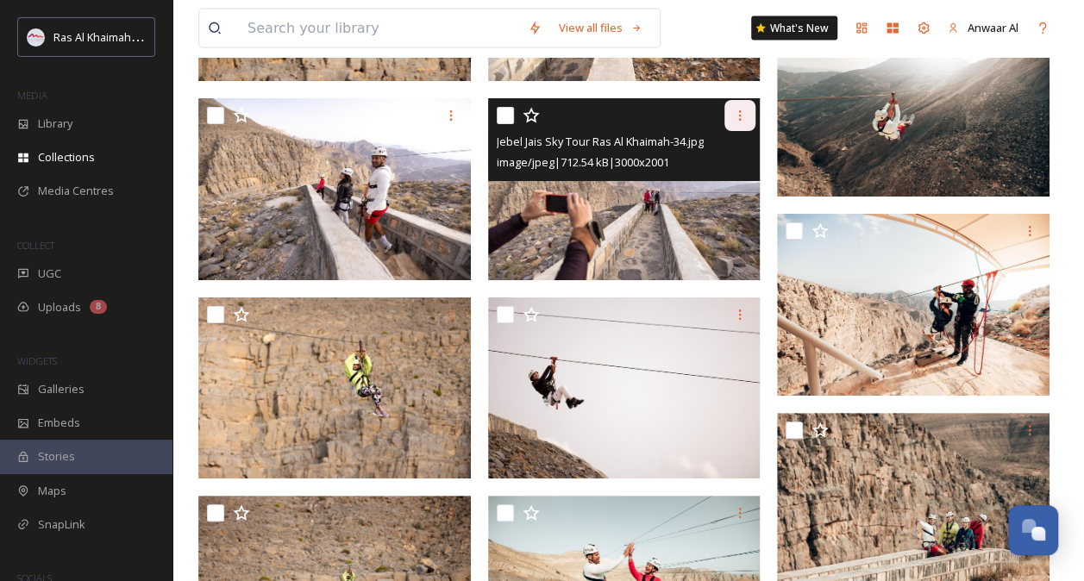
click at [742, 110] on icon at bounding box center [740, 116] width 14 height 14
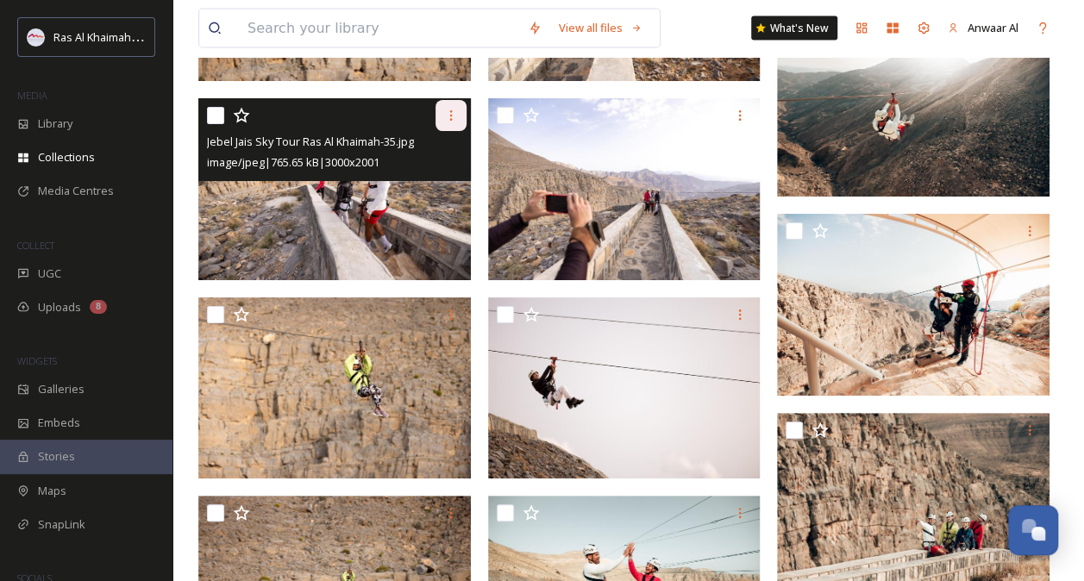
click at [447, 113] on icon at bounding box center [451, 116] width 14 height 14
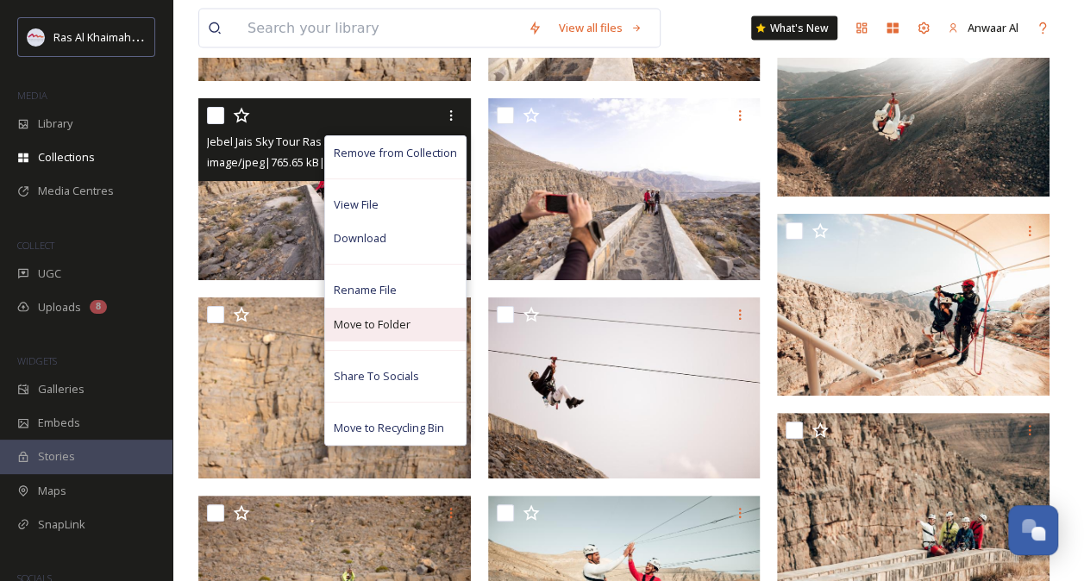
click at [396, 326] on span "Move to Folder" at bounding box center [372, 324] width 77 height 16
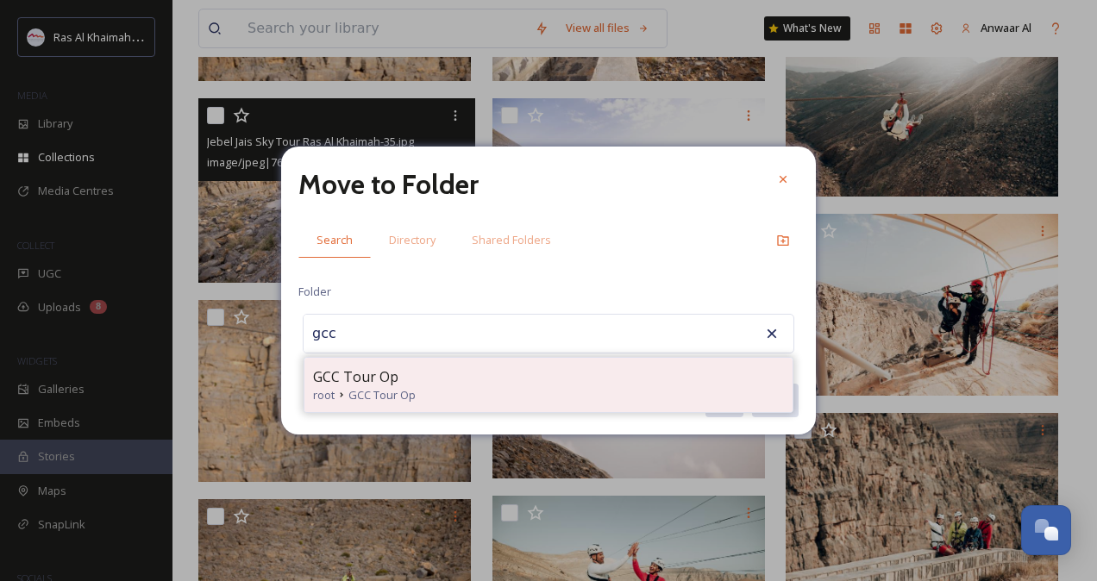
click at [458, 373] on div "GCC Tour Op" at bounding box center [548, 377] width 471 height 21
type input "GCC Tour Op"
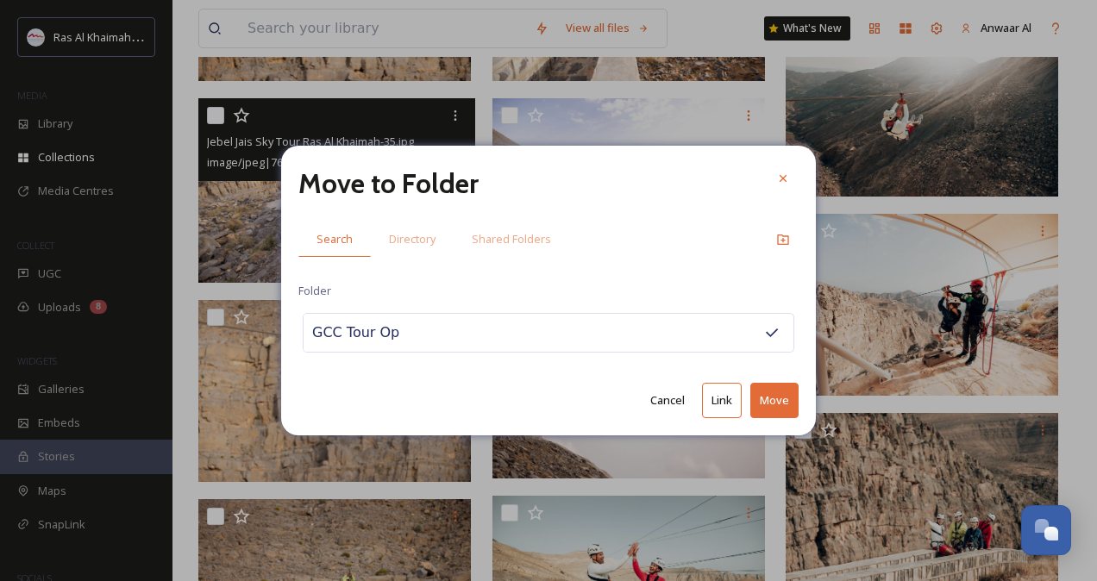
click at [773, 398] on button "Move" at bounding box center [774, 400] width 48 height 35
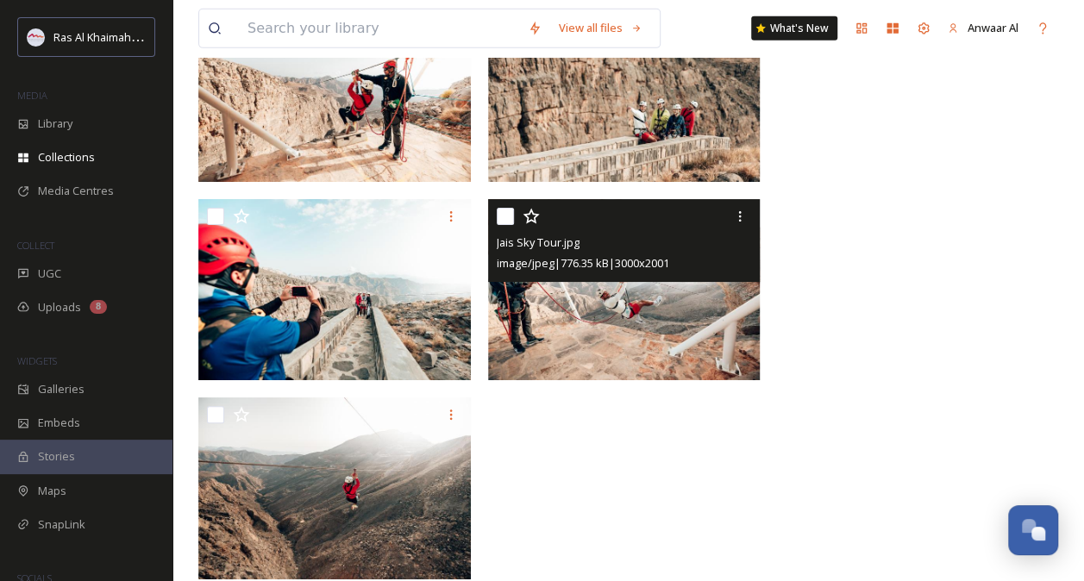
scroll to position [6024, 0]
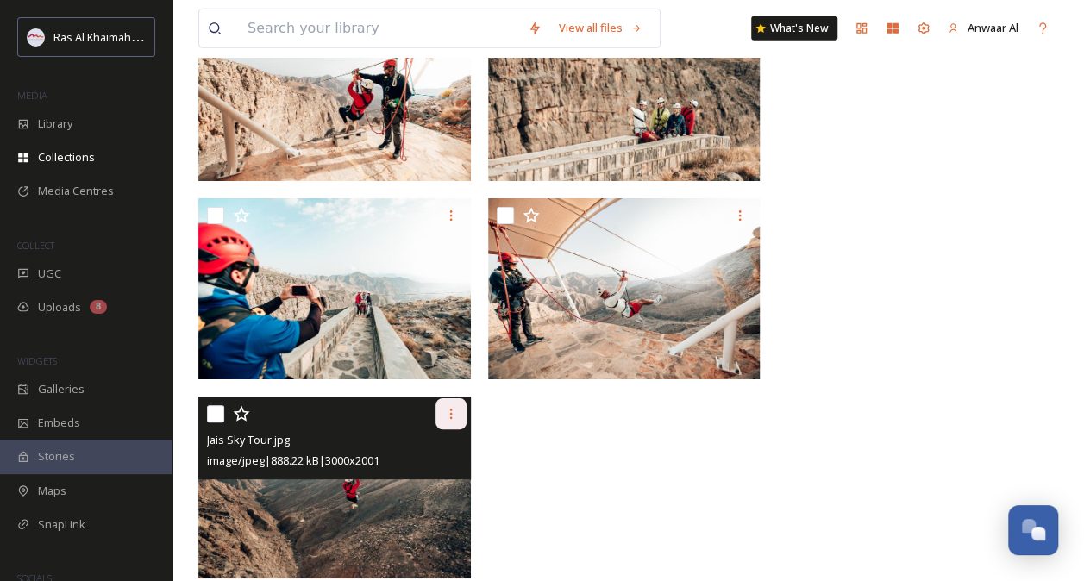
click at [450, 416] on icon at bounding box center [451, 414] width 14 height 14
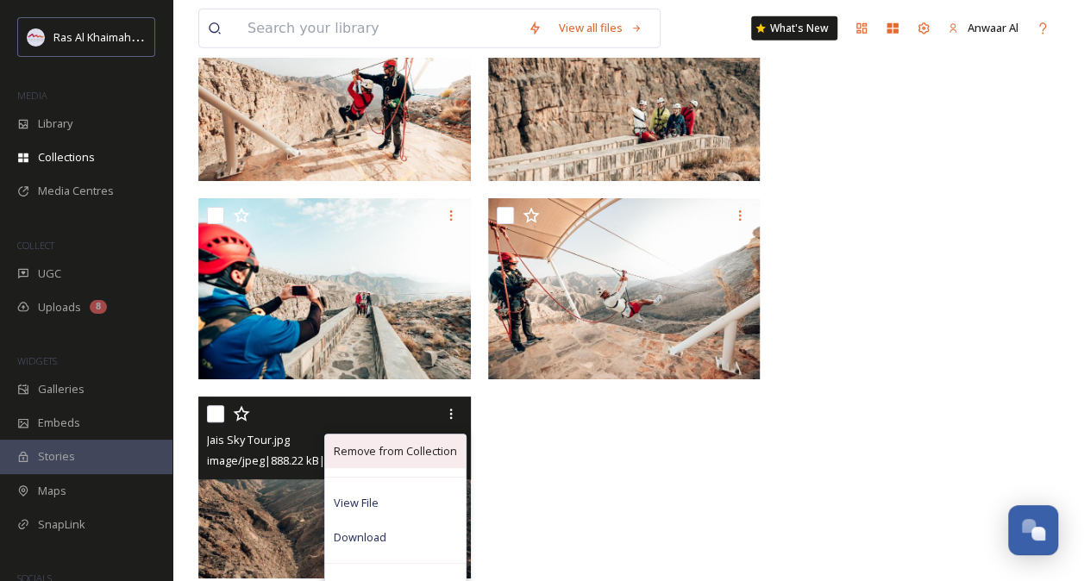
scroll to position [6186, 0]
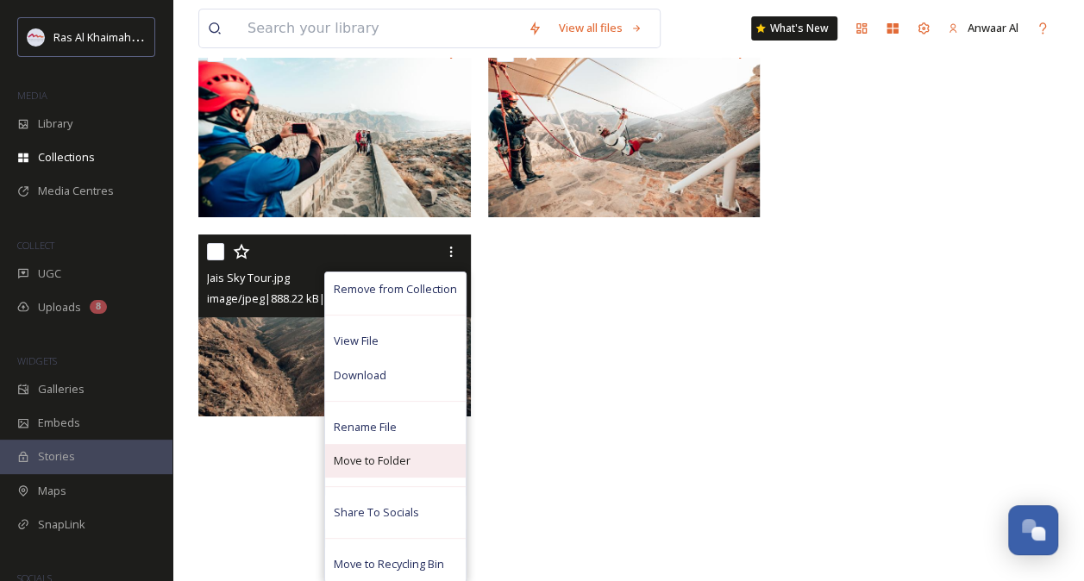
click at [400, 466] on span "Move to Folder" at bounding box center [372, 461] width 77 height 16
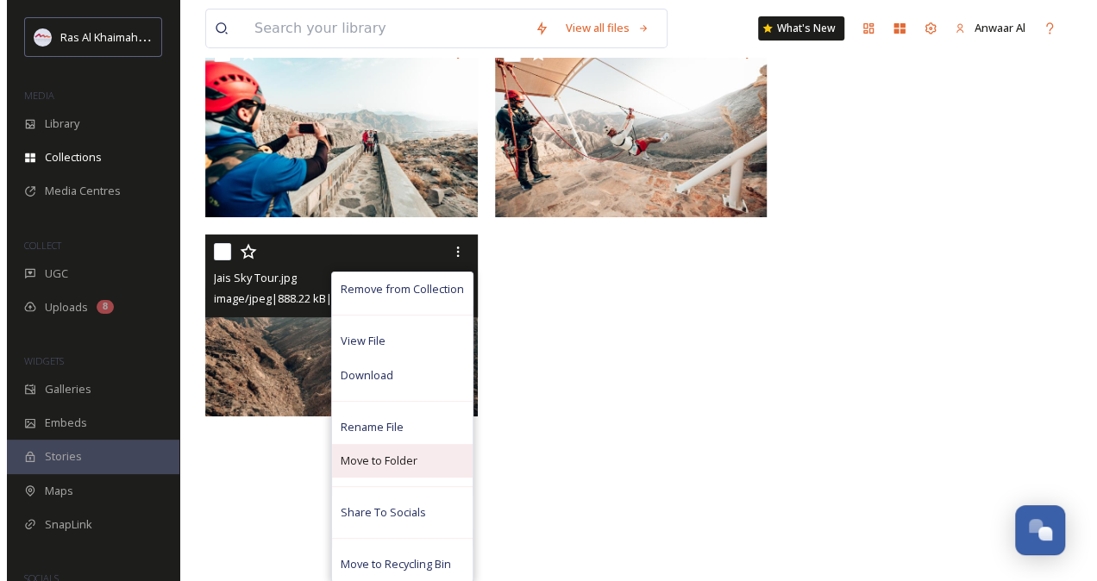
scroll to position [6031, 0]
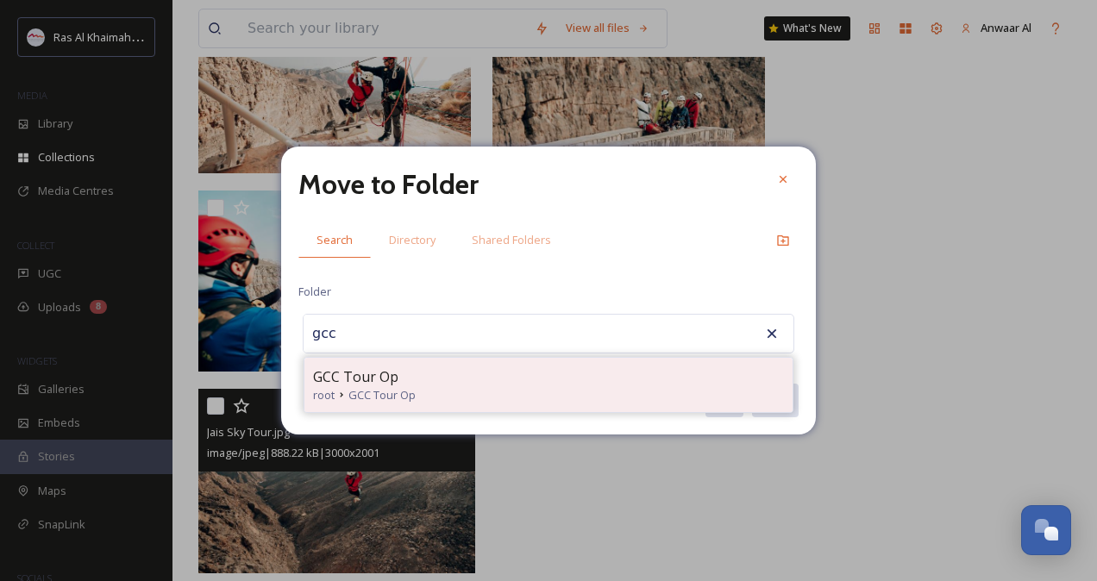
click at [443, 381] on div "GCC Tour Op" at bounding box center [548, 377] width 471 height 21
type input "GCC Tour Op"
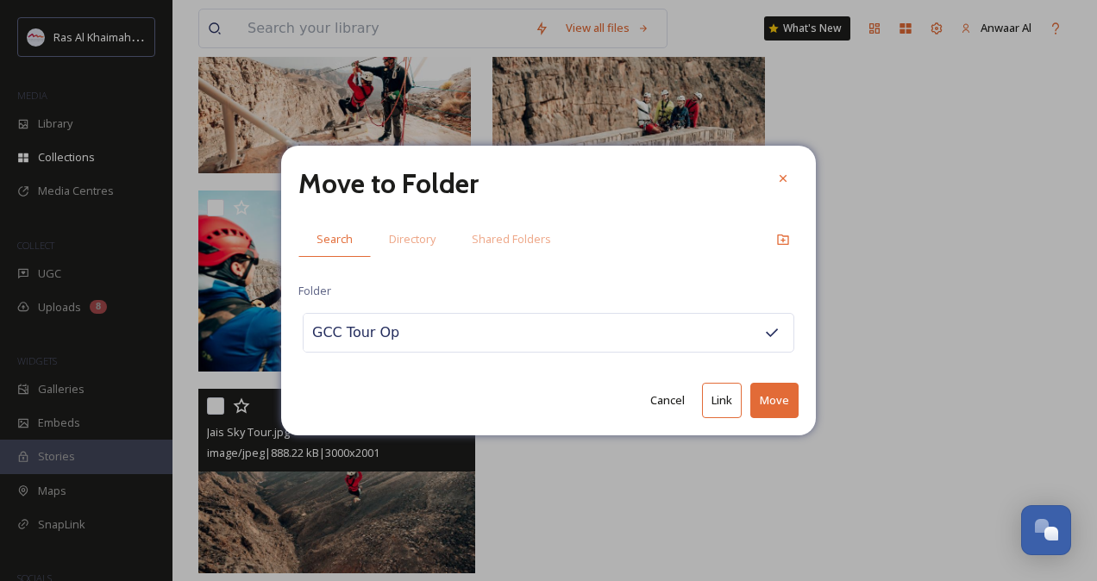
click at [774, 397] on button "Move" at bounding box center [774, 400] width 48 height 35
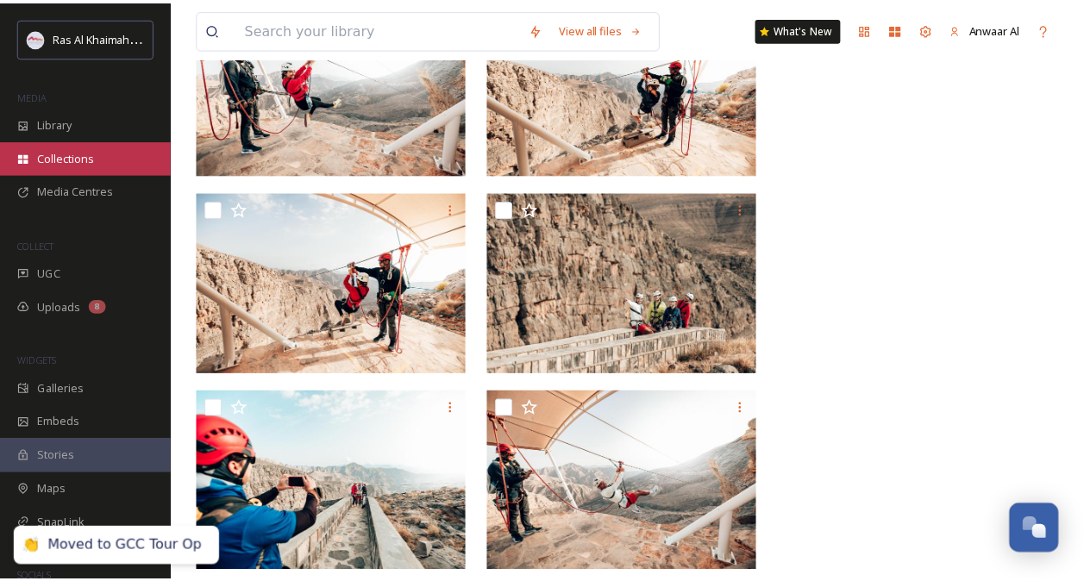
scroll to position [5830, 0]
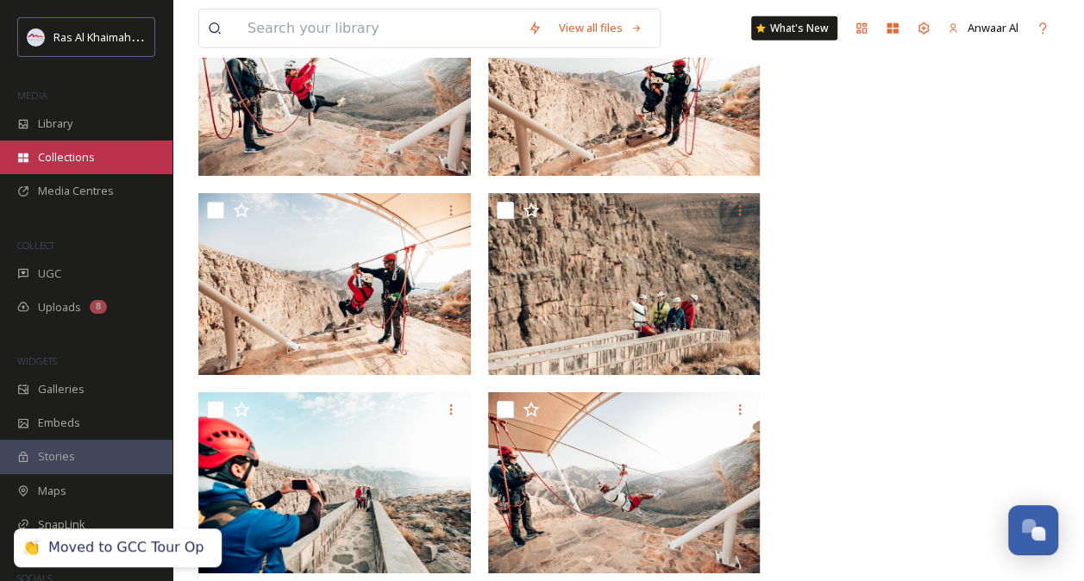
click at [74, 158] on span "Collections" at bounding box center [66, 157] width 57 height 16
